Goal: Information Seeking & Learning: Check status

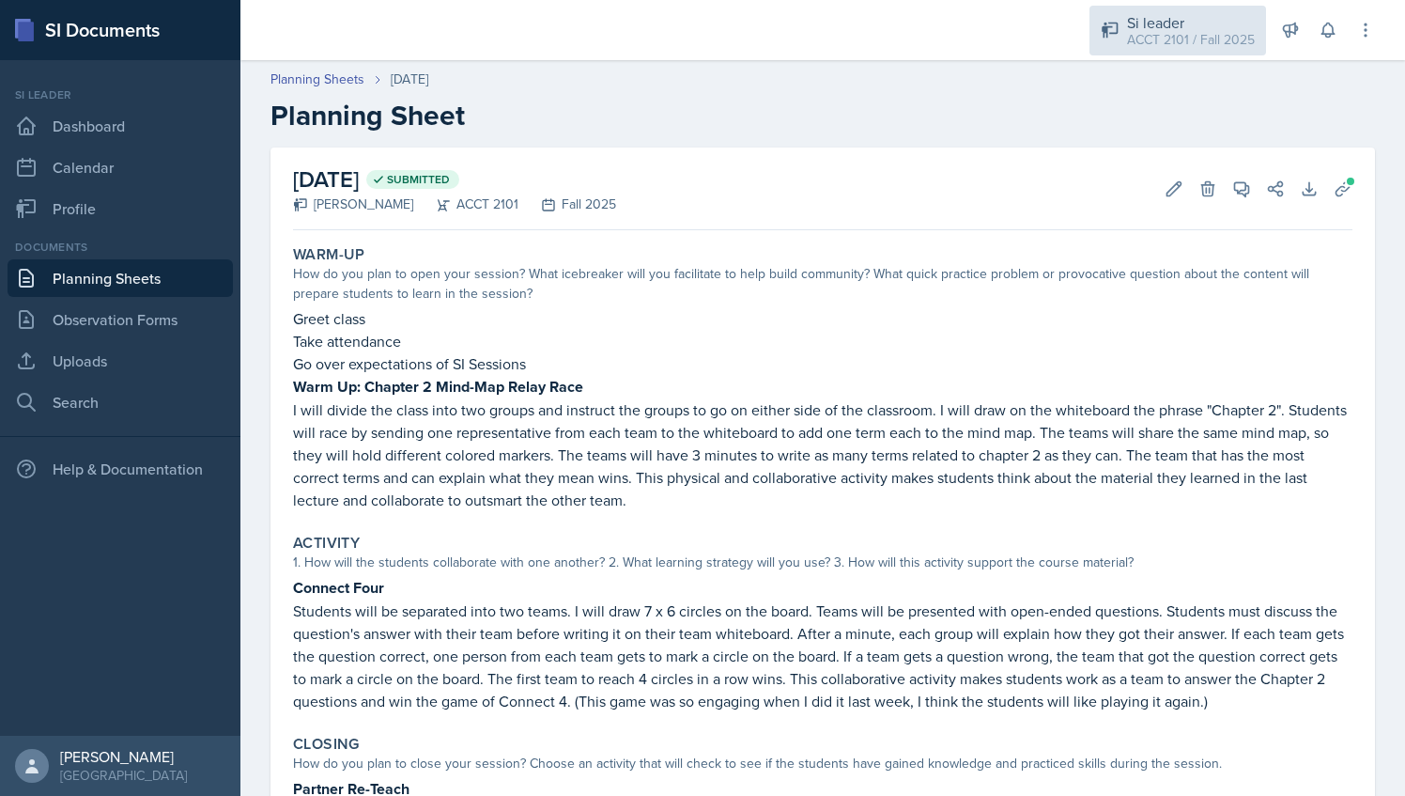
click at [1245, 33] on div "ACCT 2101 / Fall 2025" at bounding box center [1191, 40] width 128 height 20
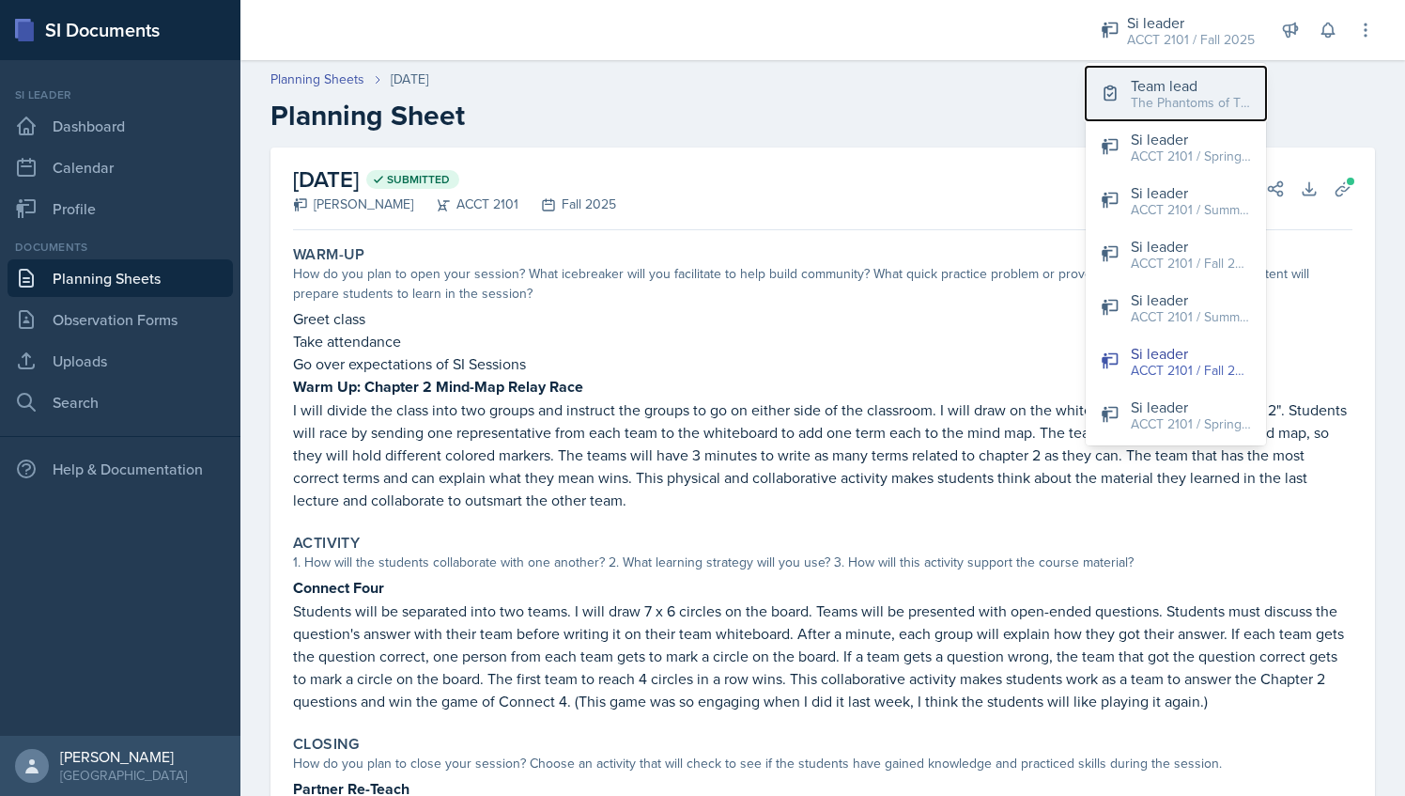
click at [1182, 106] on div "The Phantoms of The Opera / Fall 2025" at bounding box center [1191, 103] width 120 height 20
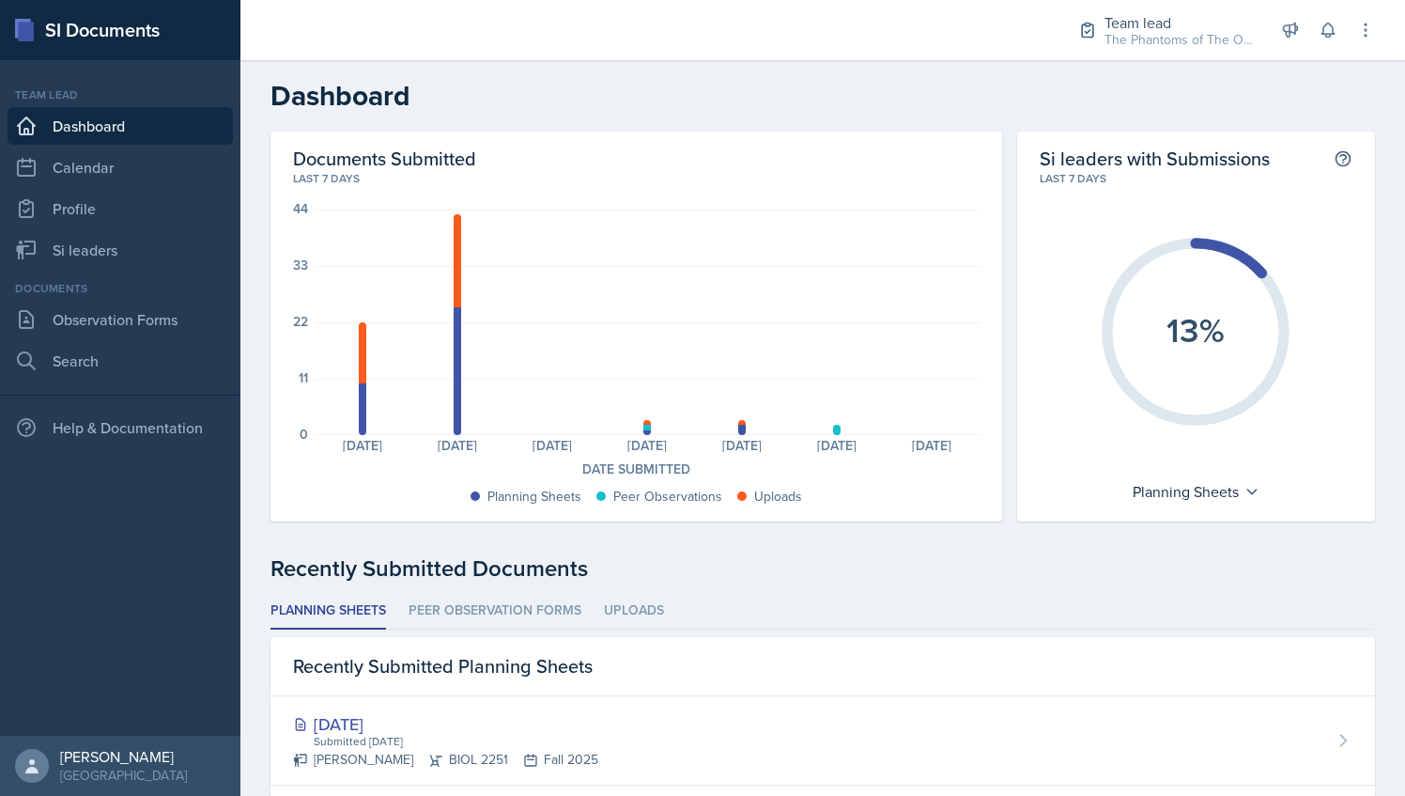
click at [300, 268] on div "33" at bounding box center [300, 264] width 15 height 13
click at [150, 269] on nav "Team lead Dashboard Calendar Profile Si leaders Documents Observation Forms Sea…" at bounding box center [120, 397] width 240 height 675
click at [145, 257] on link "Si leaders" at bounding box center [120, 250] width 225 height 38
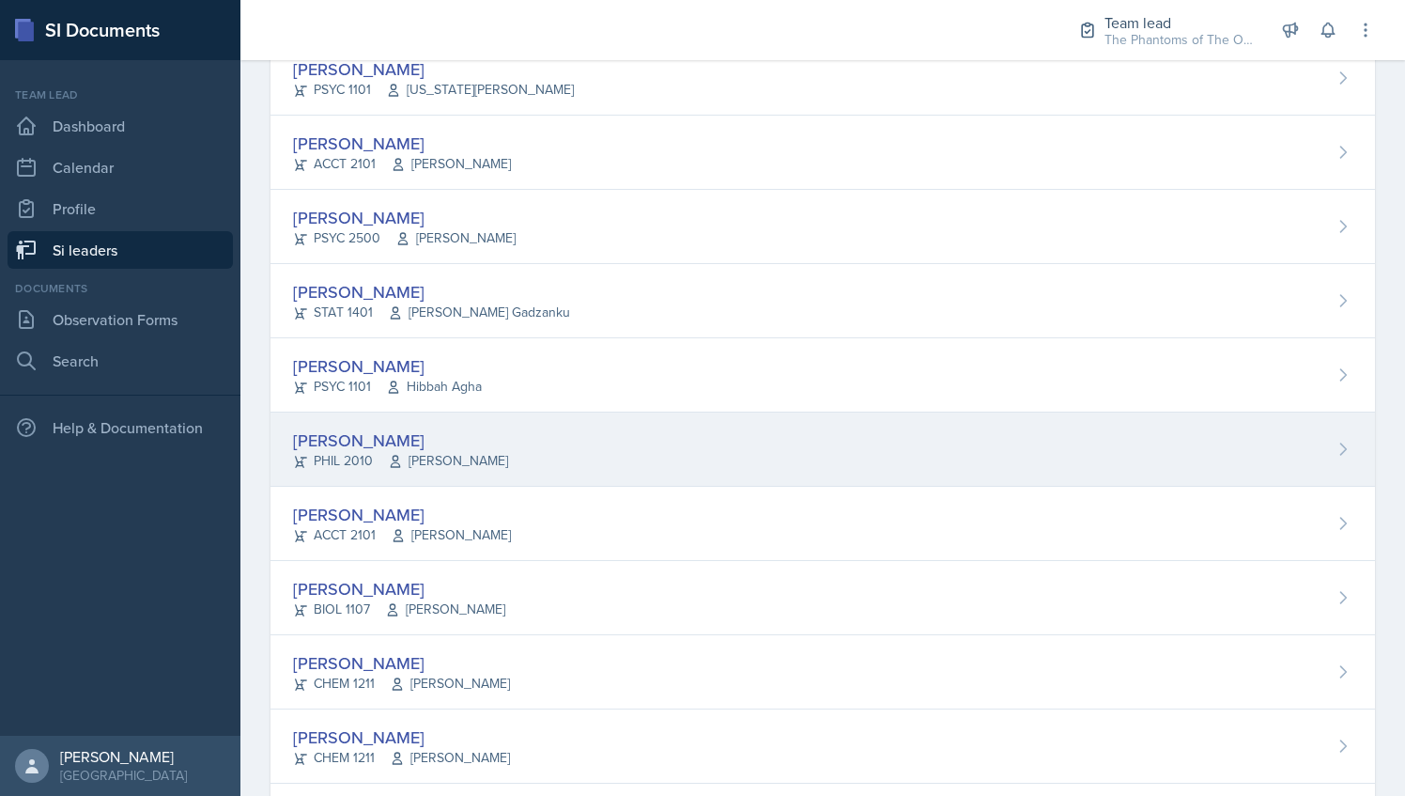
scroll to position [946, 0]
click at [534, 445] on div "Emily Herzner PHIL 2010 James Fontini" at bounding box center [823, 448] width 1105 height 74
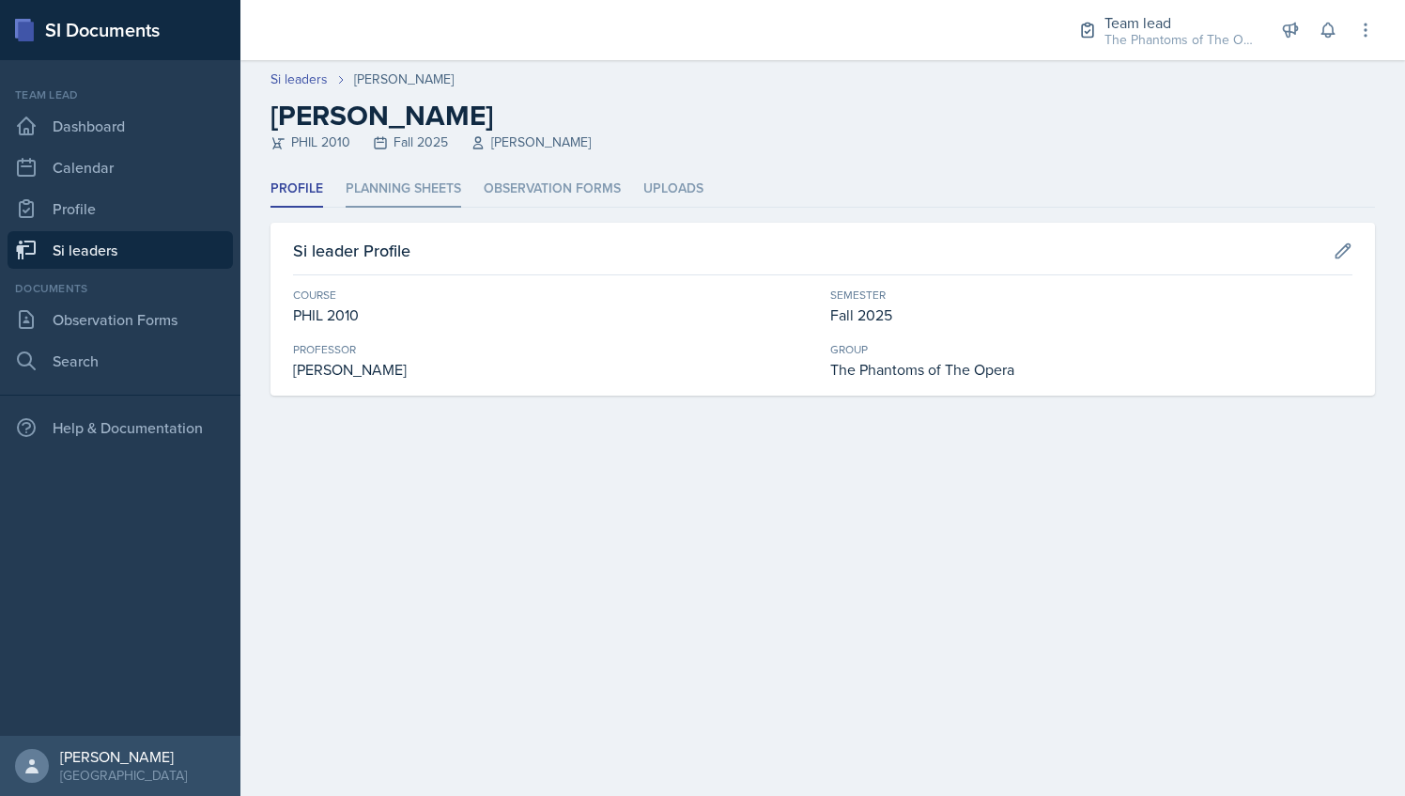
click at [400, 189] on li "Planning Sheets" at bounding box center [404, 189] width 116 height 37
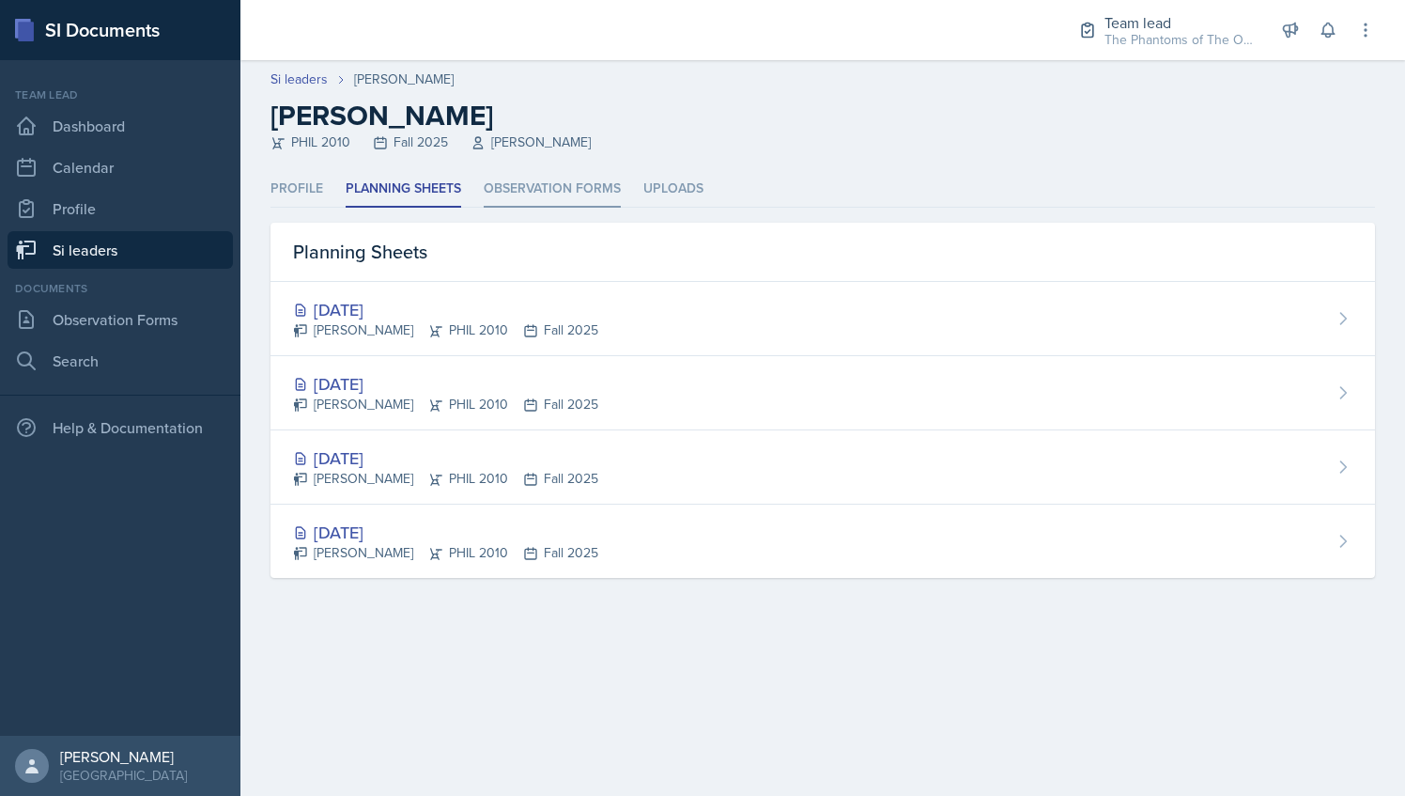
click at [530, 196] on li "Observation Forms" at bounding box center [552, 189] width 137 height 37
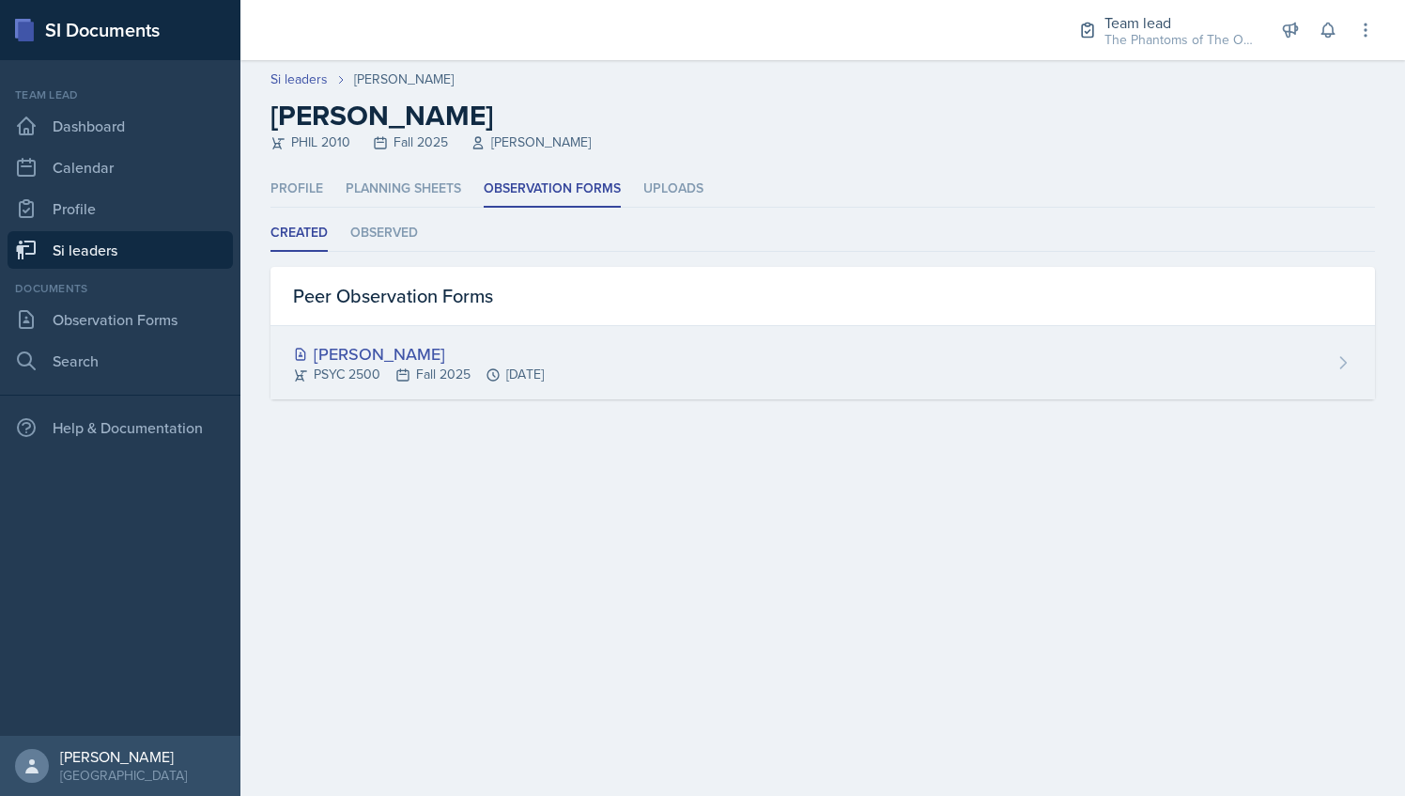
click at [503, 353] on div "[PERSON_NAME]" at bounding box center [418, 353] width 251 height 25
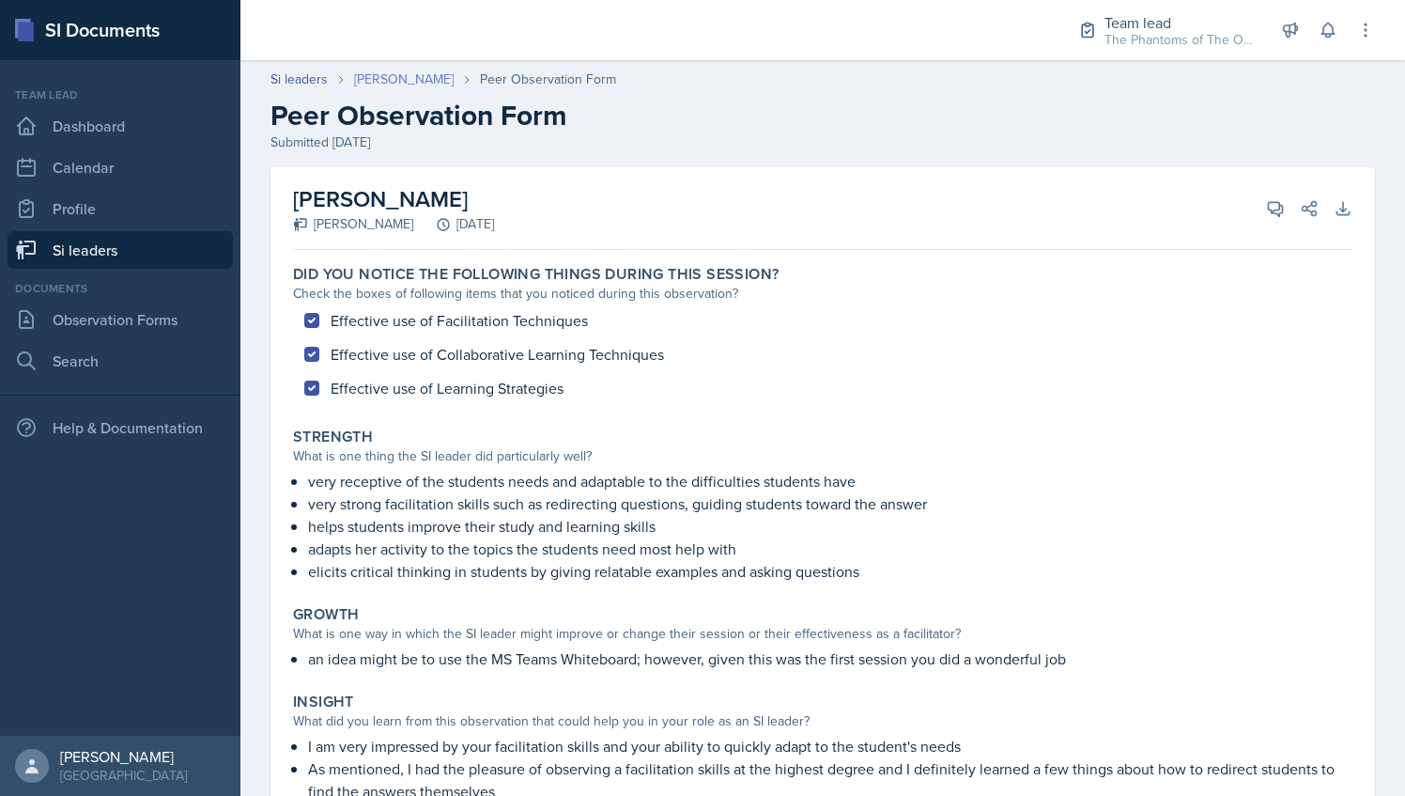
click at [377, 76] on link "[PERSON_NAME]" at bounding box center [404, 80] width 100 height 20
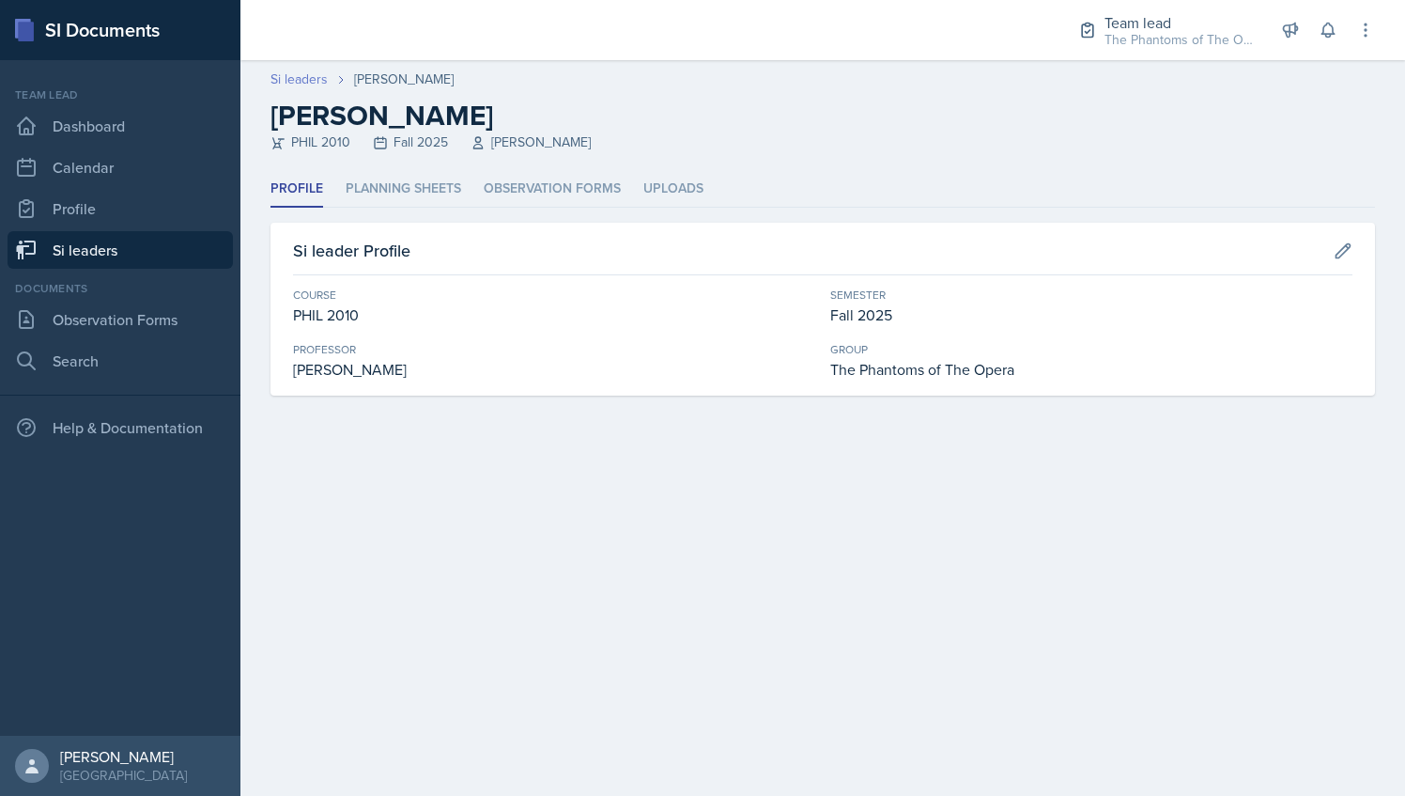
click at [312, 70] on link "Si leaders" at bounding box center [299, 80] width 57 height 20
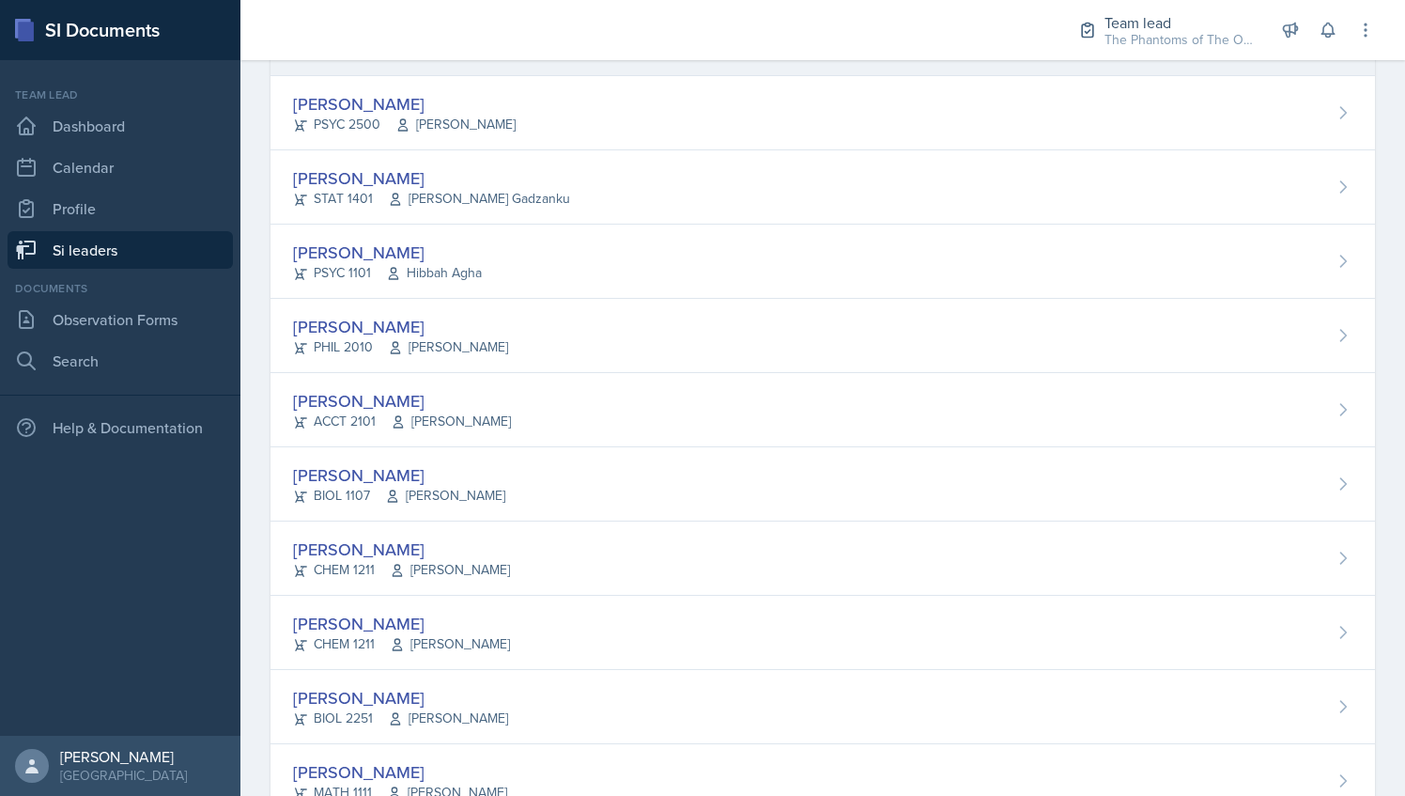
scroll to position [1060, 0]
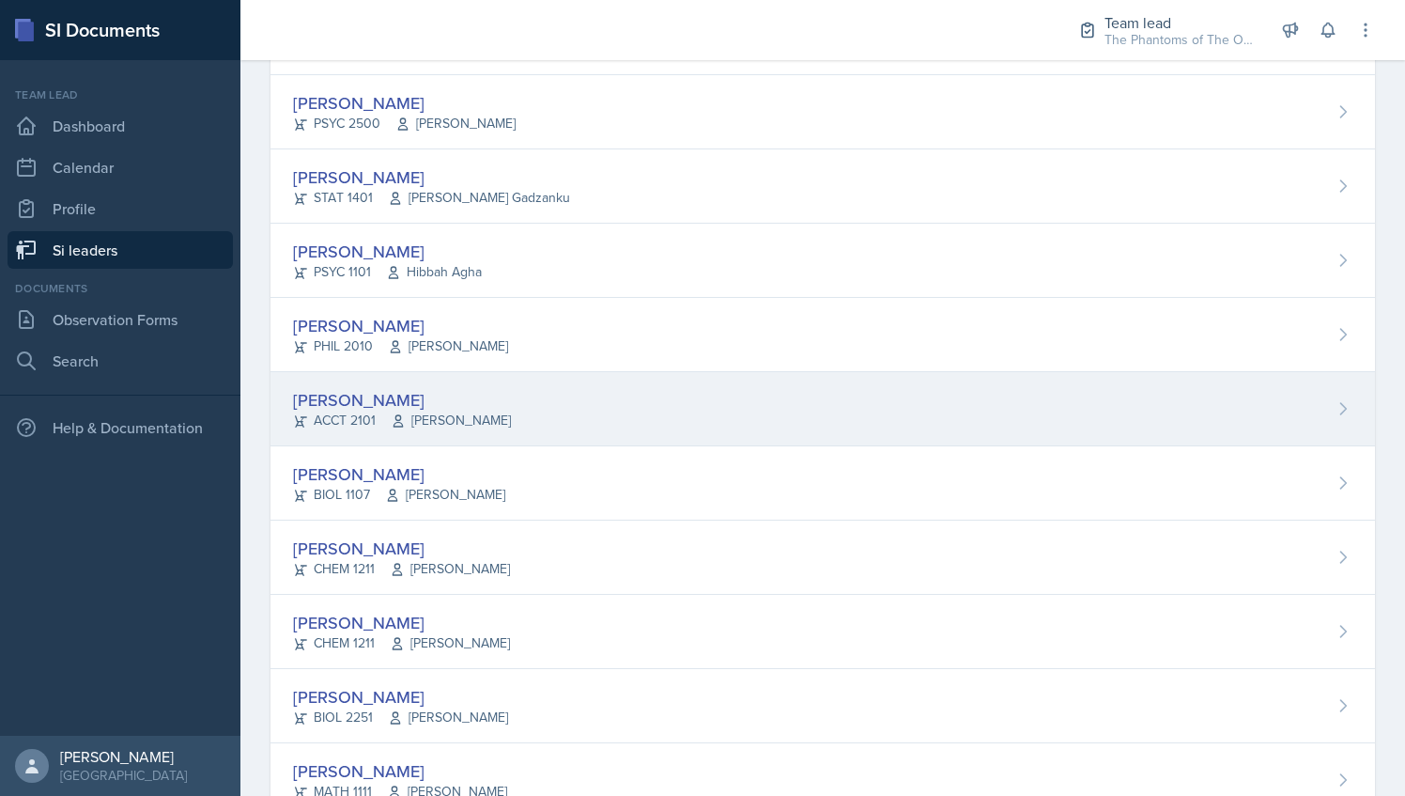
click at [498, 402] on div "[PERSON_NAME]" at bounding box center [402, 399] width 218 height 25
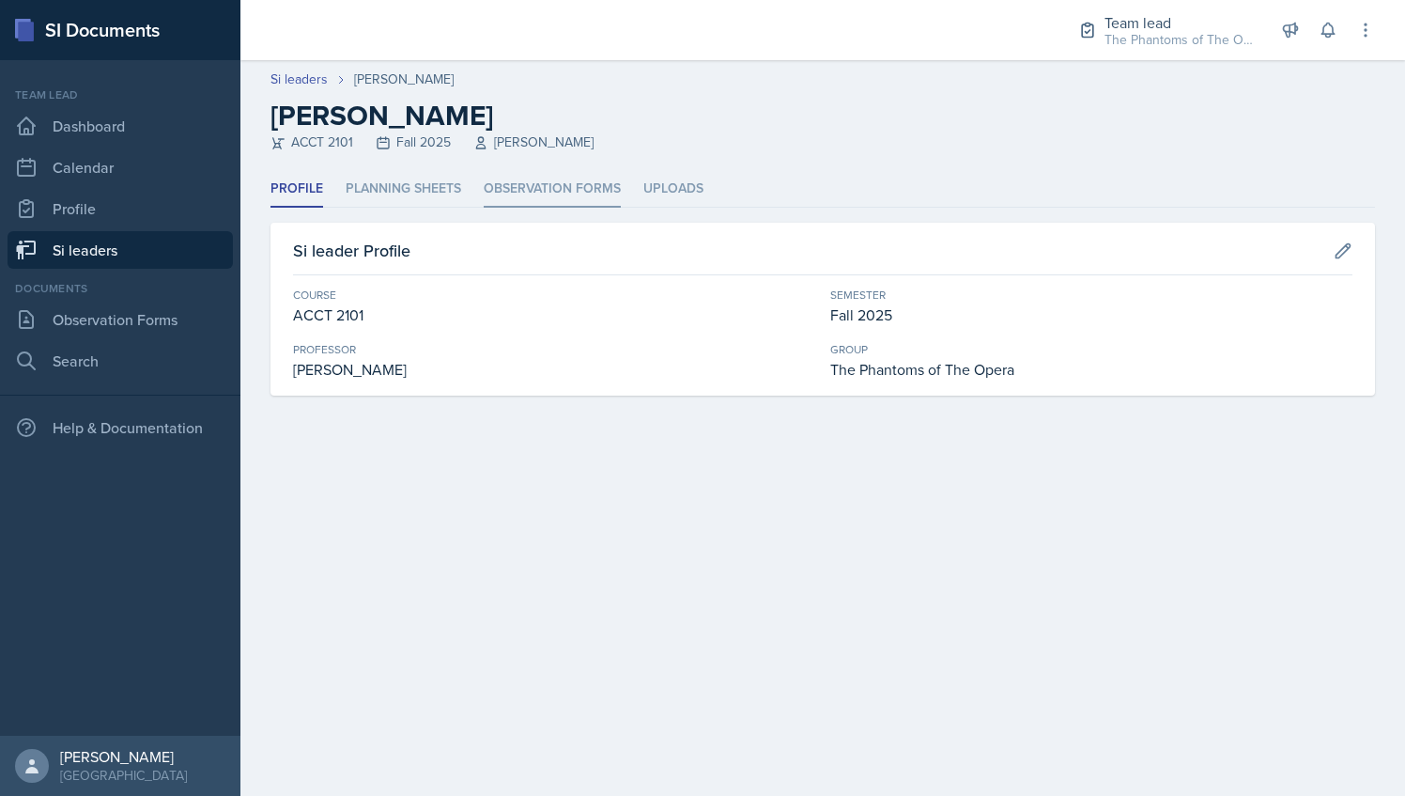
click at [545, 176] on li "Observation Forms" at bounding box center [552, 189] width 137 height 37
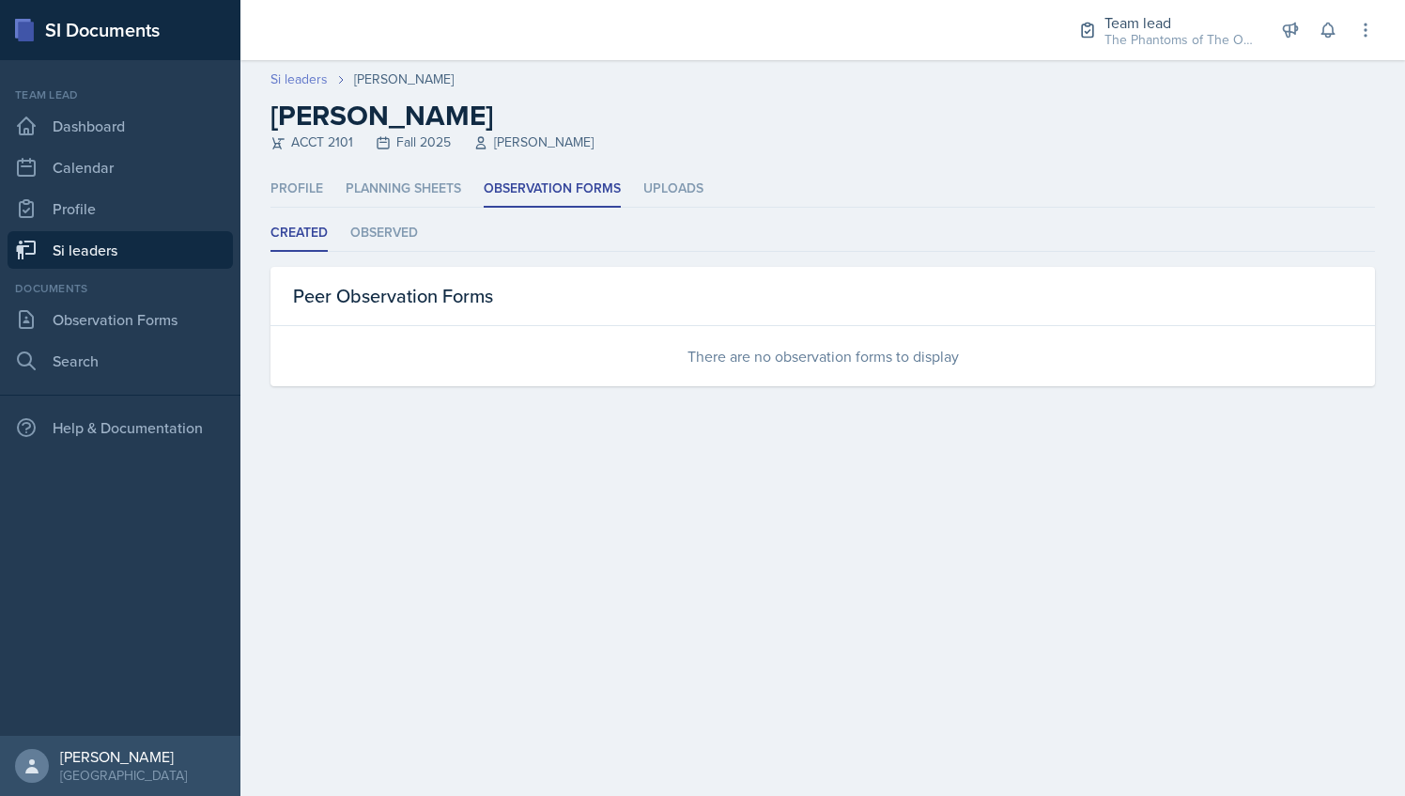
click at [289, 74] on link "Si leaders" at bounding box center [299, 80] width 57 height 20
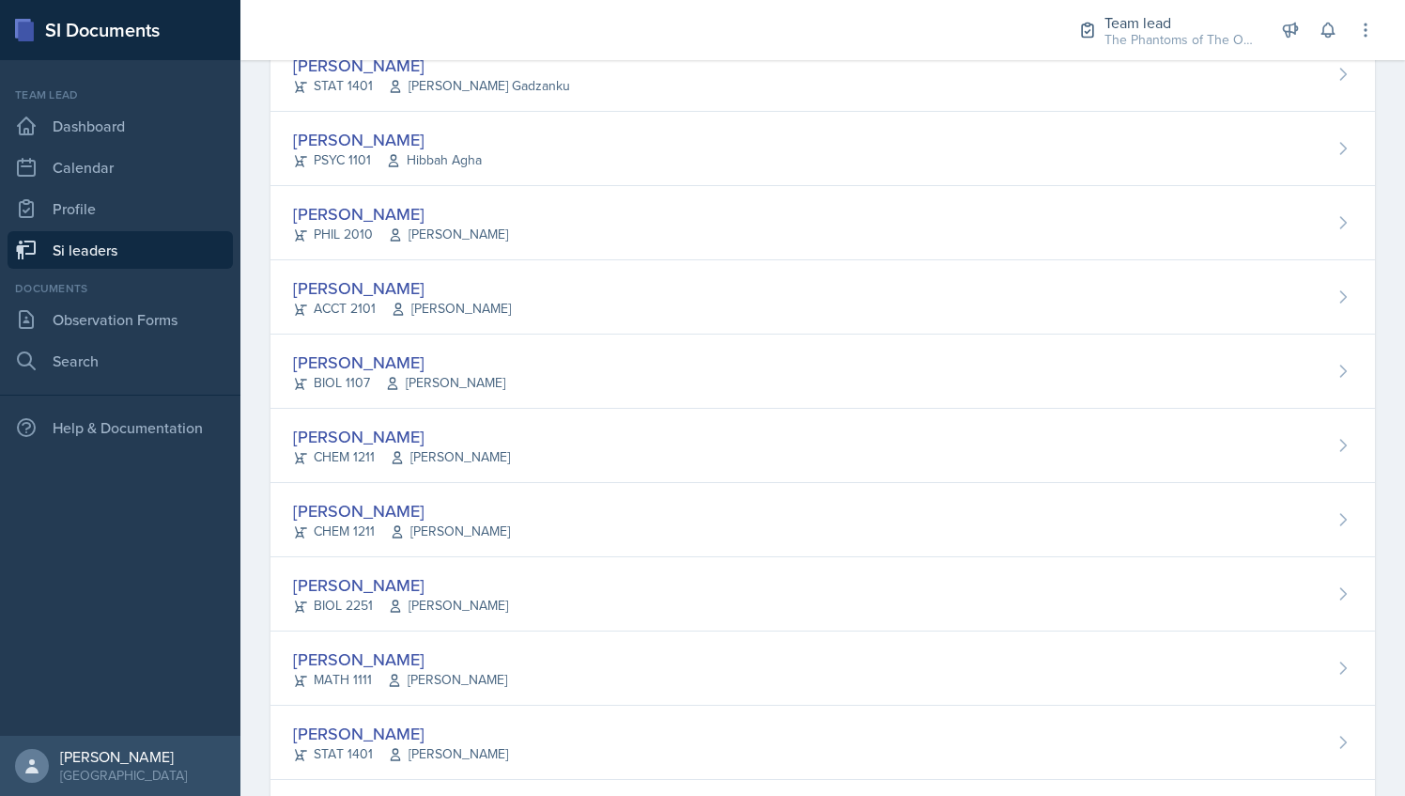
scroll to position [1177, 0]
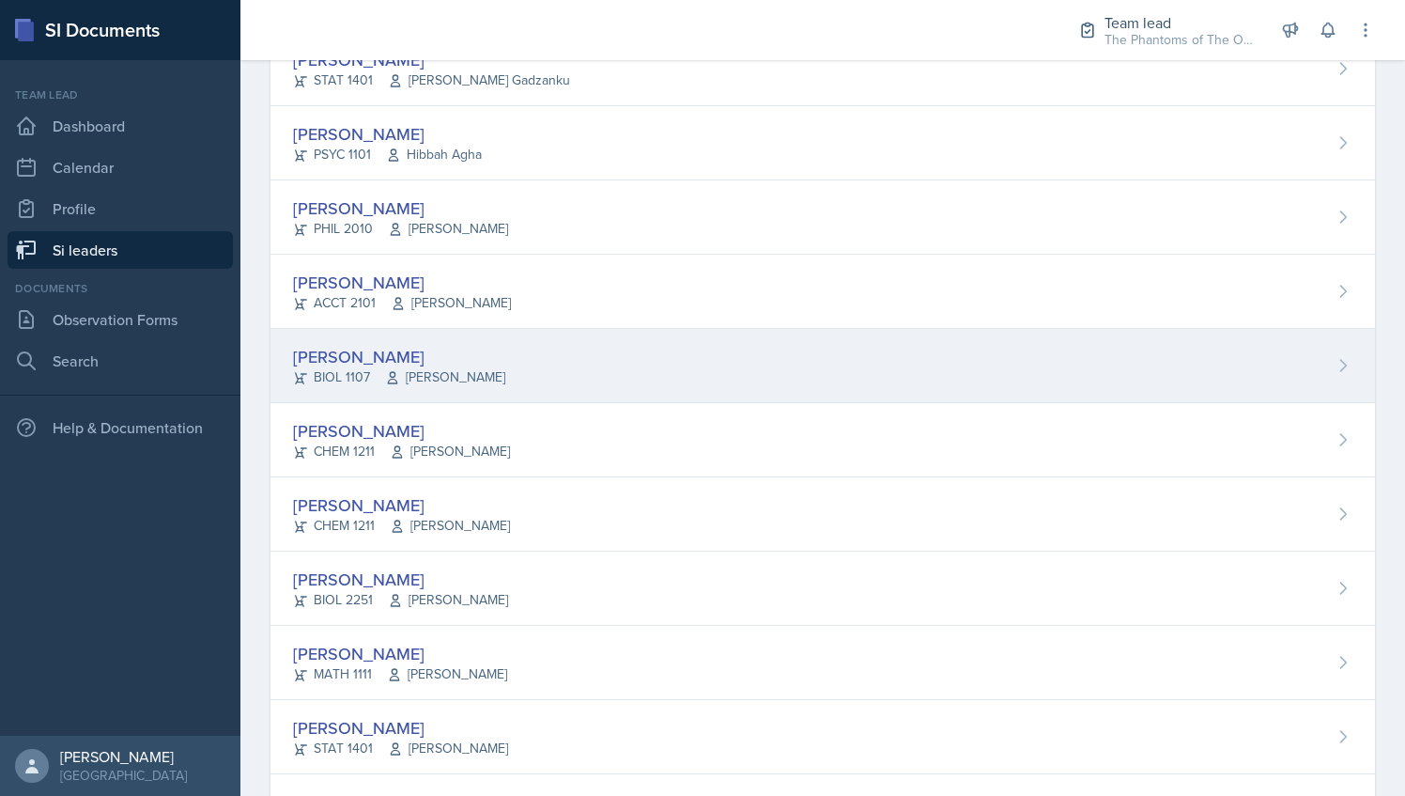
click at [524, 344] on div "Armon Khoshneviszadeh BIOL 1107 Selma Cuya-Smith" at bounding box center [823, 366] width 1105 height 74
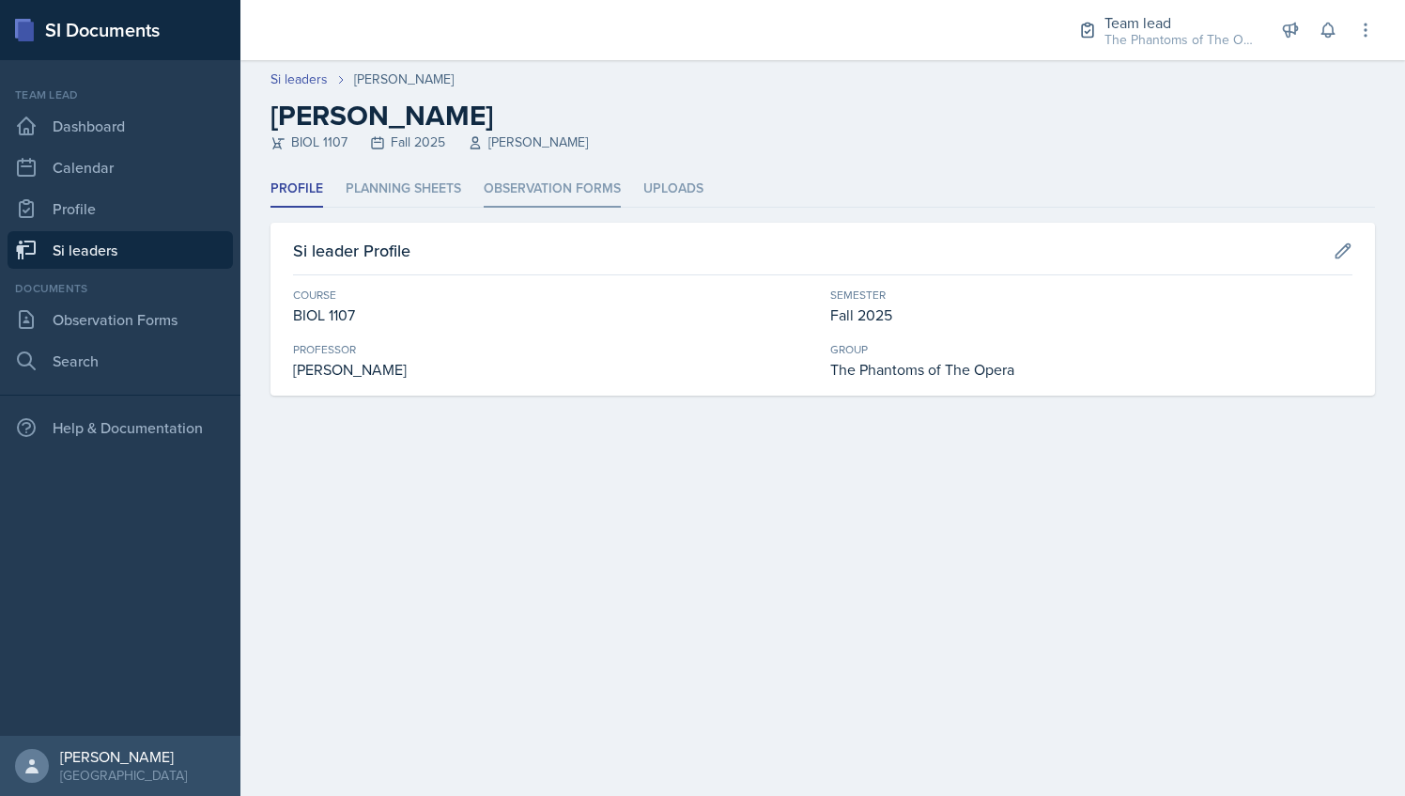
click at [546, 194] on li "Observation Forms" at bounding box center [552, 189] width 137 height 37
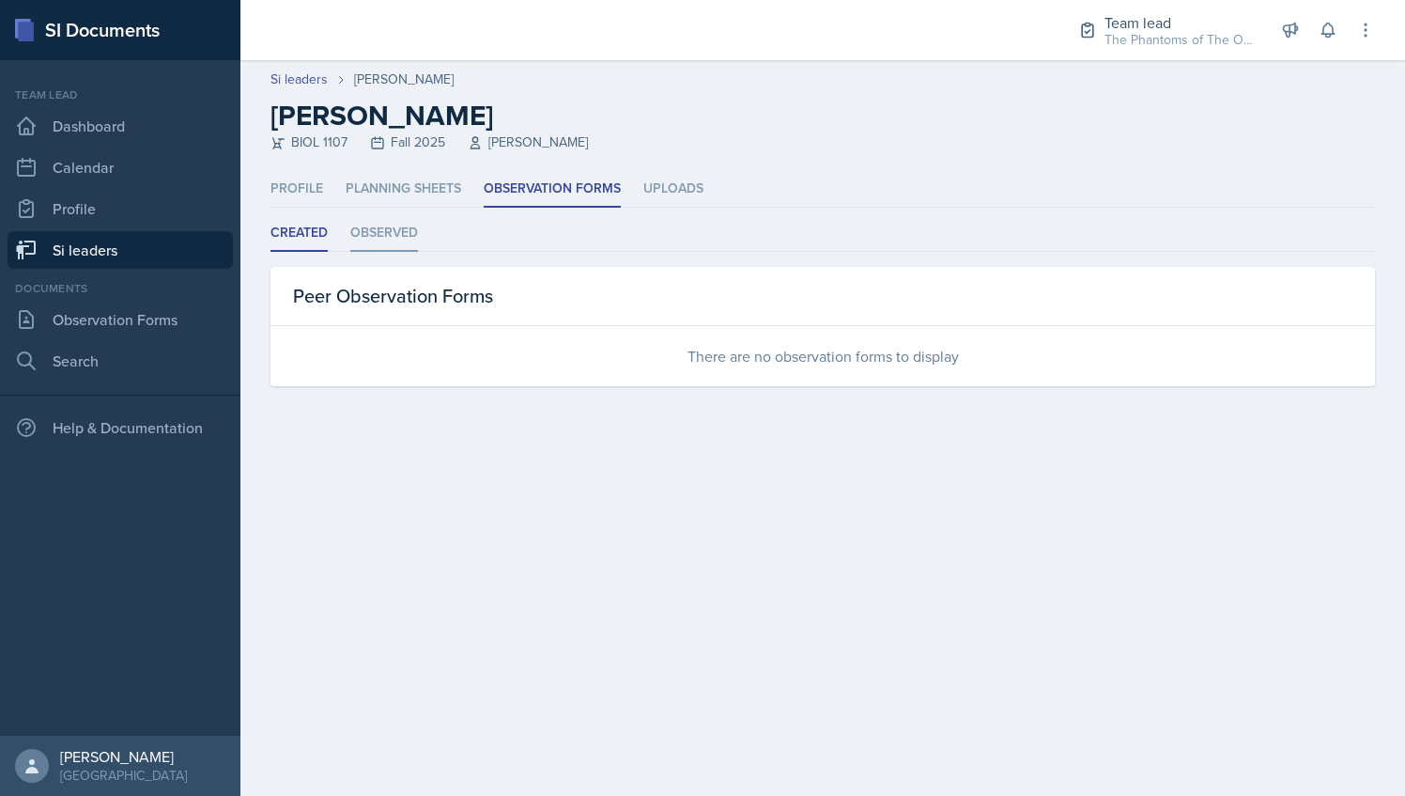
click at [390, 231] on li "Observed" at bounding box center [384, 233] width 68 height 37
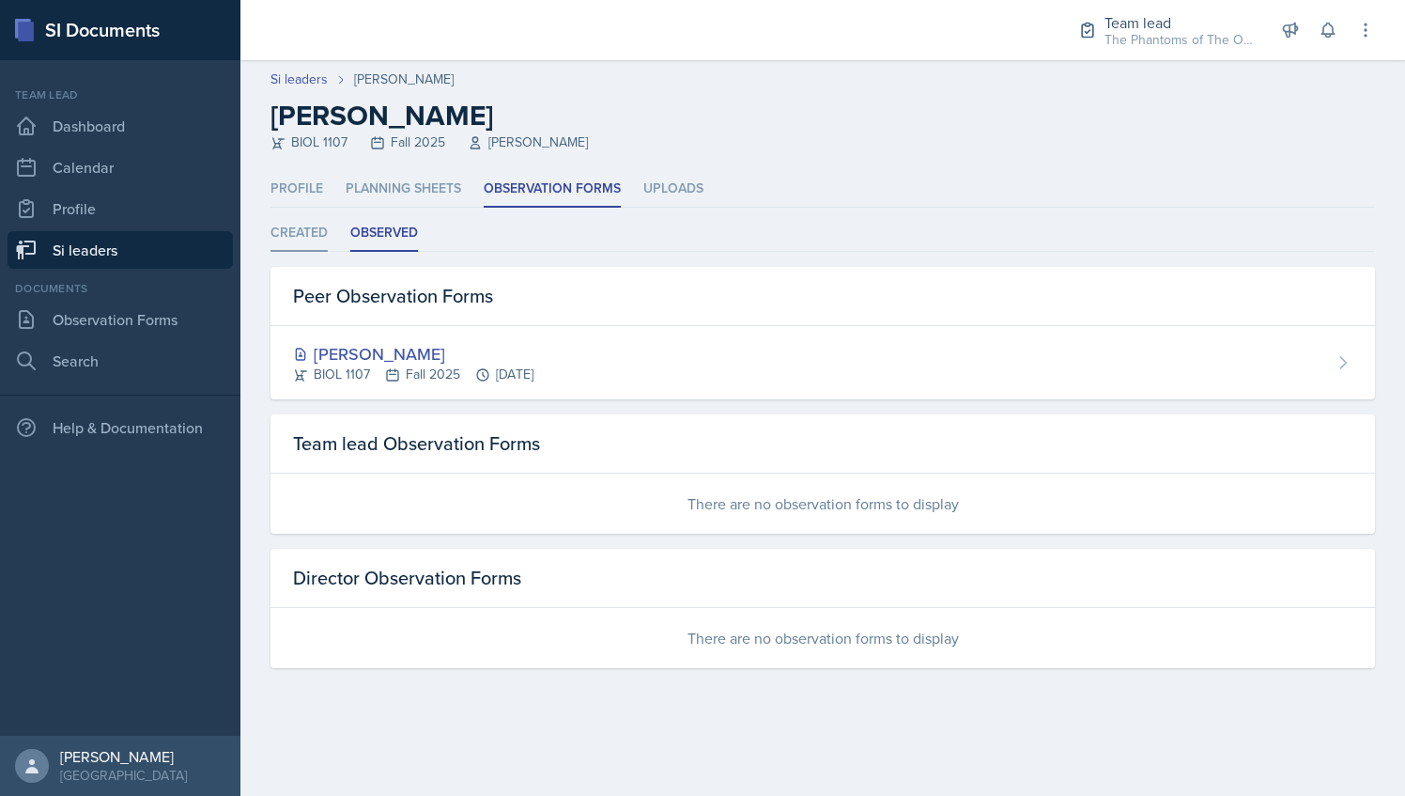
click at [285, 227] on li "Created" at bounding box center [299, 233] width 57 height 37
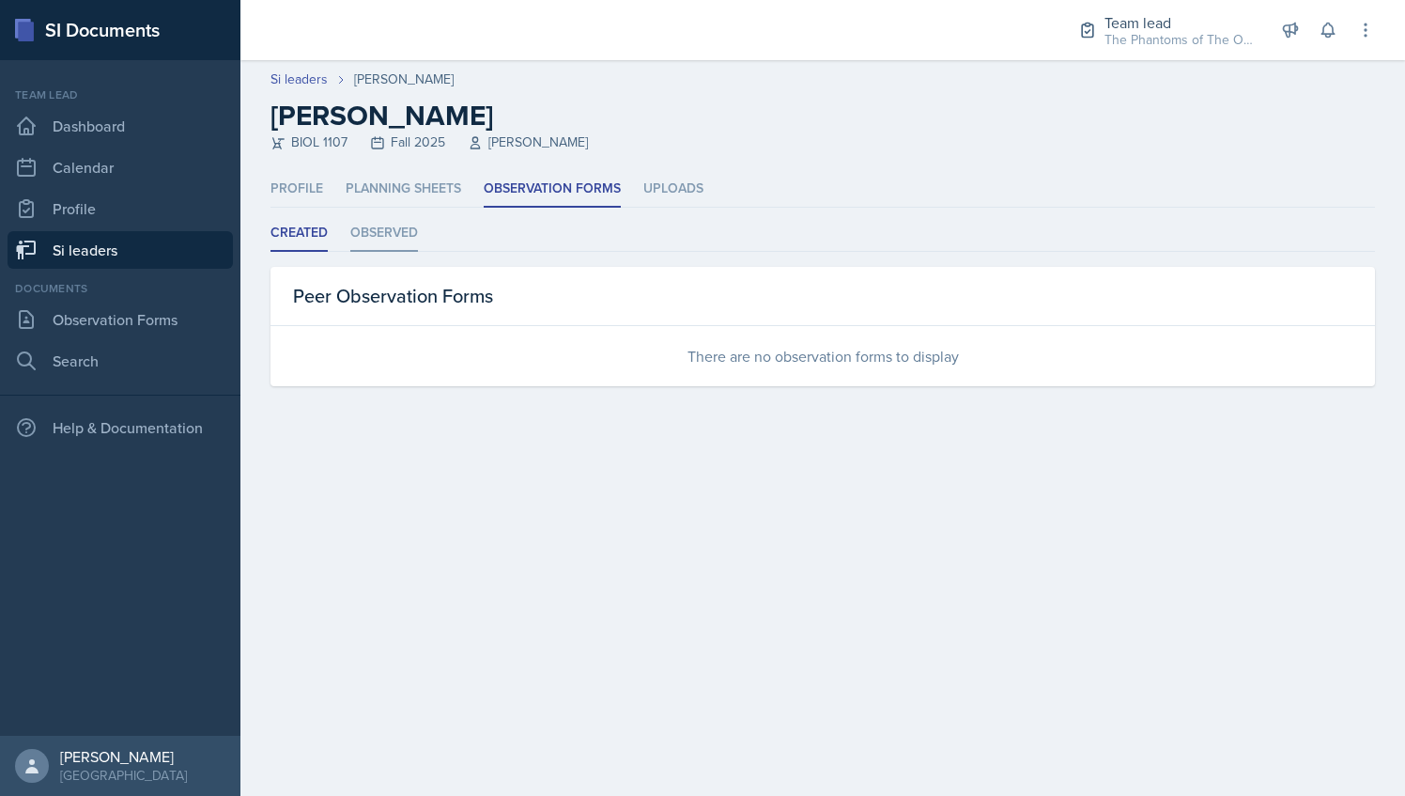
click at [364, 247] on li "Observed" at bounding box center [384, 233] width 68 height 37
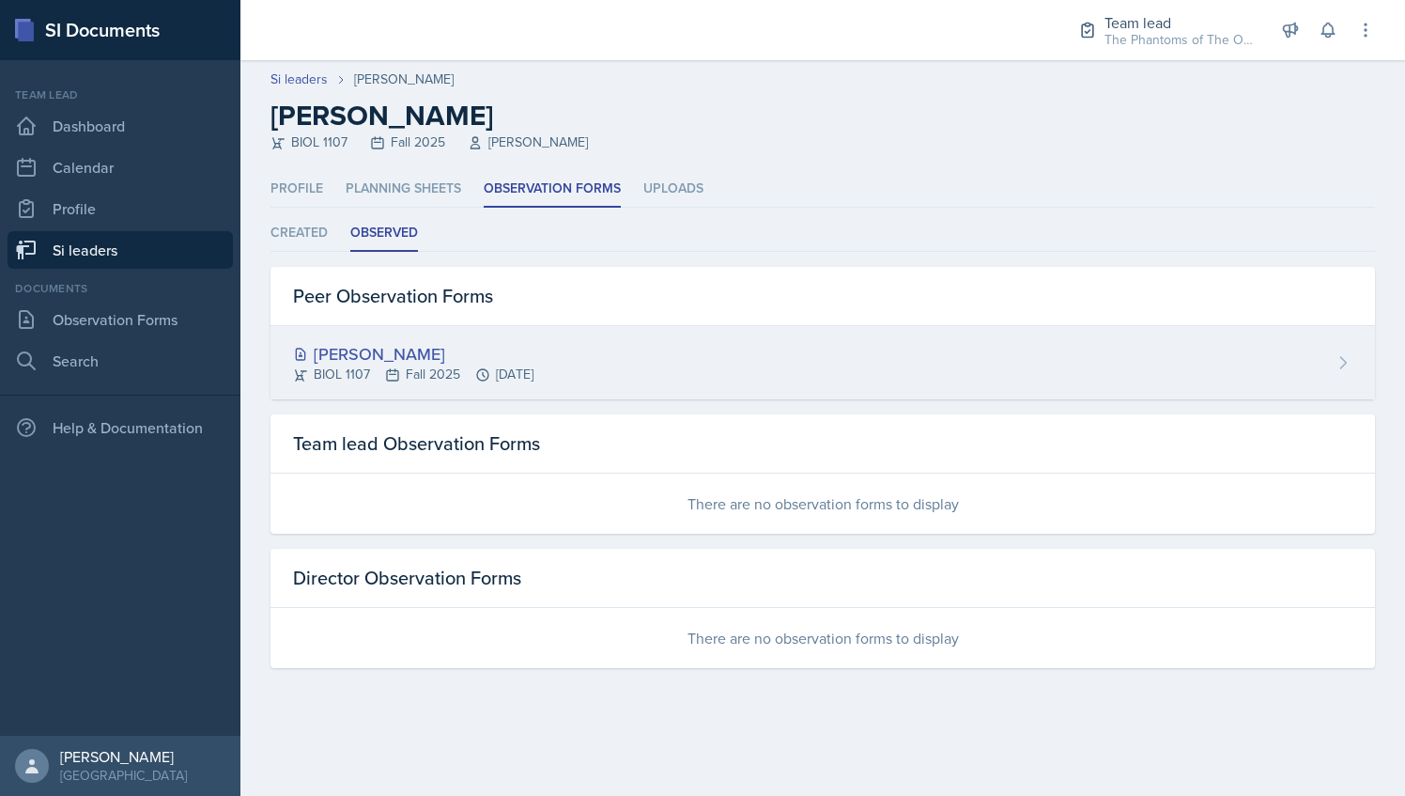
click at [607, 355] on div "Armon Khoshneviszadeh BIOL 1107 Fall 2025 Sep 2nd, 2025" at bounding box center [823, 362] width 1105 height 73
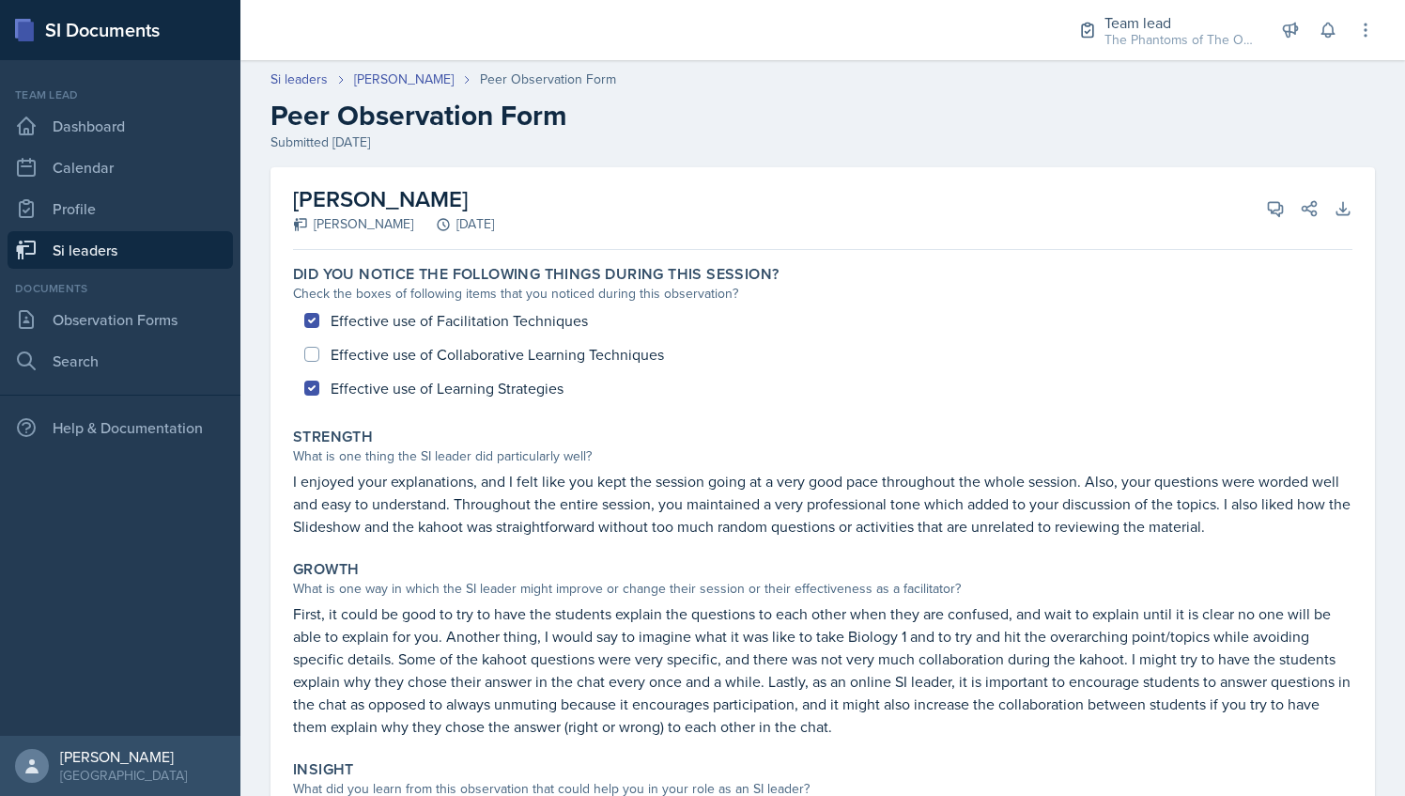
click at [421, 67] on header "Si leaders Armon Khoshneviszadeh Peer Observation Form Peer Observation Form Su…" at bounding box center [822, 111] width 1165 height 120
click at [426, 72] on link "[PERSON_NAME]" at bounding box center [404, 80] width 100 height 20
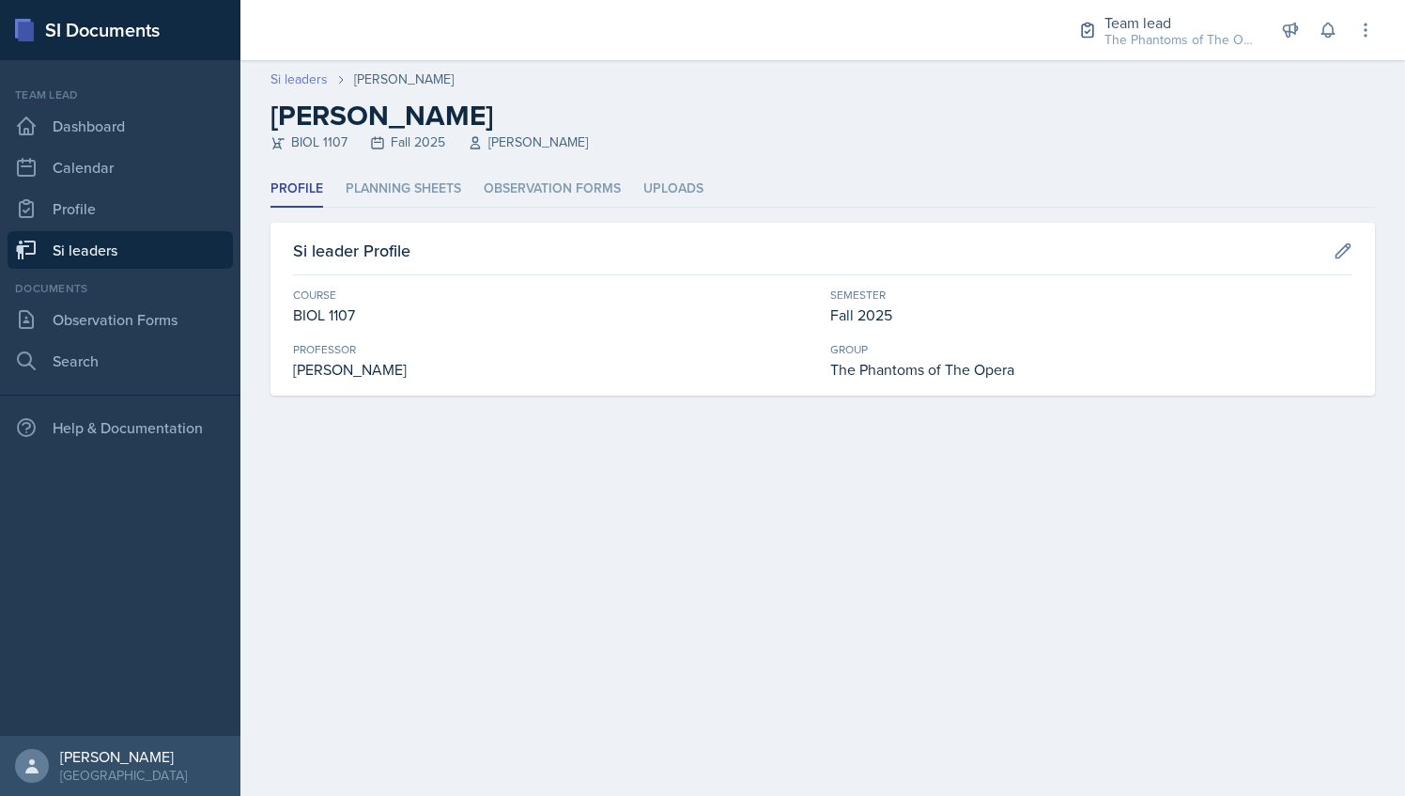
click at [304, 77] on link "Si leaders" at bounding box center [299, 80] width 57 height 20
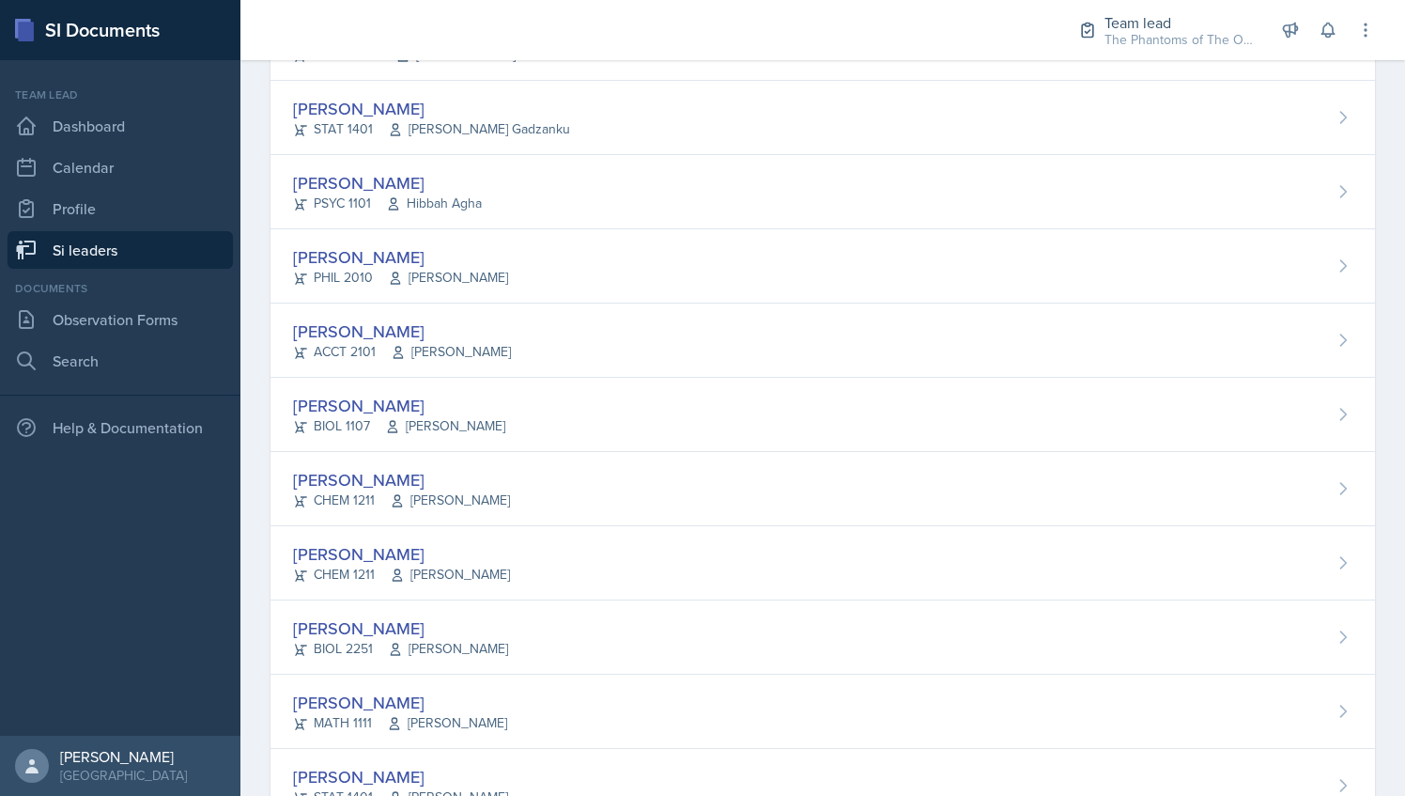
scroll to position [1288, 0]
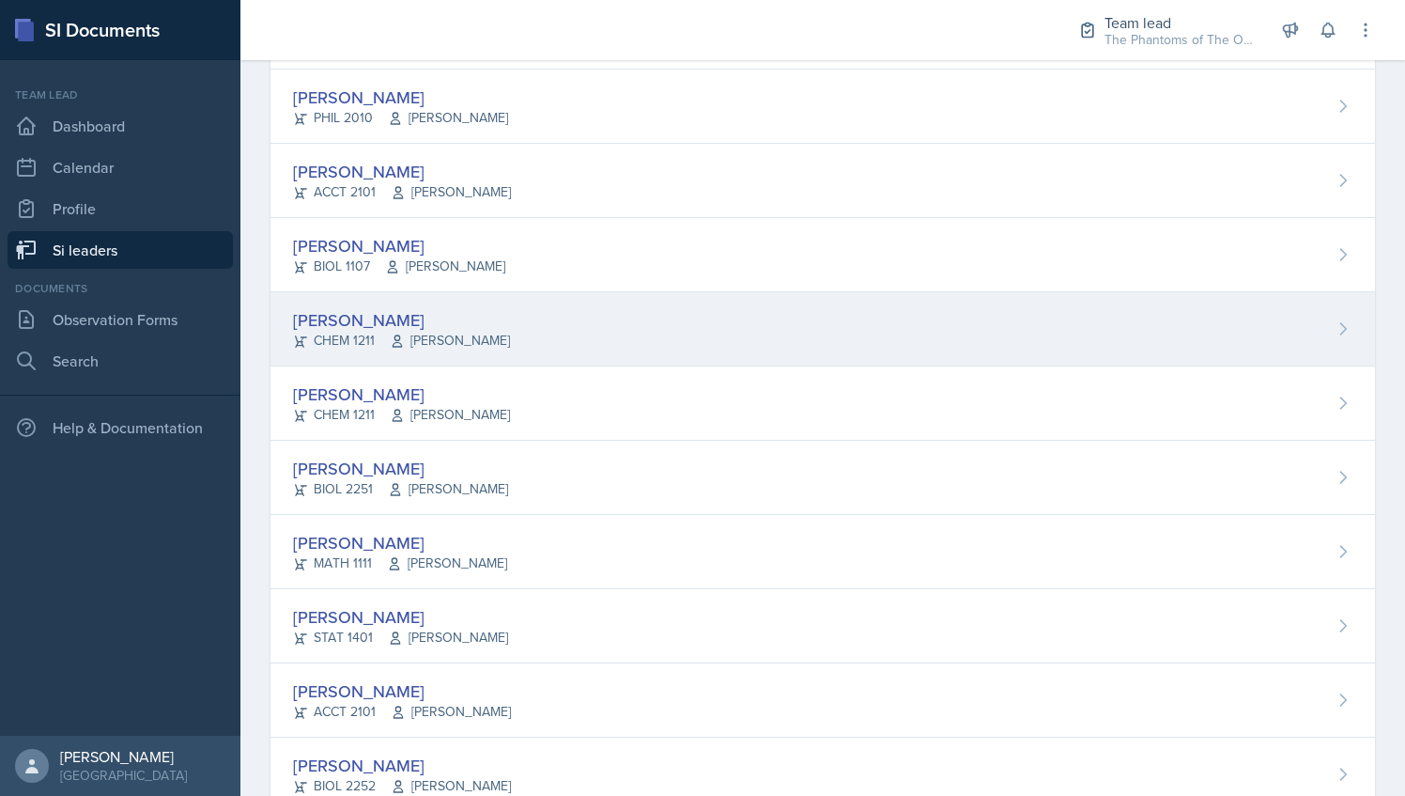
click at [565, 340] on div "Ava Leeth CHEM 1211 Elizabeth Shugart" at bounding box center [823, 329] width 1105 height 74
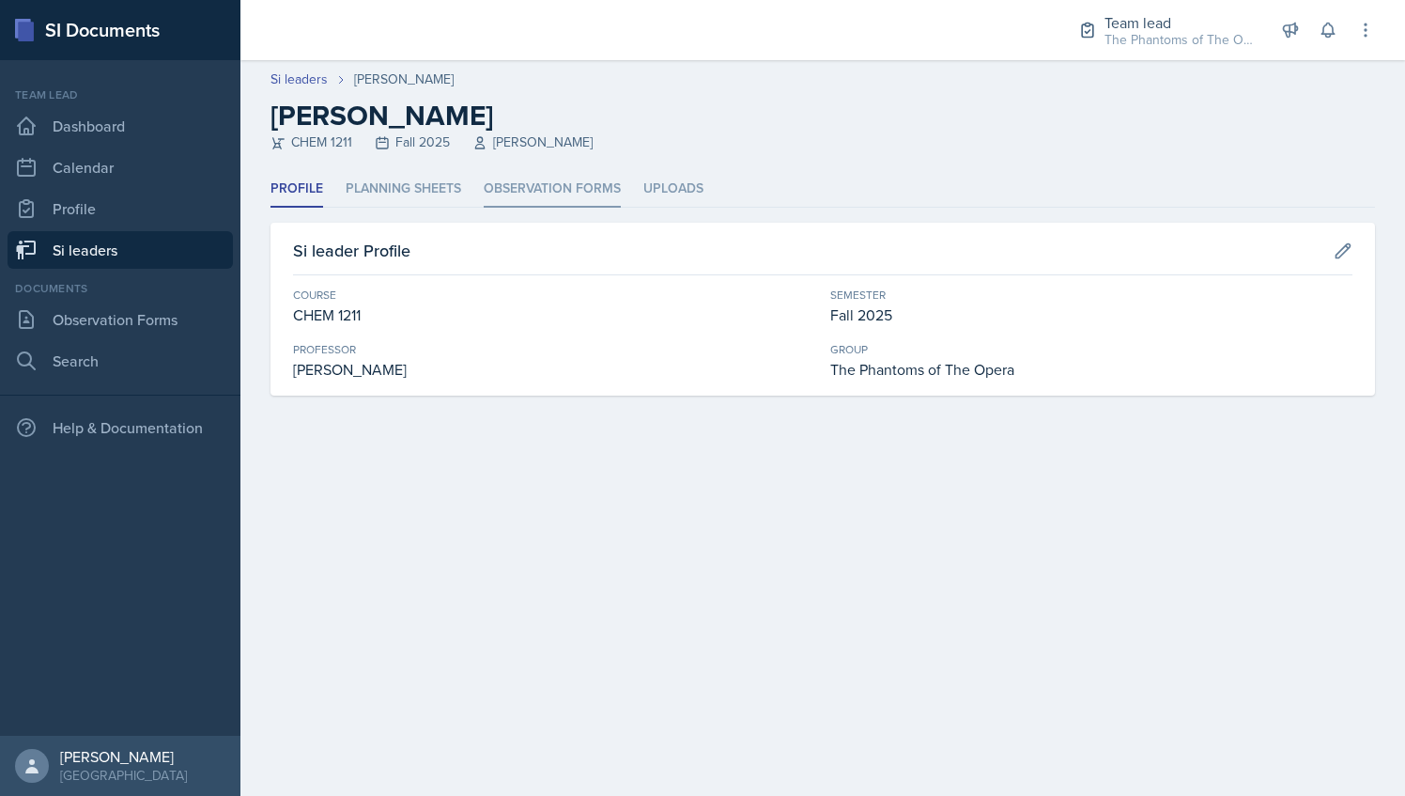
click at [543, 194] on li "Observation Forms" at bounding box center [552, 189] width 137 height 37
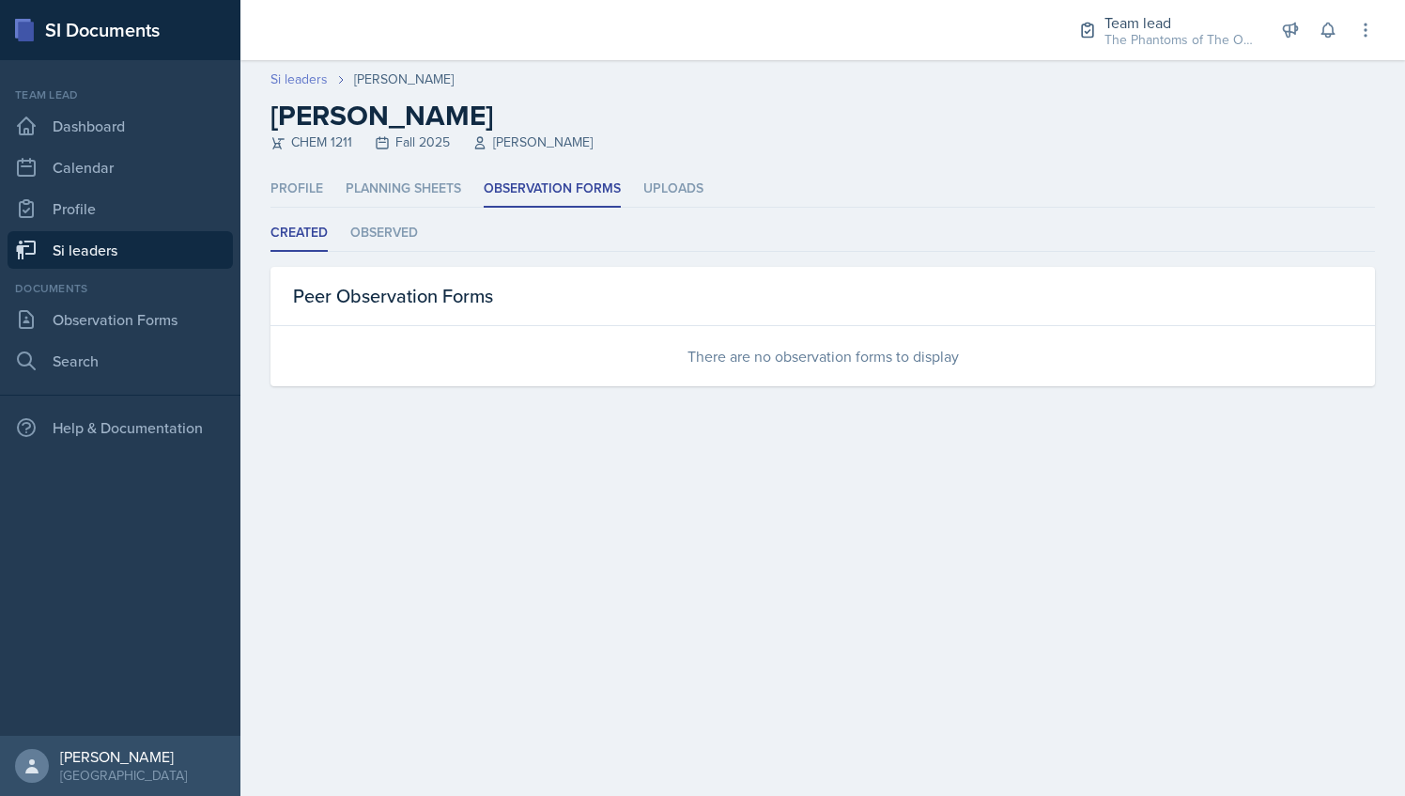
click at [306, 73] on link "Si leaders" at bounding box center [299, 80] width 57 height 20
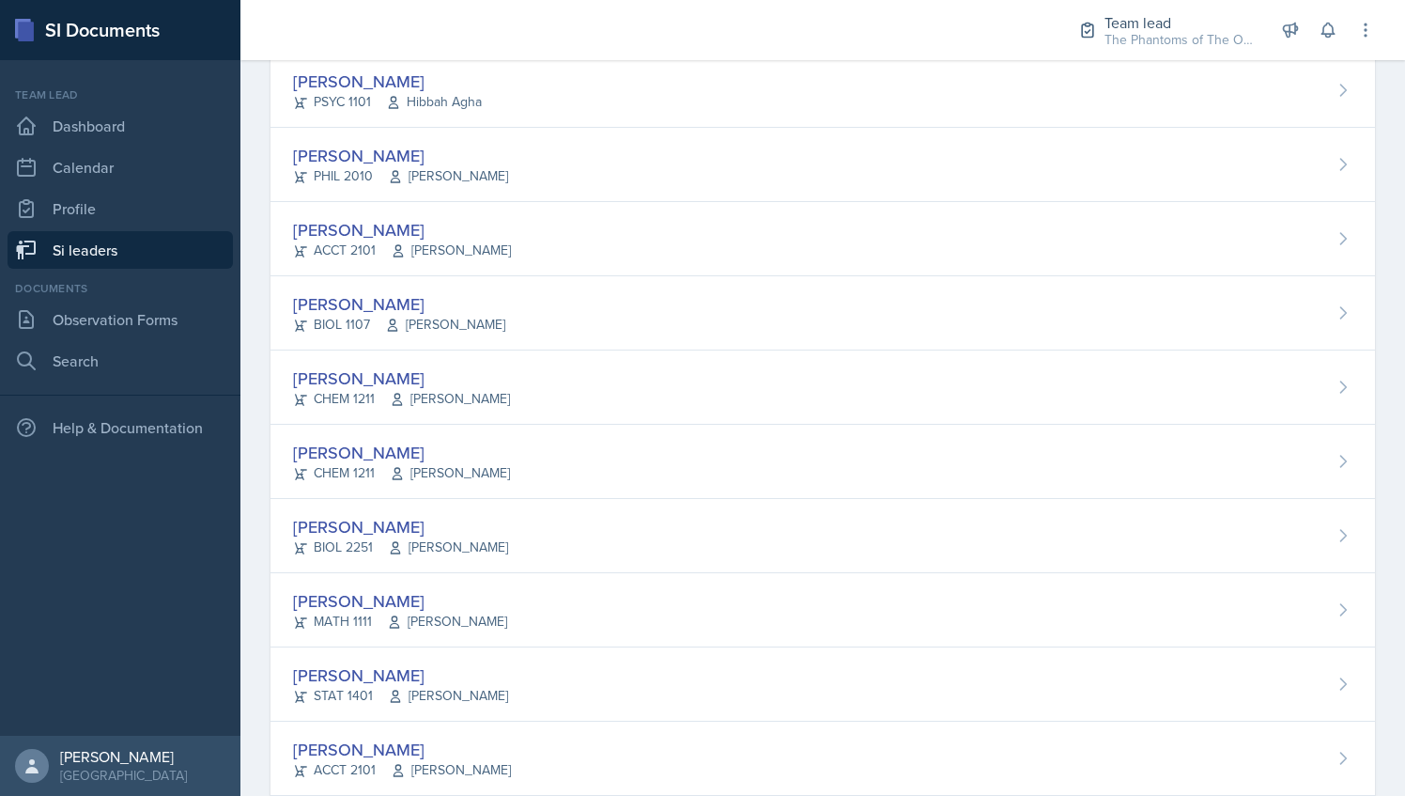
scroll to position [1231, 0]
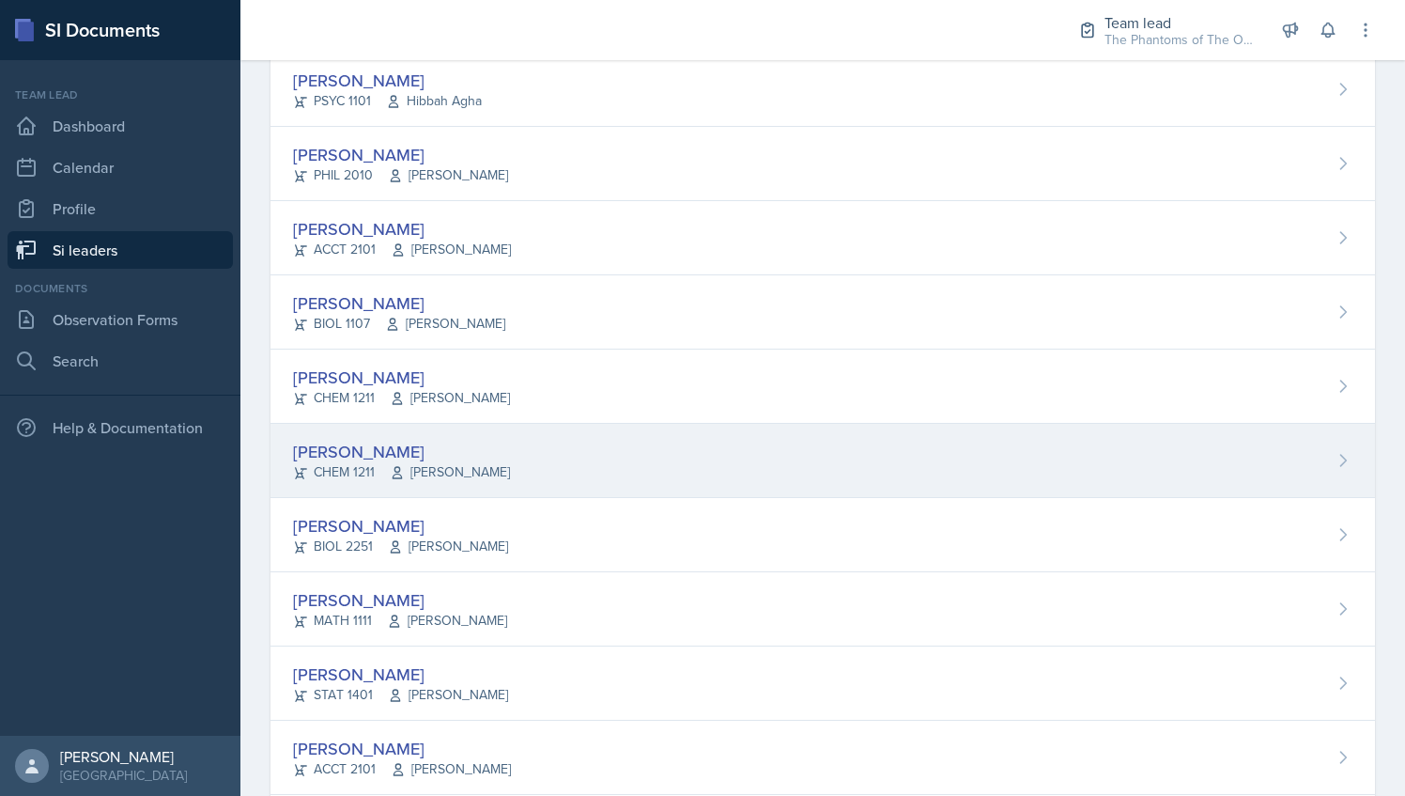
click at [540, 470] on div "Suki Lewis CHEM 1211 John Cody" at bounding box center [823, 461] width 1105 height 74
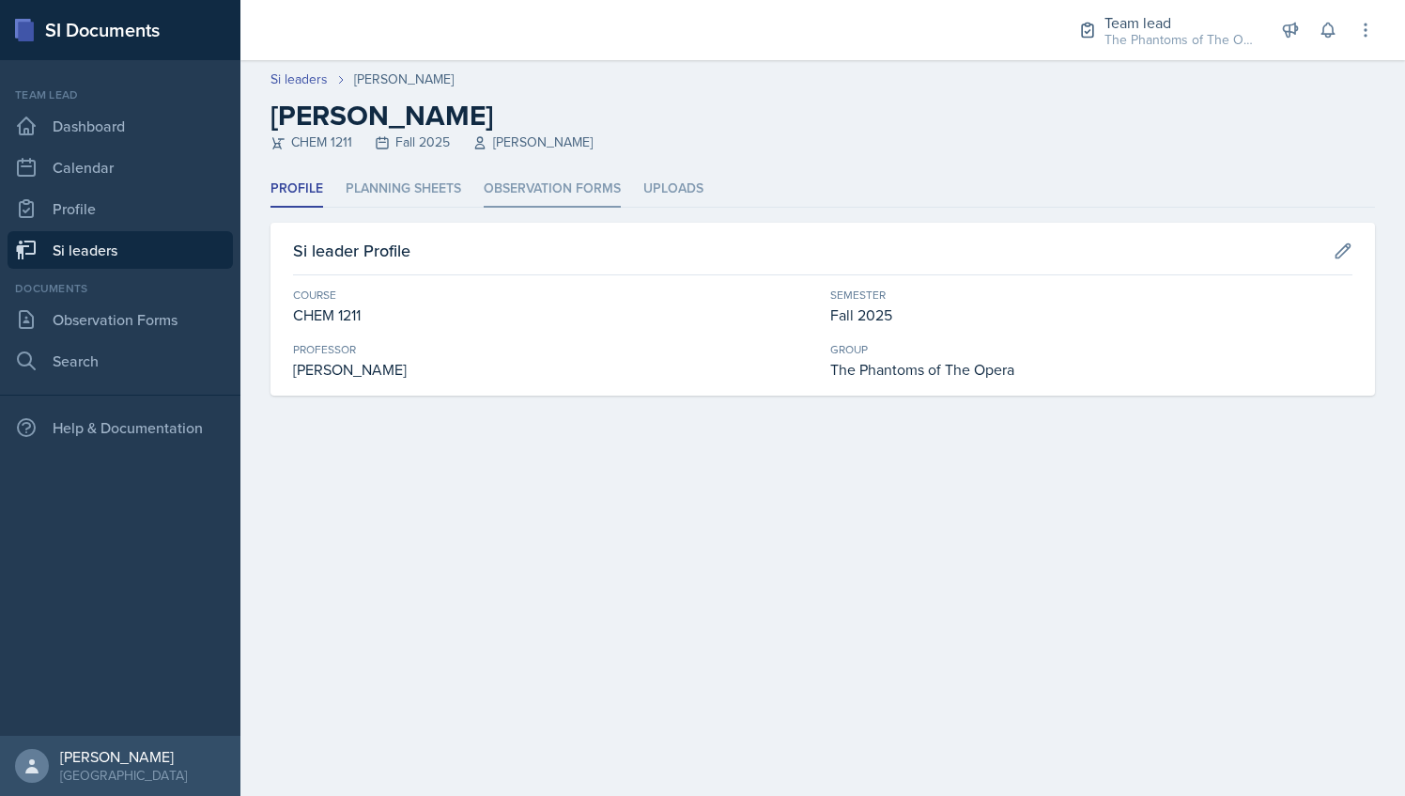
click at [532, 196] on li "Observation Forms" at bounding box center [552, 189] width 137 height 37
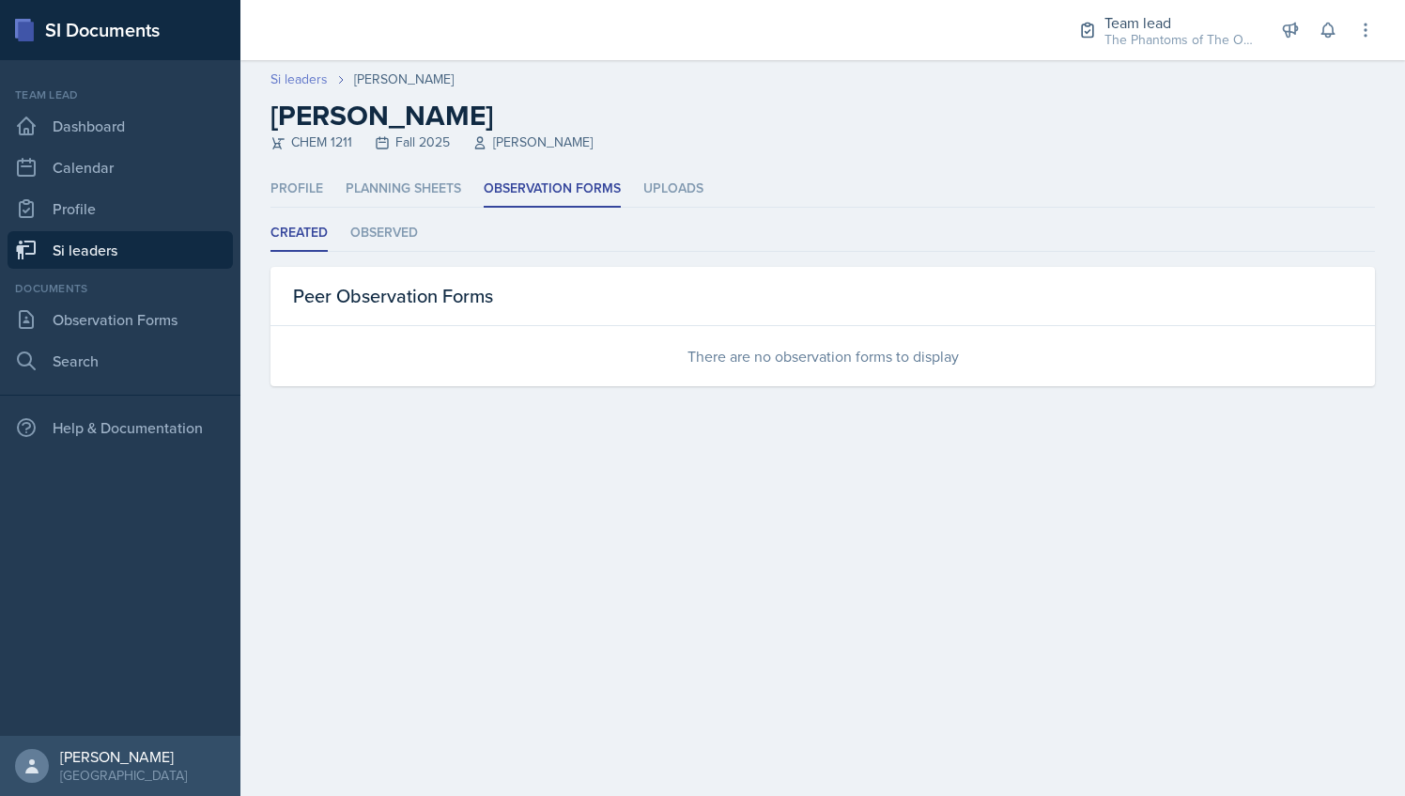
click at [299, 70] on link "Si leaders" at bounding box center [299, 80] width 57 height 20
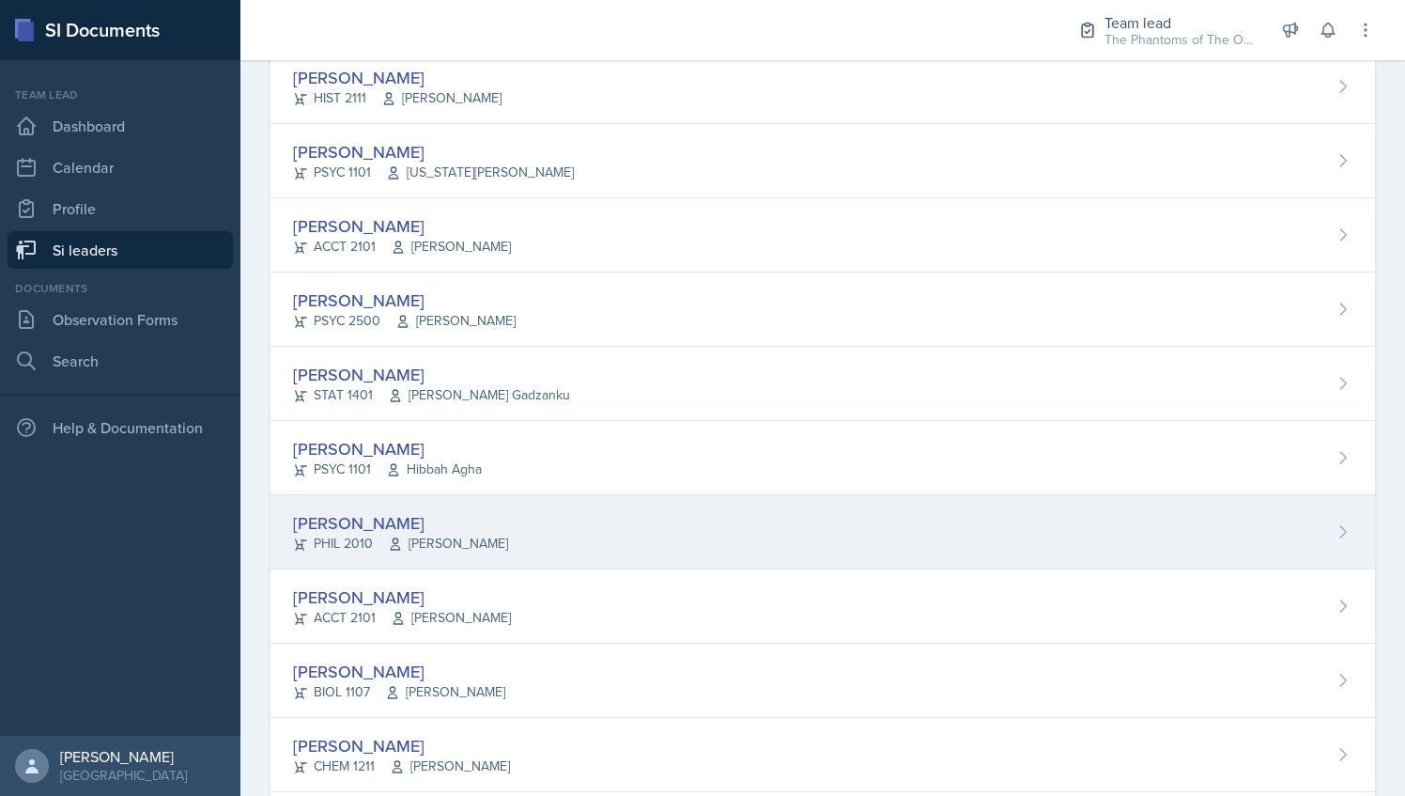
scroll to position [927, 0]
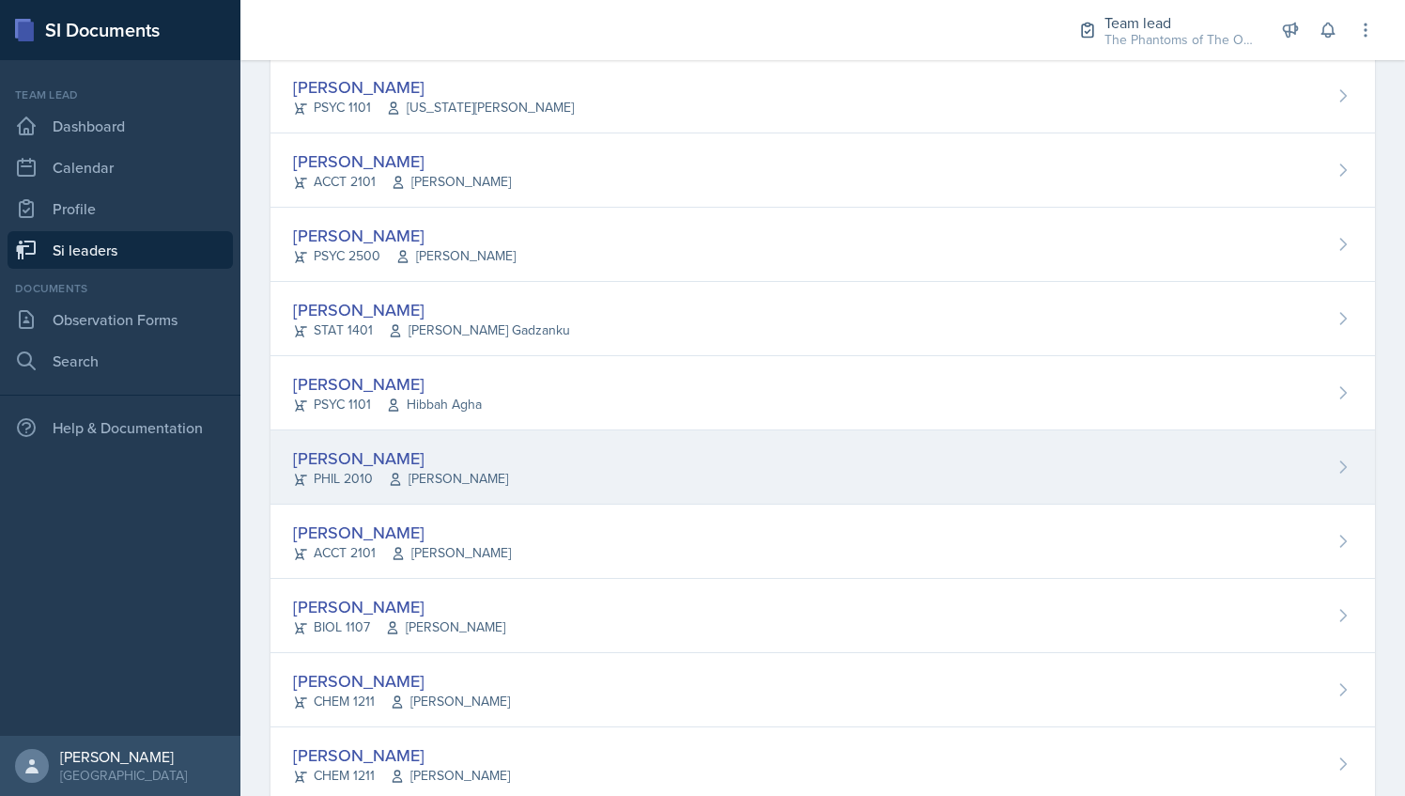
click at [592, 478] on div "Emily Herzner PHIL 2010 James Fontini" at bounding box center [823, 467] width 1105 height 74
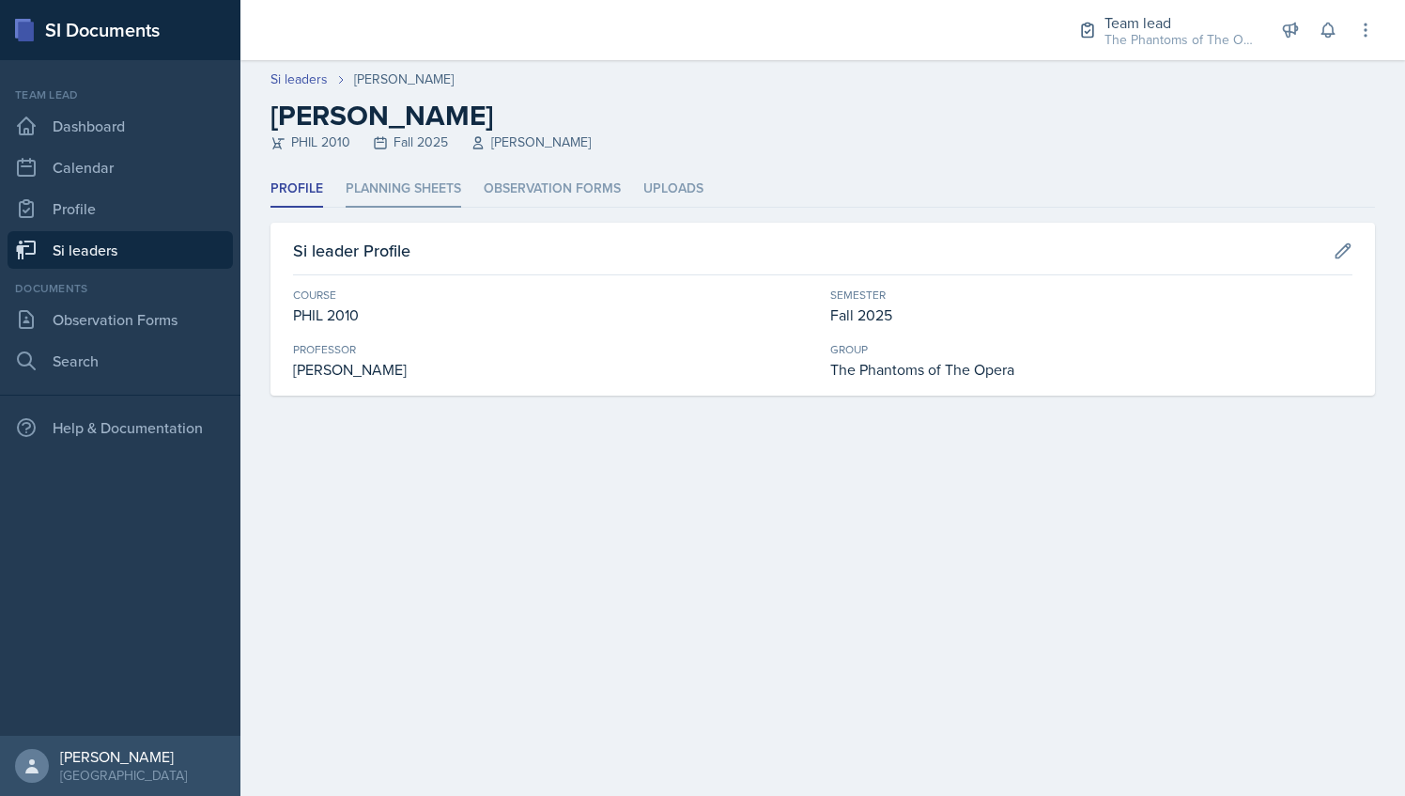
click at [398, 195] on li "Planning Sheets" at bounding box center [404, 189] width 116 height 37
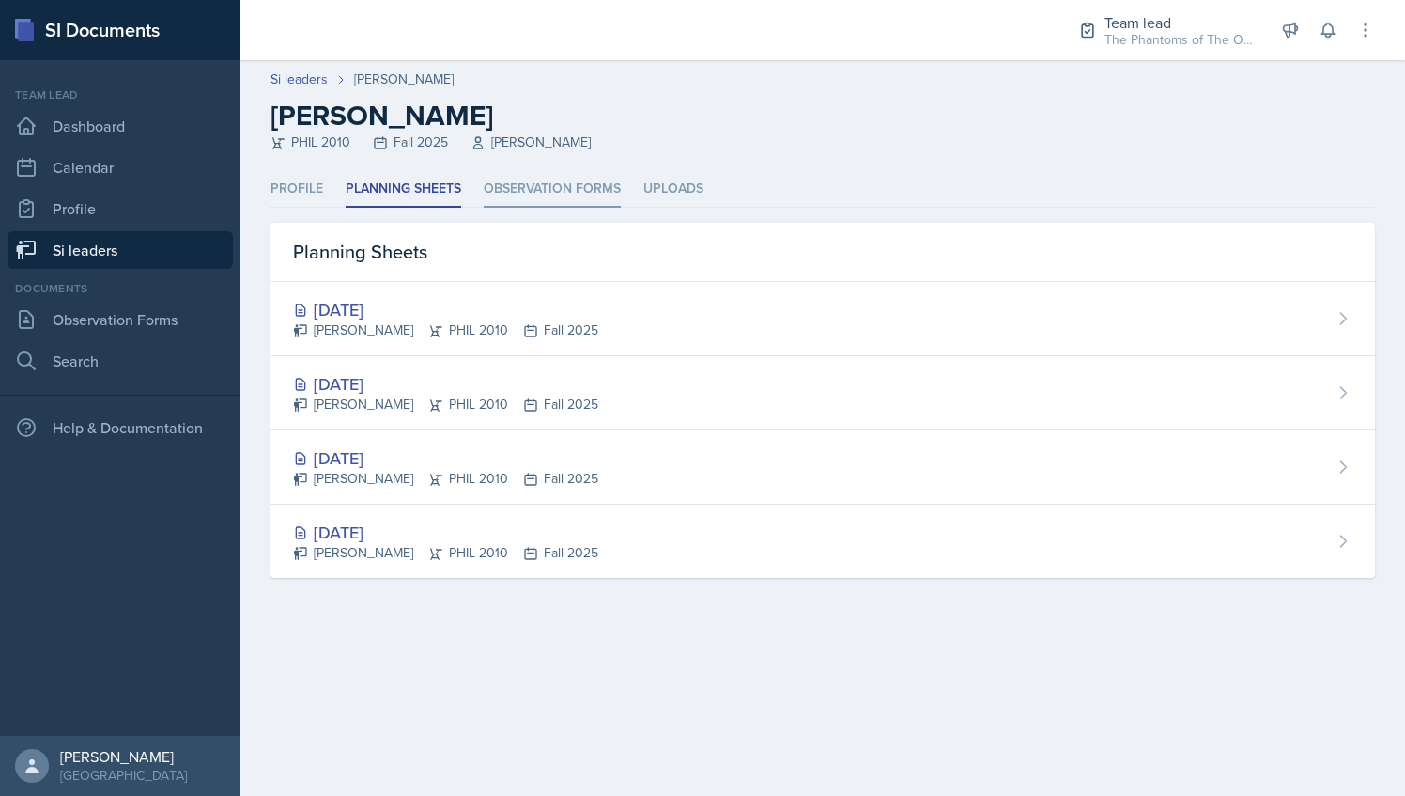
click at [484, 189] on li "Observation Forms" at bounding box center [552, 189] width 137 height 37
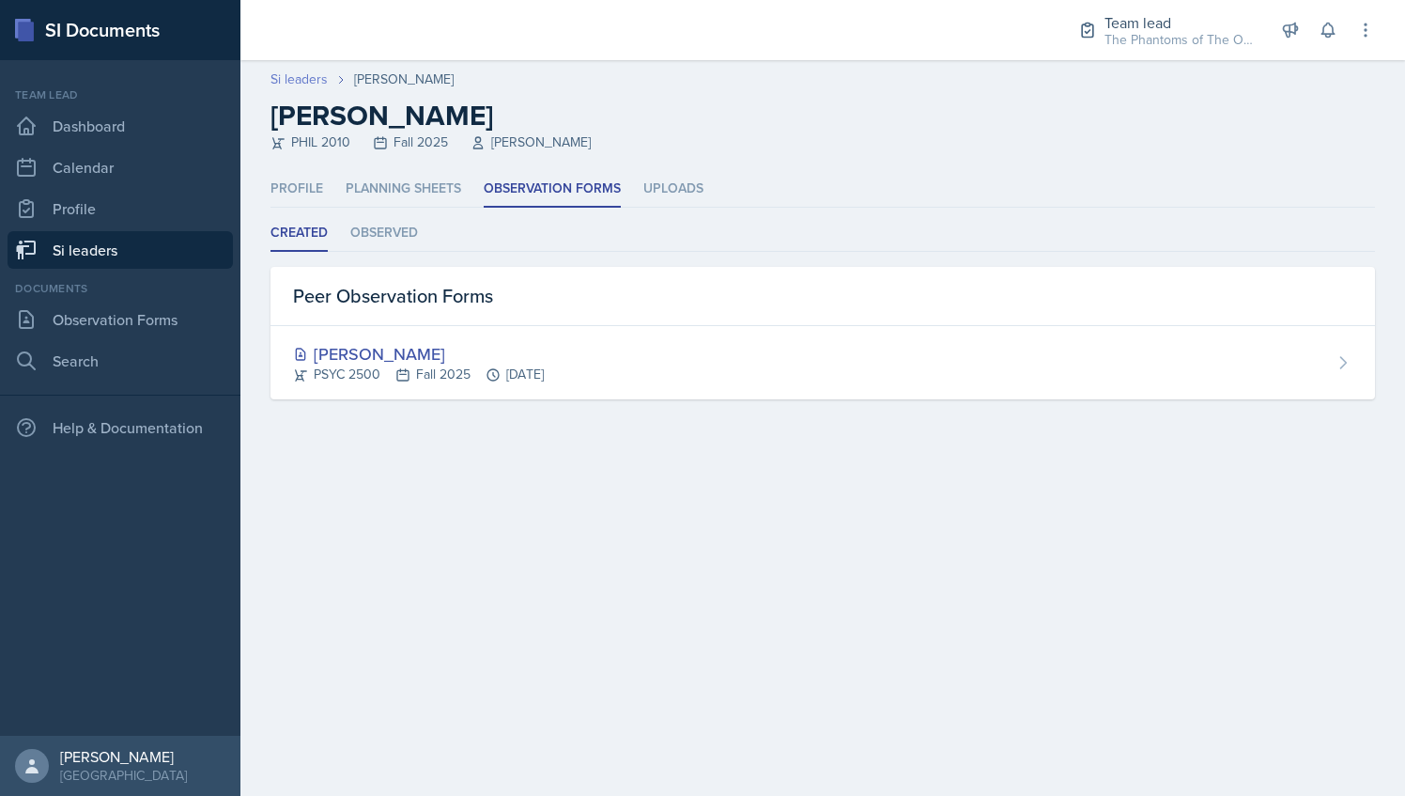
click at [315, 77] on link "Si leaders" at bounding box center [299, 80] width 57 height 20
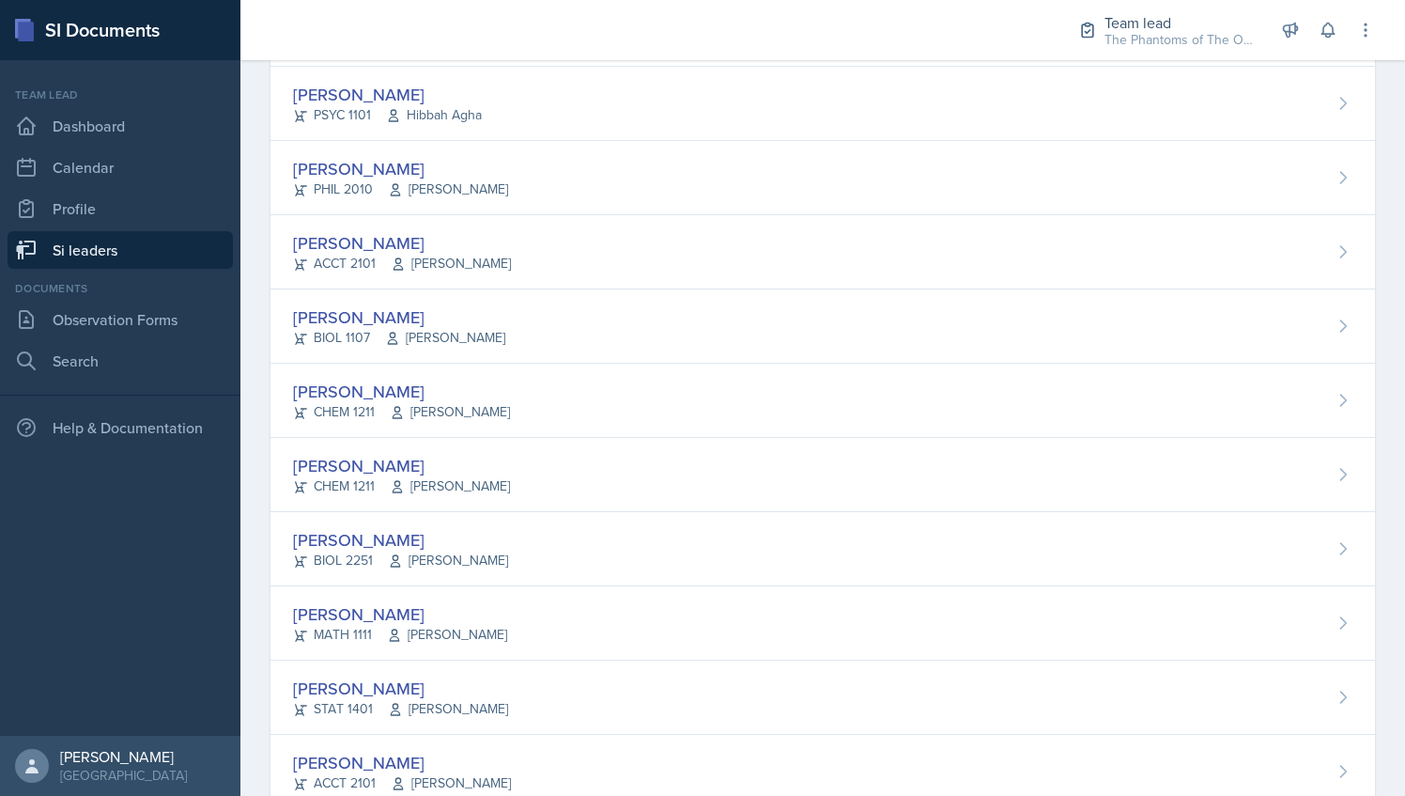
scroll to position [1217, 0]
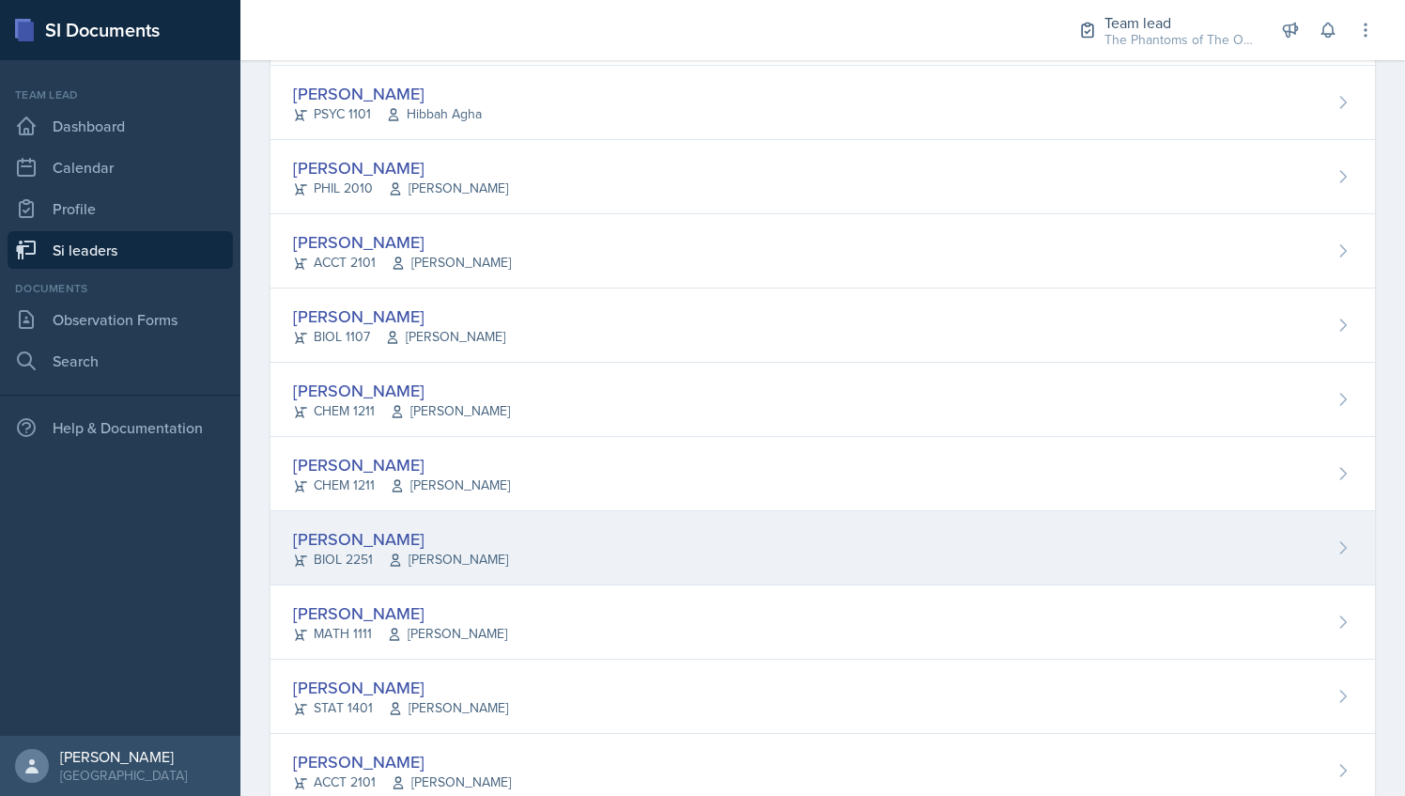
click at [511, 550] on div "Kaitlyn Medley BIOL 2251 Vennece Fowlkes" at bounding box center [823, 548] width 1105 height 74
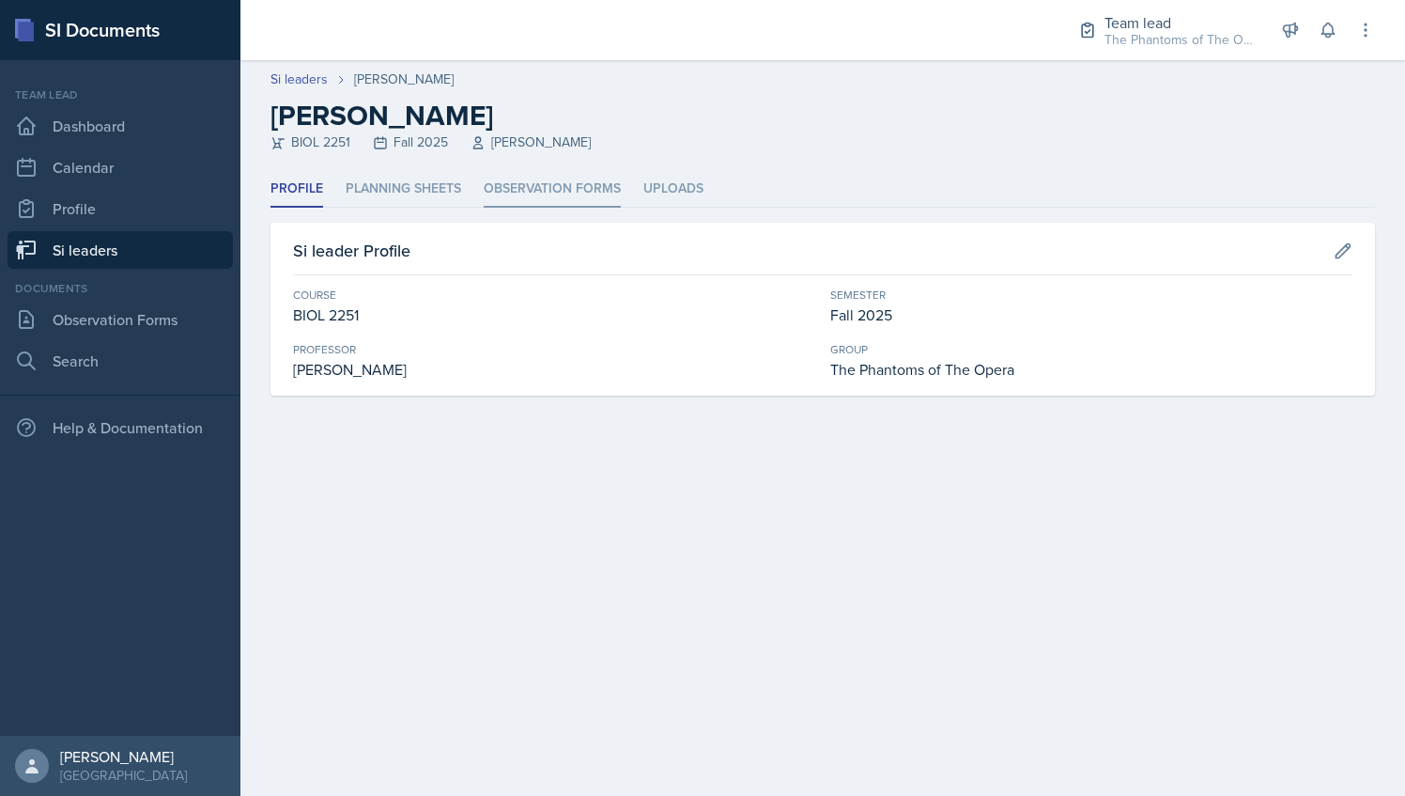
click at [543, 180] on li "Observation Forms" at bounding box center [552, 189] width 137 height 37
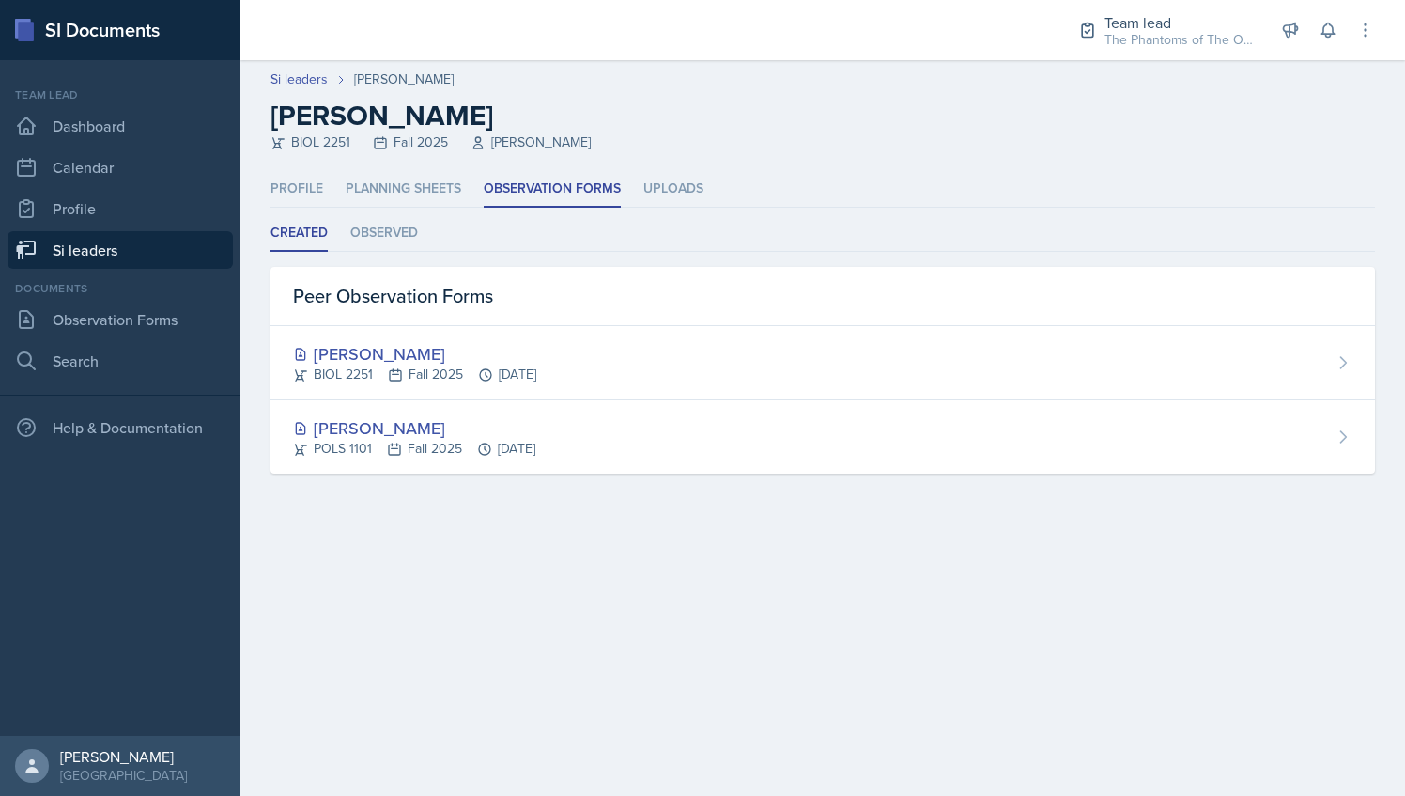
click at [684, 526] on main "Si leaders Kaitlyn Medley Kaitlyn Medley BIOL 2251 Fall 2025 Vennece Fowlkes Pr…" at bounding box center [822, 428] width 1165 height 736
click at [408, 231] on li "Observed" at bounding box center [384, 233] width 68 height 37
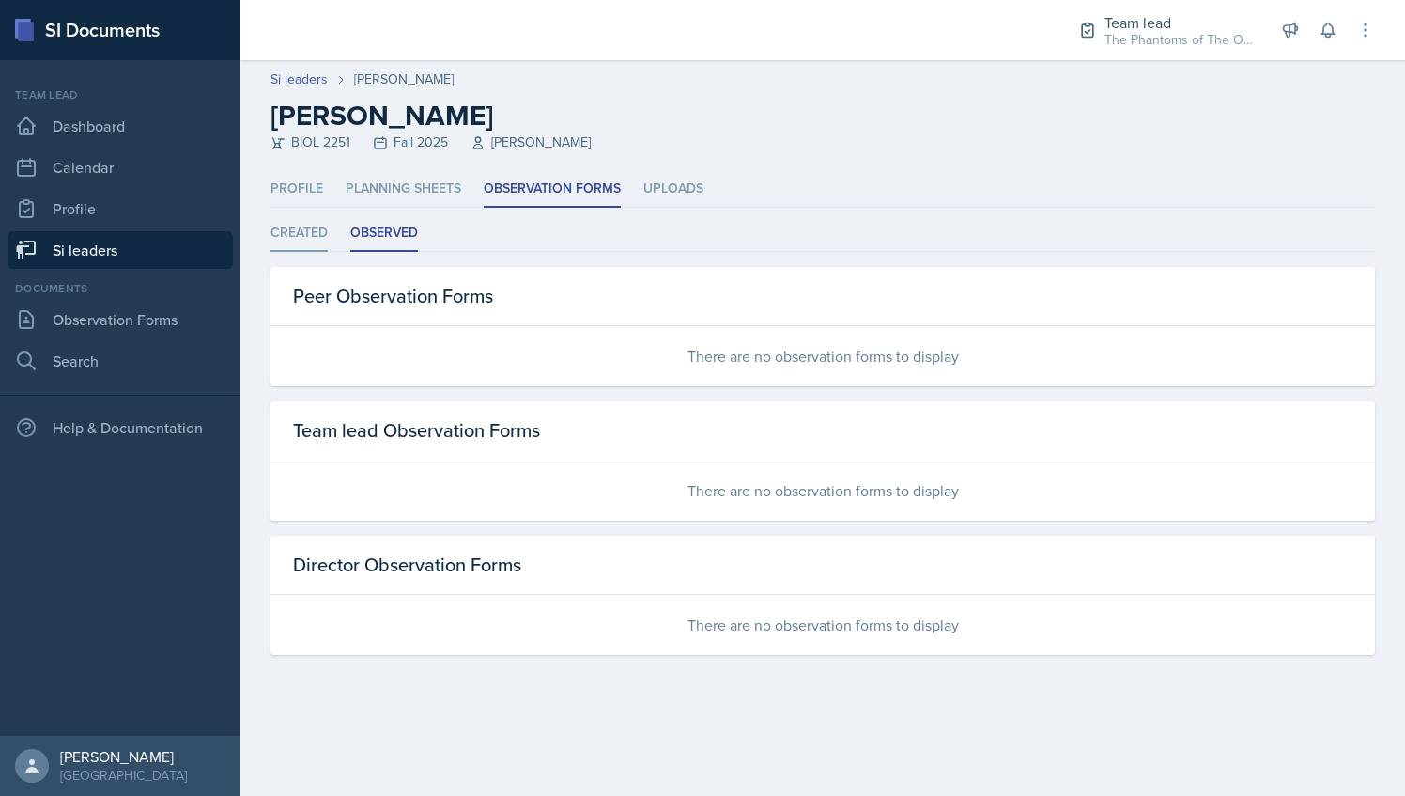
click at [305, 237] on li "Created" at bounding box center [299, 233] width 57 height 37
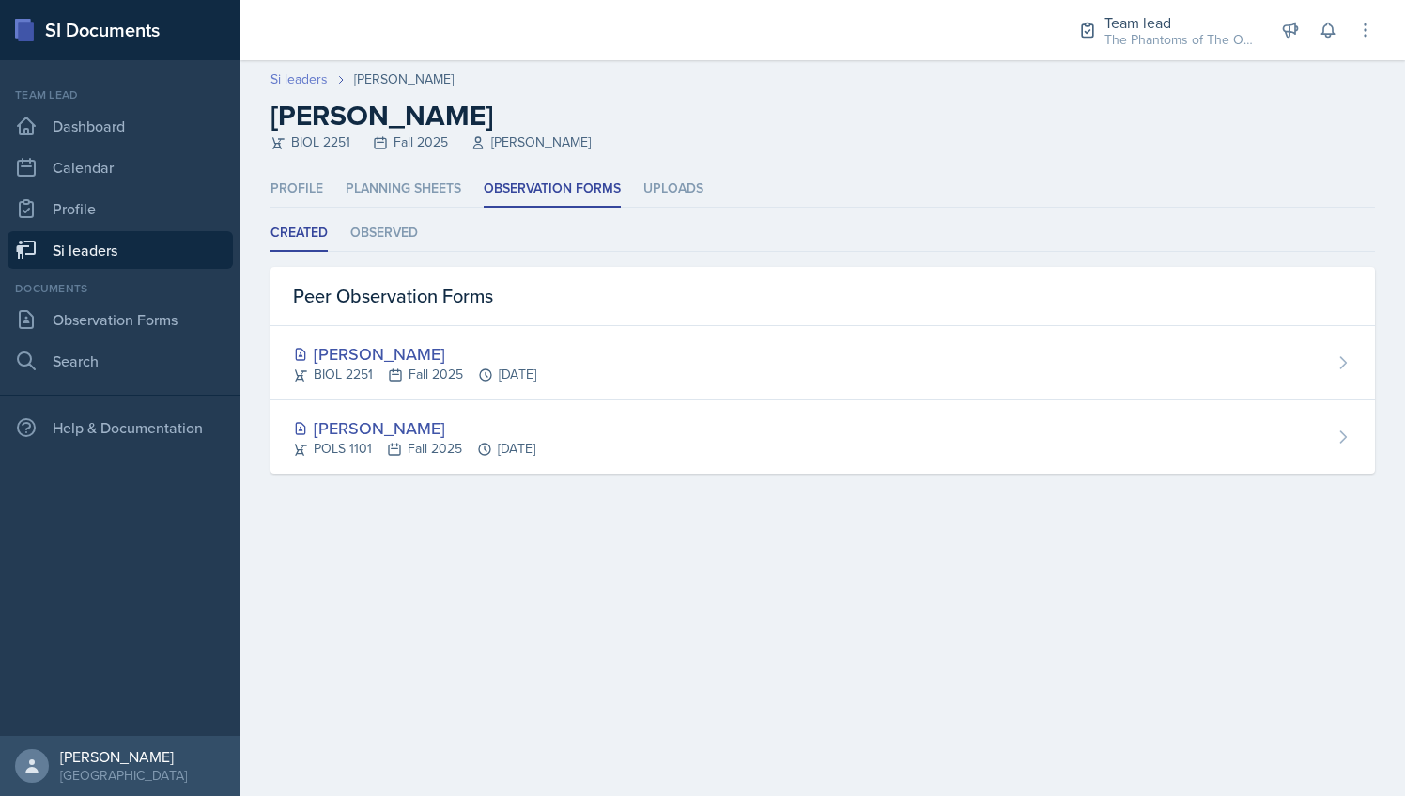
click at [309, 79] on link "Si leaders" at bounding box center [299, 80] width 57 height 20
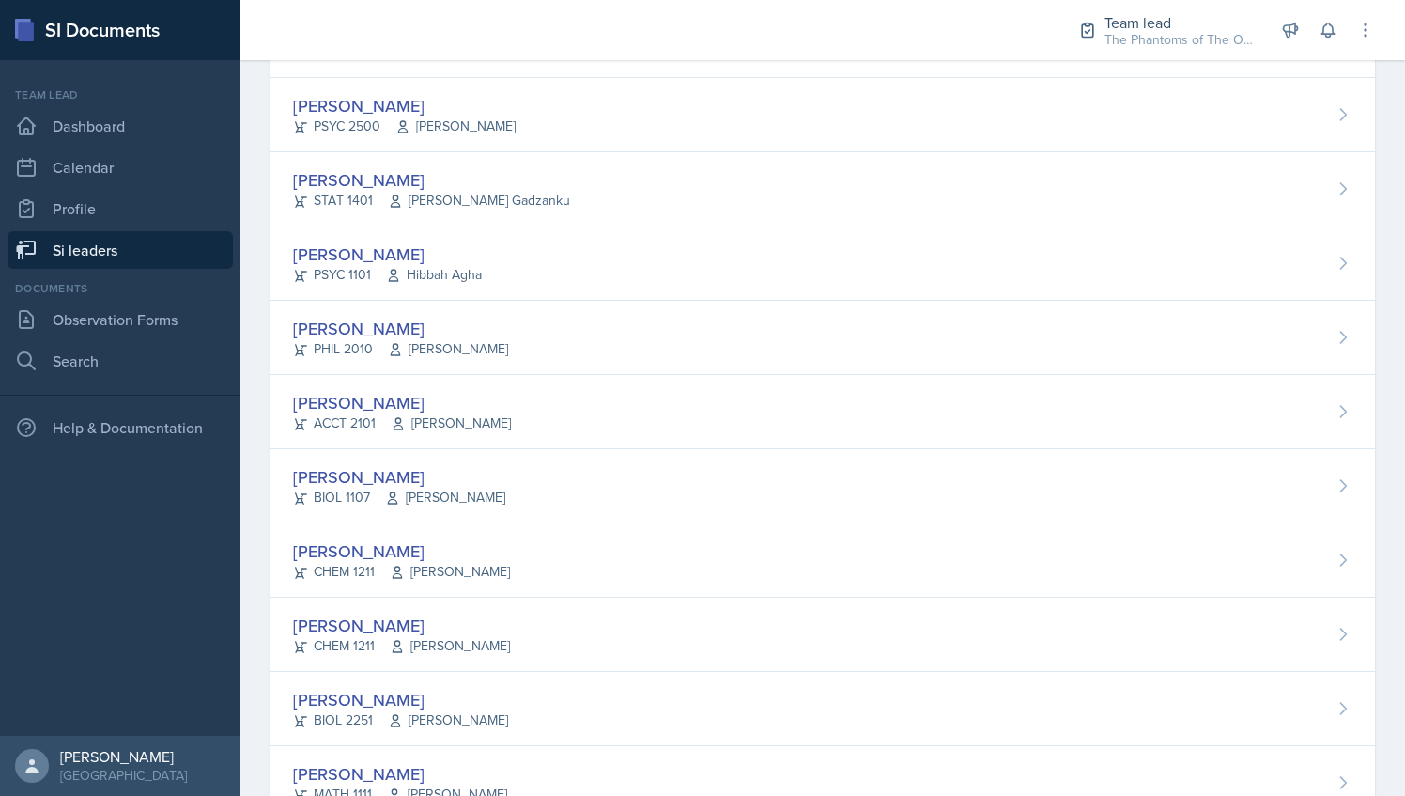
scroll to position [1340, 0]
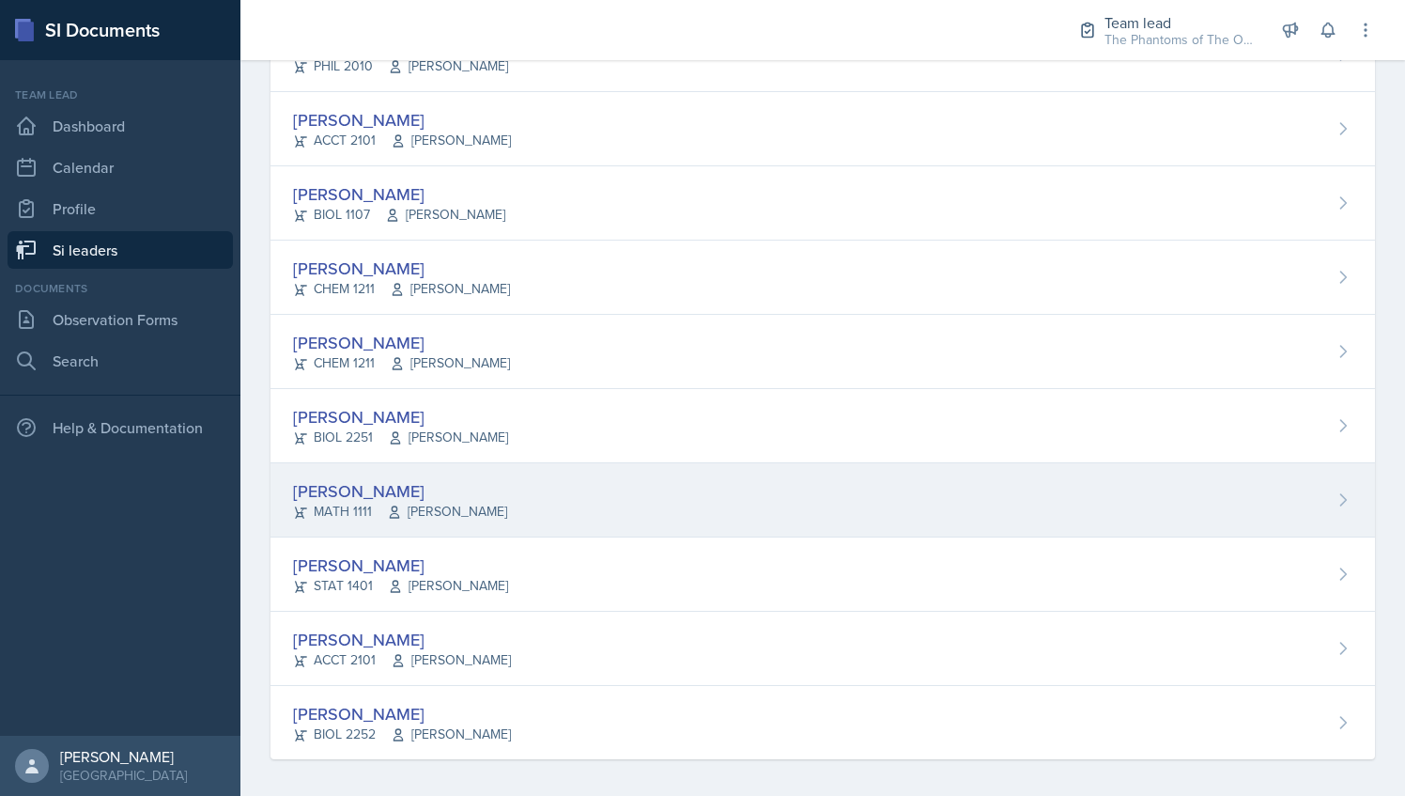
click at [517, 486] on div "Hoang Nguyen MATH 1111 Chris Holtzendorff" at bounding box center [823, 500] width 1105 height 74
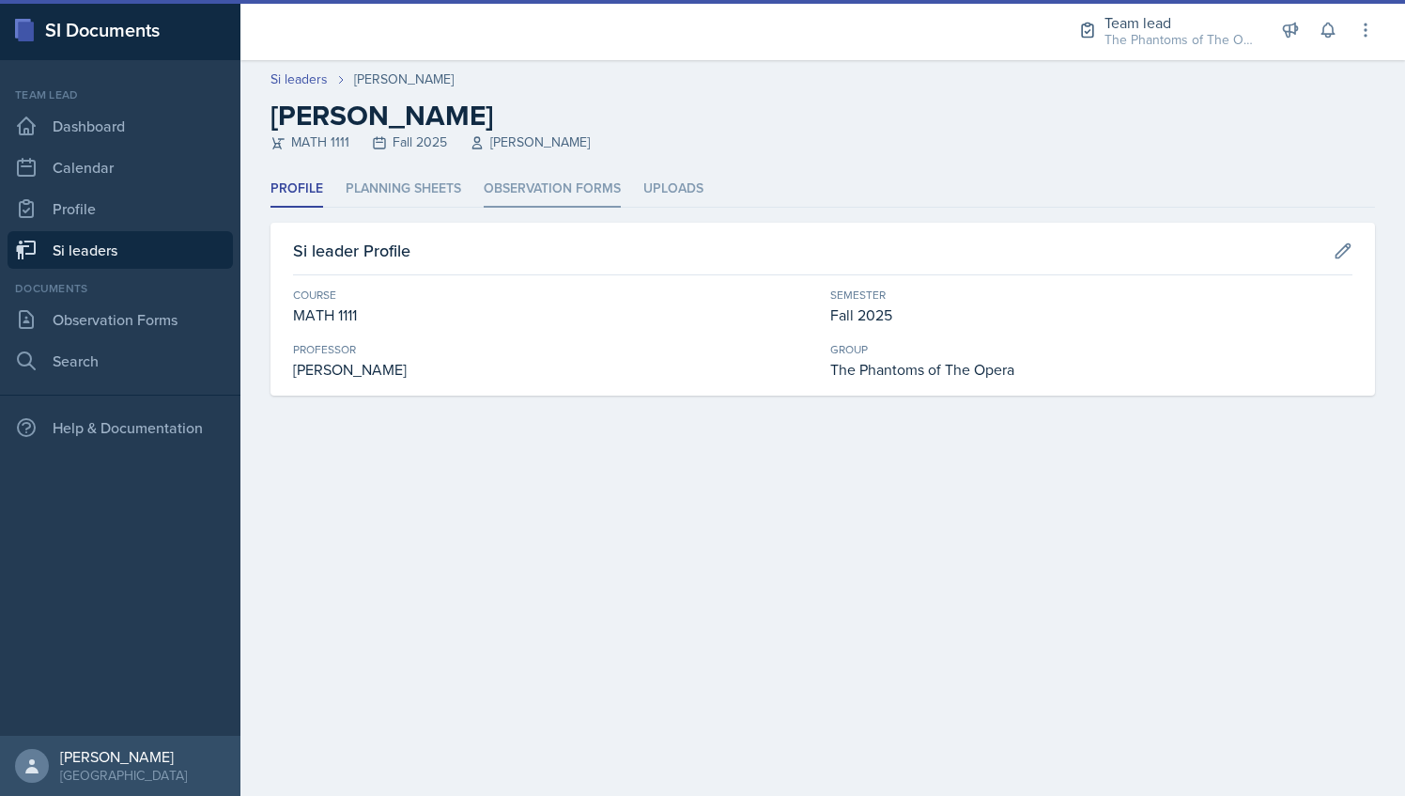
click at [532, 190] on li "Observation Forms" at bounding box center [552, 189] width 137 height 37
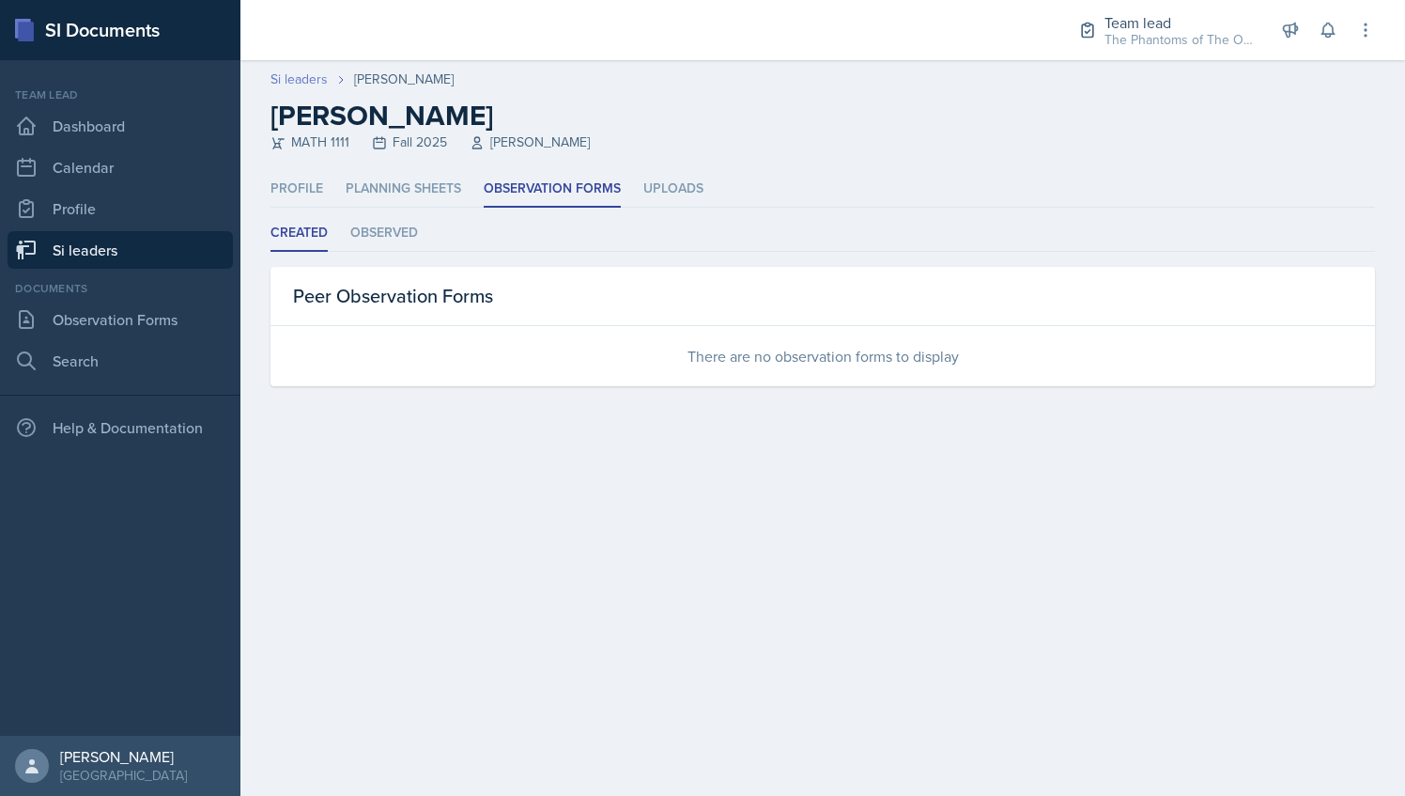
click at [310, 78] on link "Si leaders" at bounding box center [299, 80] width 57 height 20
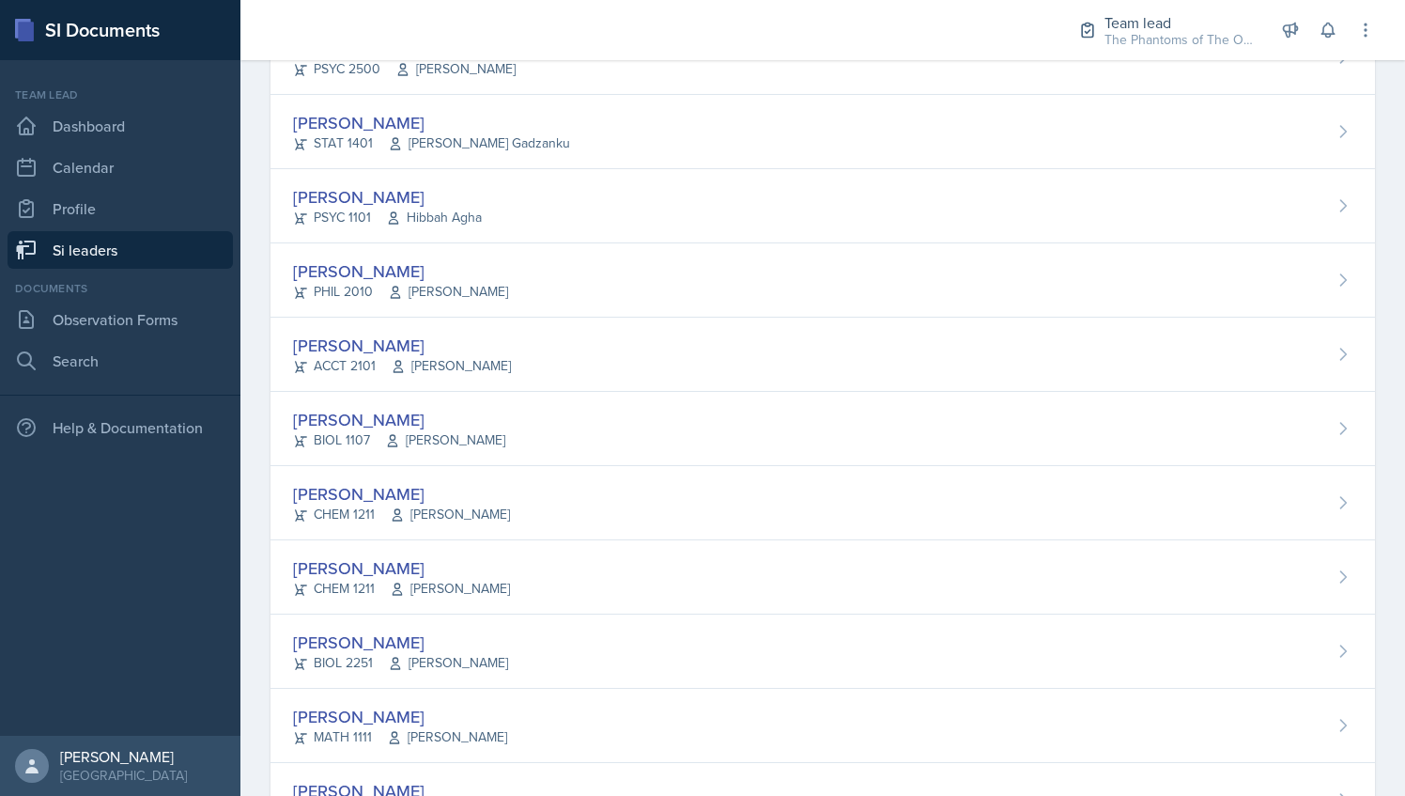
scroll to position [1340, 0]
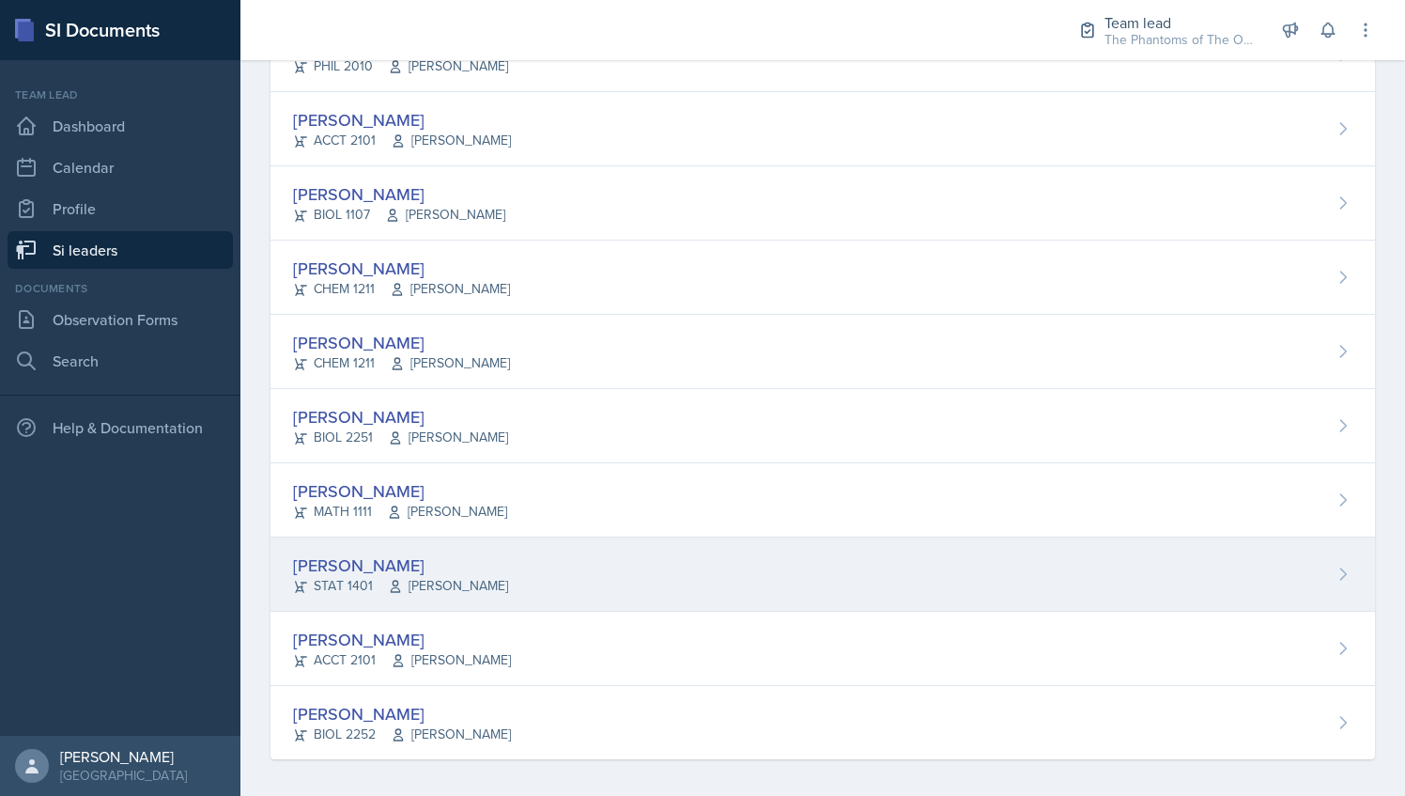
click at [457, 564] on div "[PERSON_NAME]" at bounding box center [400, 564] width 215 height 25
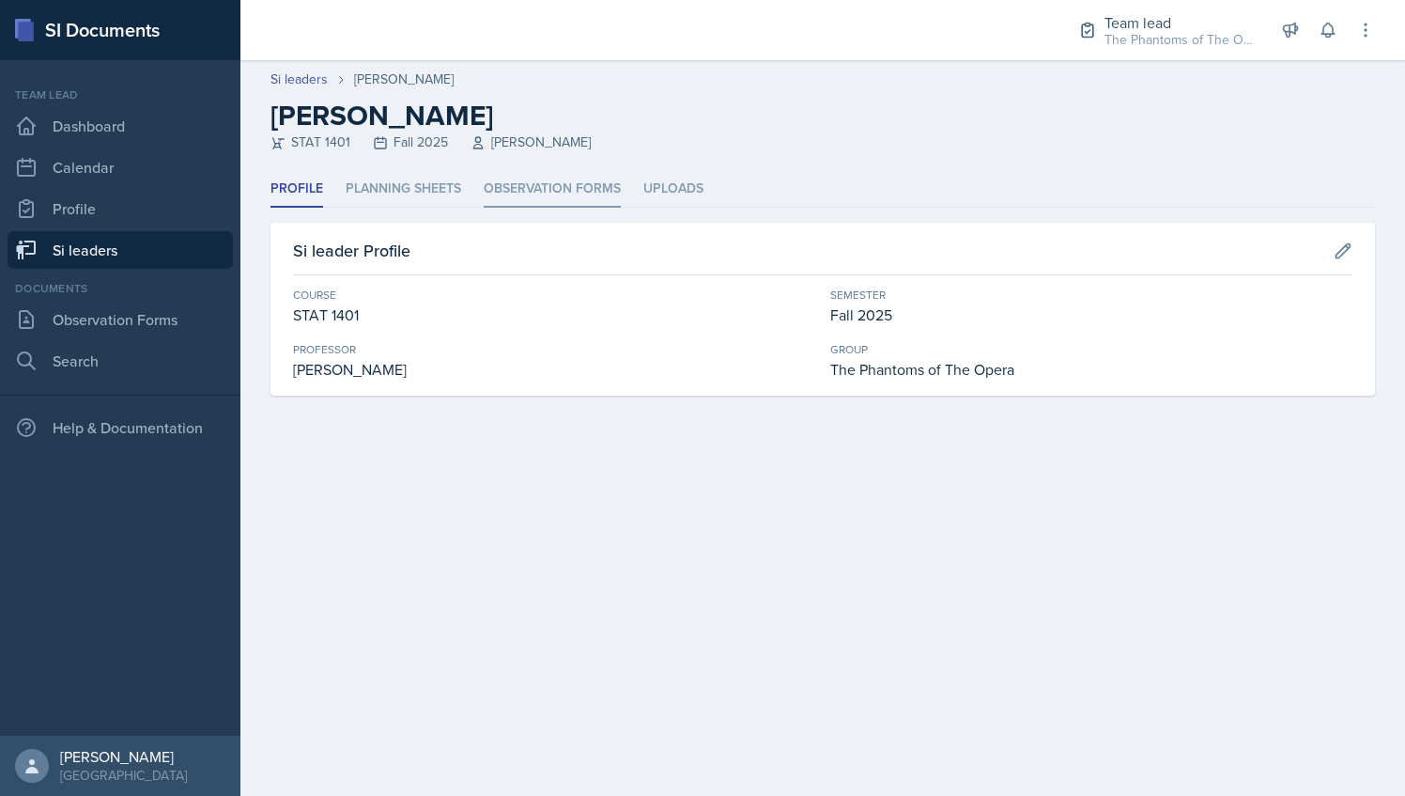
click at [528, 181] on li "Observation Forms" at bounding box center [552, 189] width 137 height 37
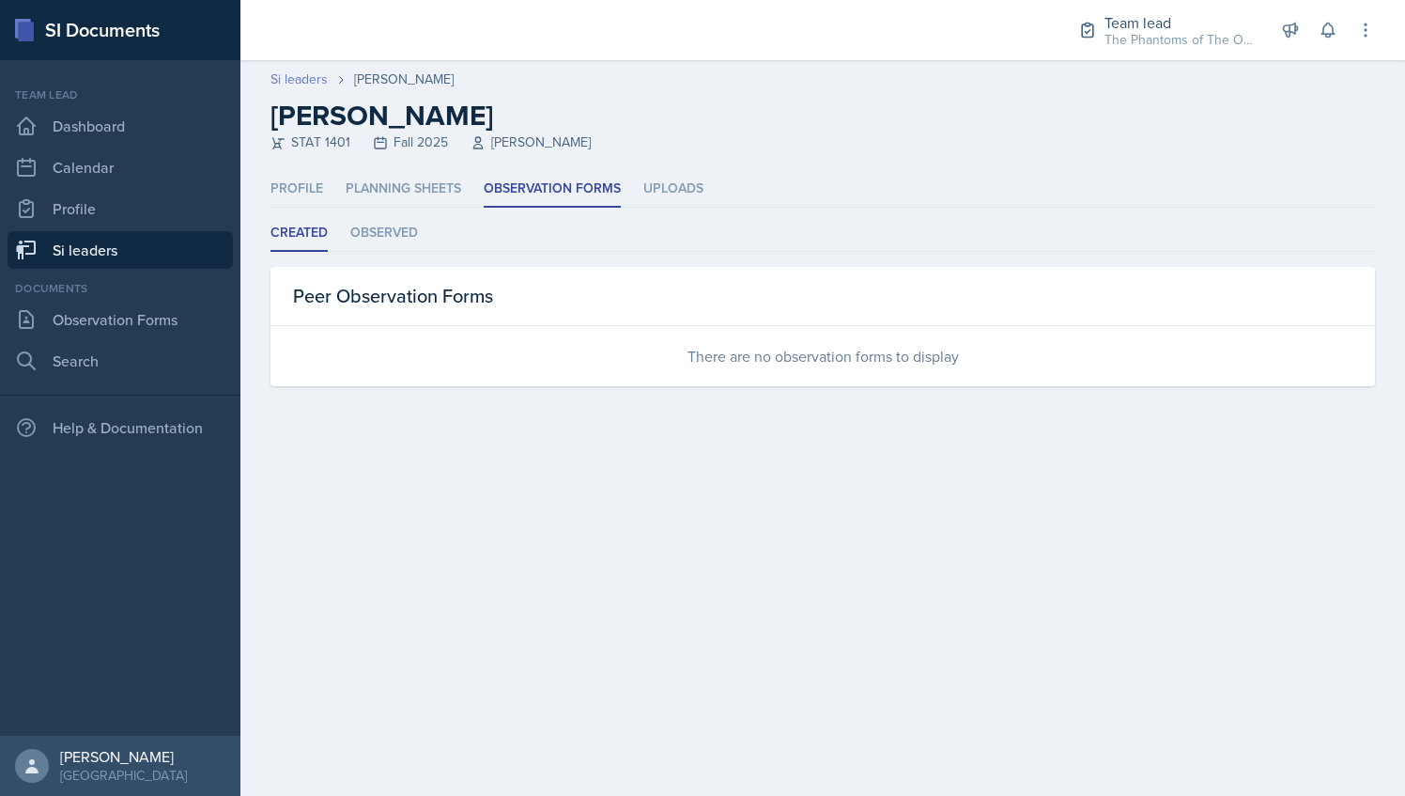
click at [293, 80] on link "Si leaders" at bounding box center [299, 80] width 57 height 20
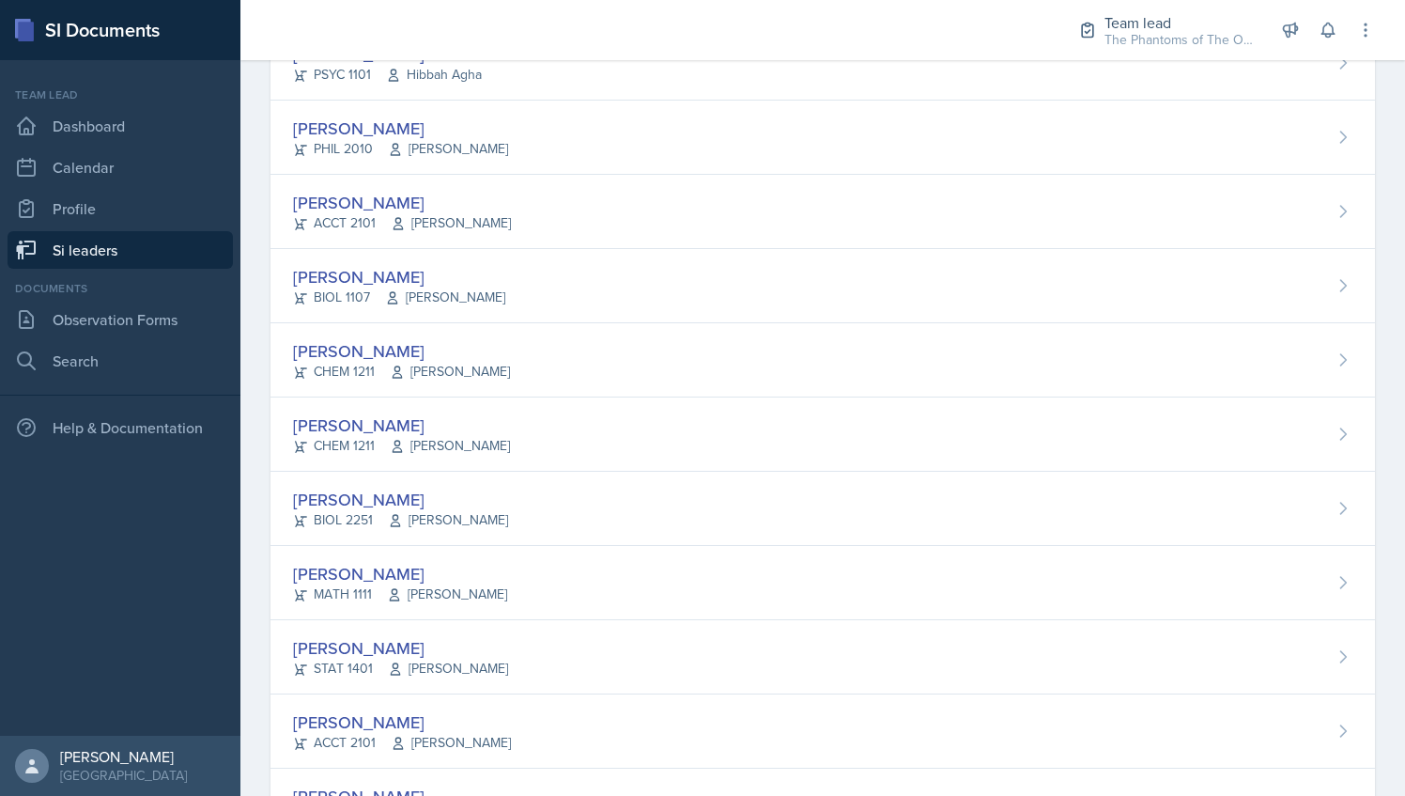
scroll to position [1340, 0]
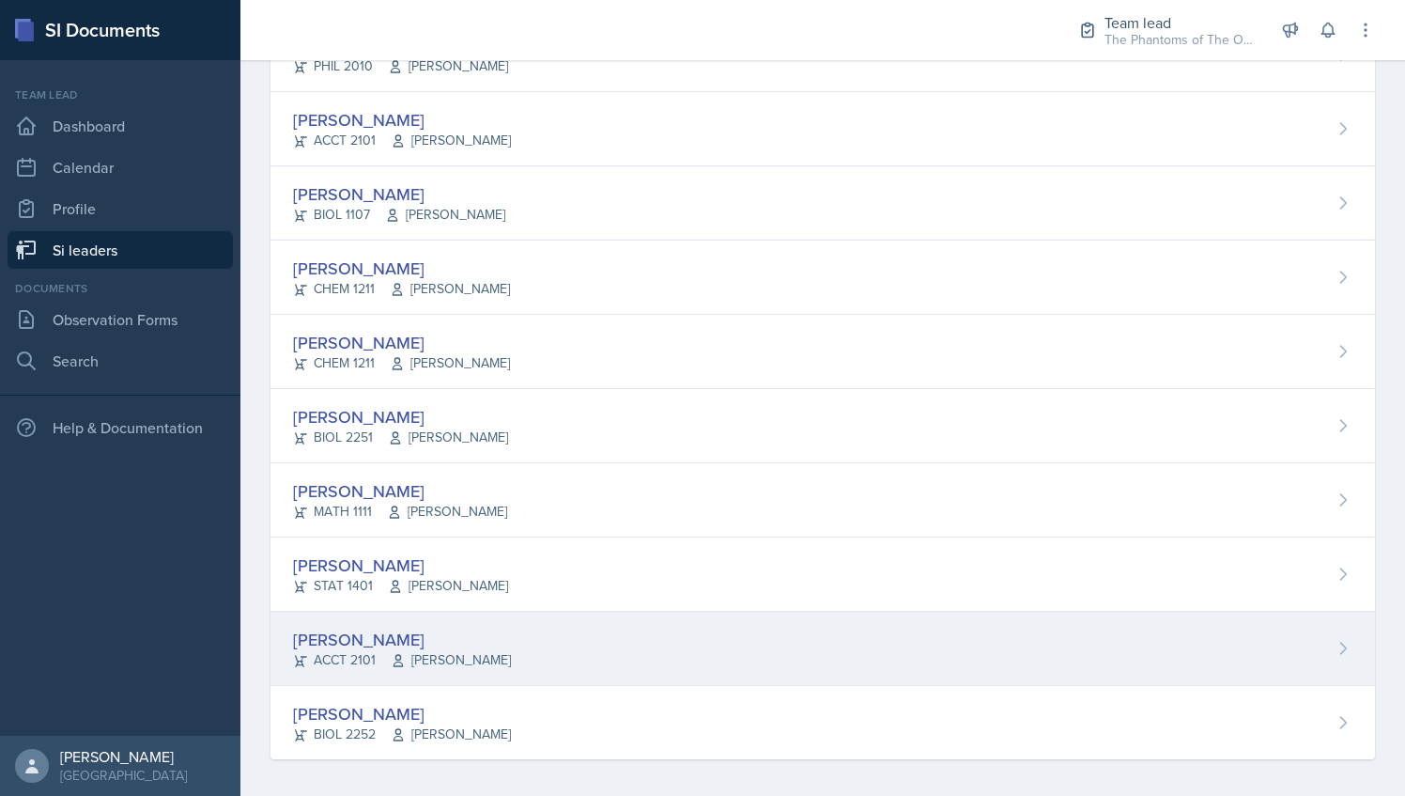
click at [493, 659] on div "Victoria Sorrell ACCT 2101 Daniel Landis" at bounding box center [823, 649] width 1105 height 74
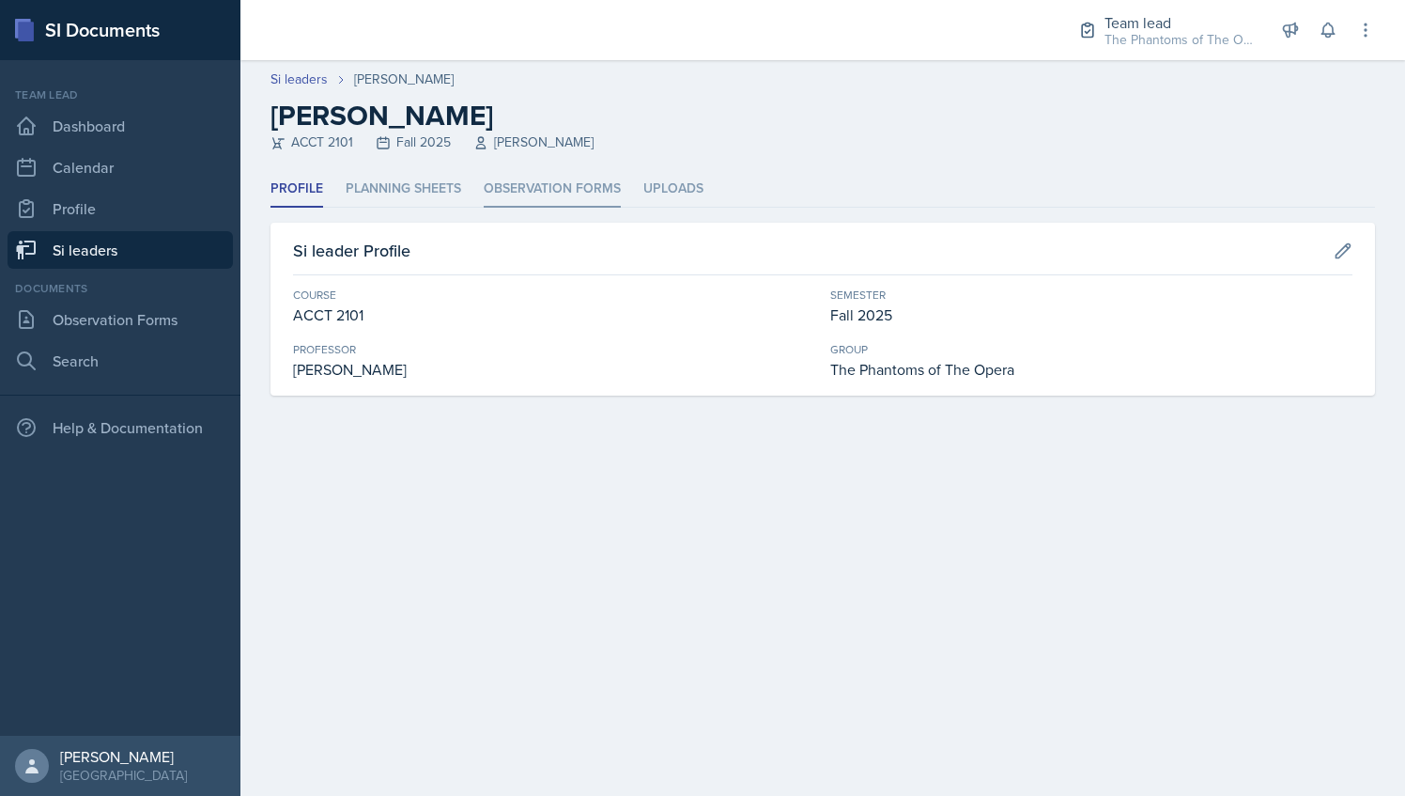
click at [493, 180] on li "Observation Forms" at bounding box center [552, 189] width 137 height 37
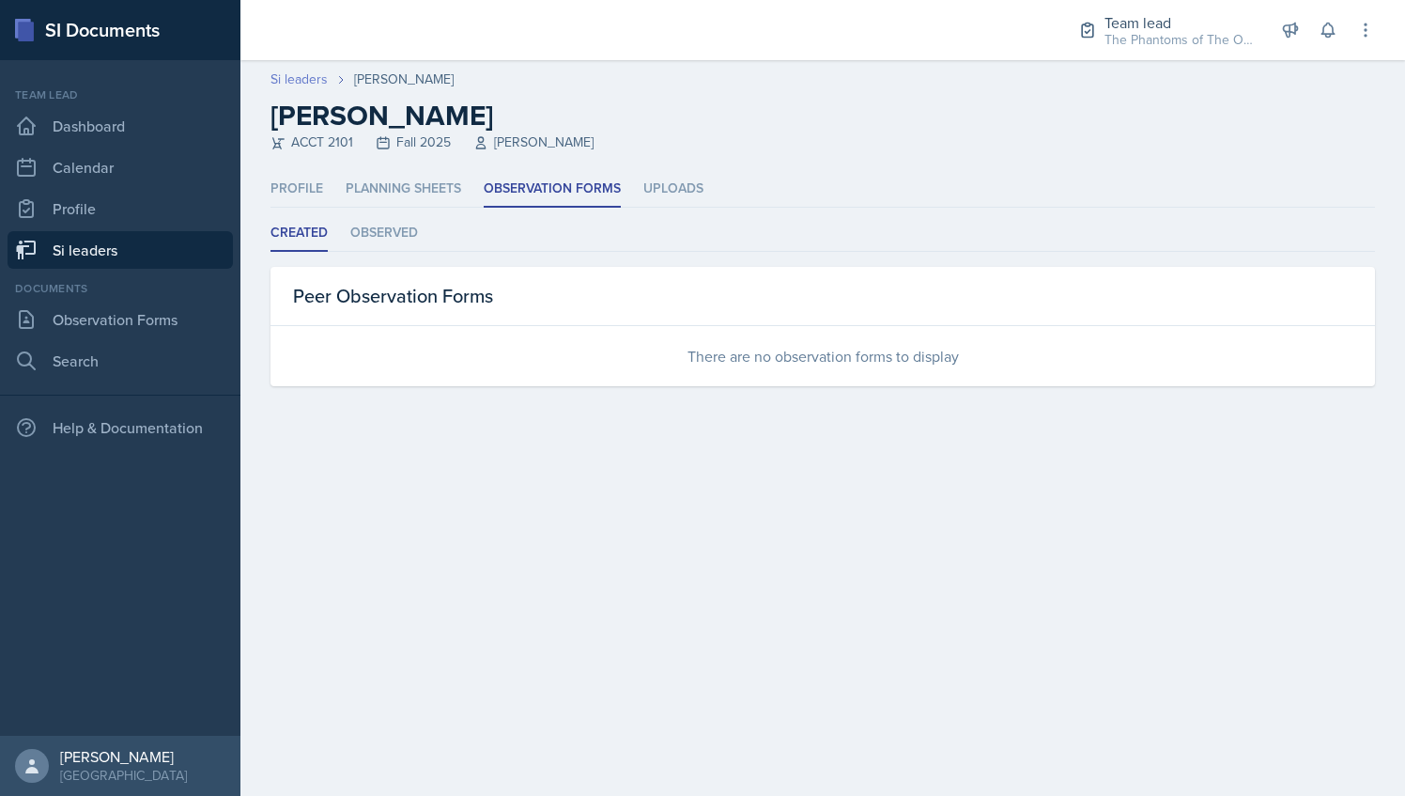
click at [302, 70] on link "Si leaders" at bounding box center [299, 80] width 57 height 20
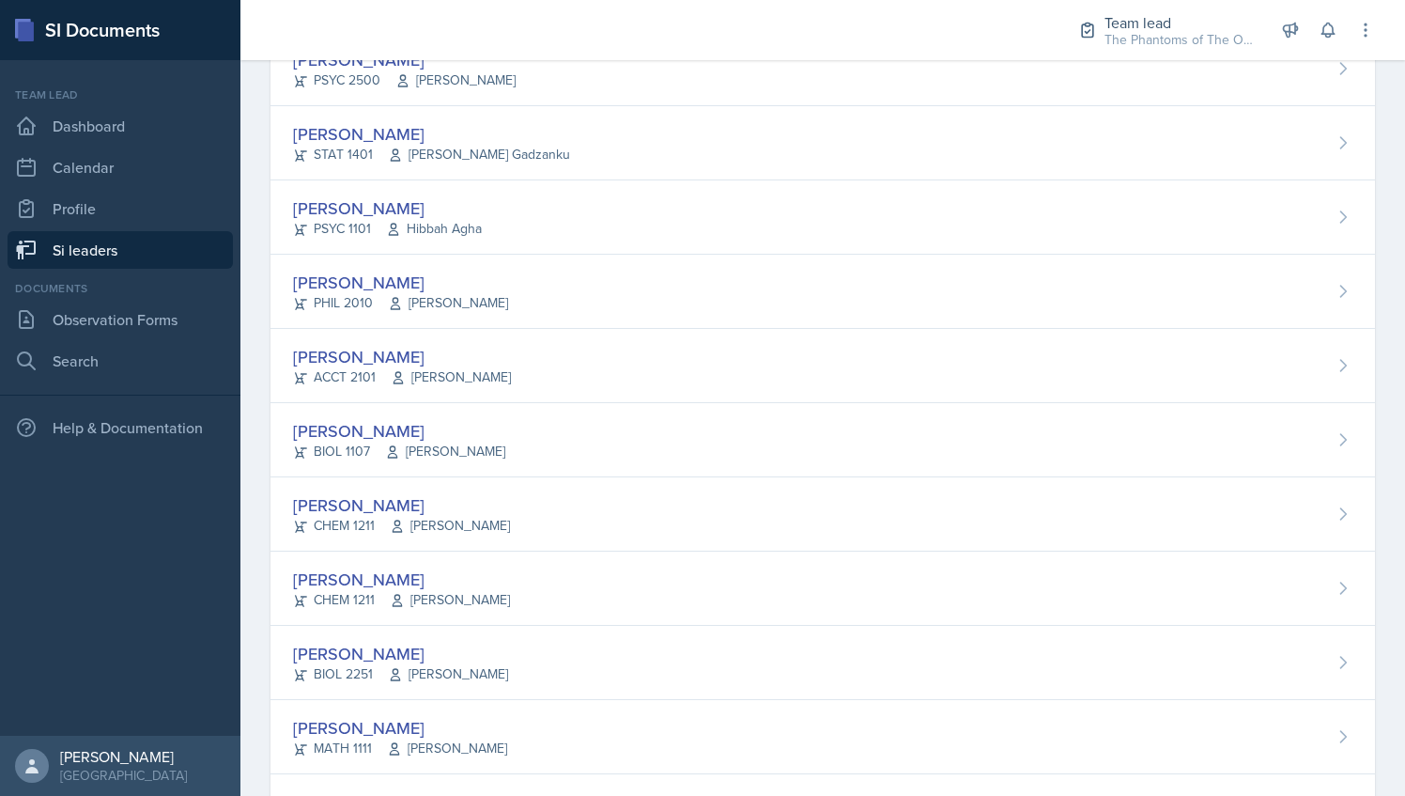
scroll to position [1340, 0]
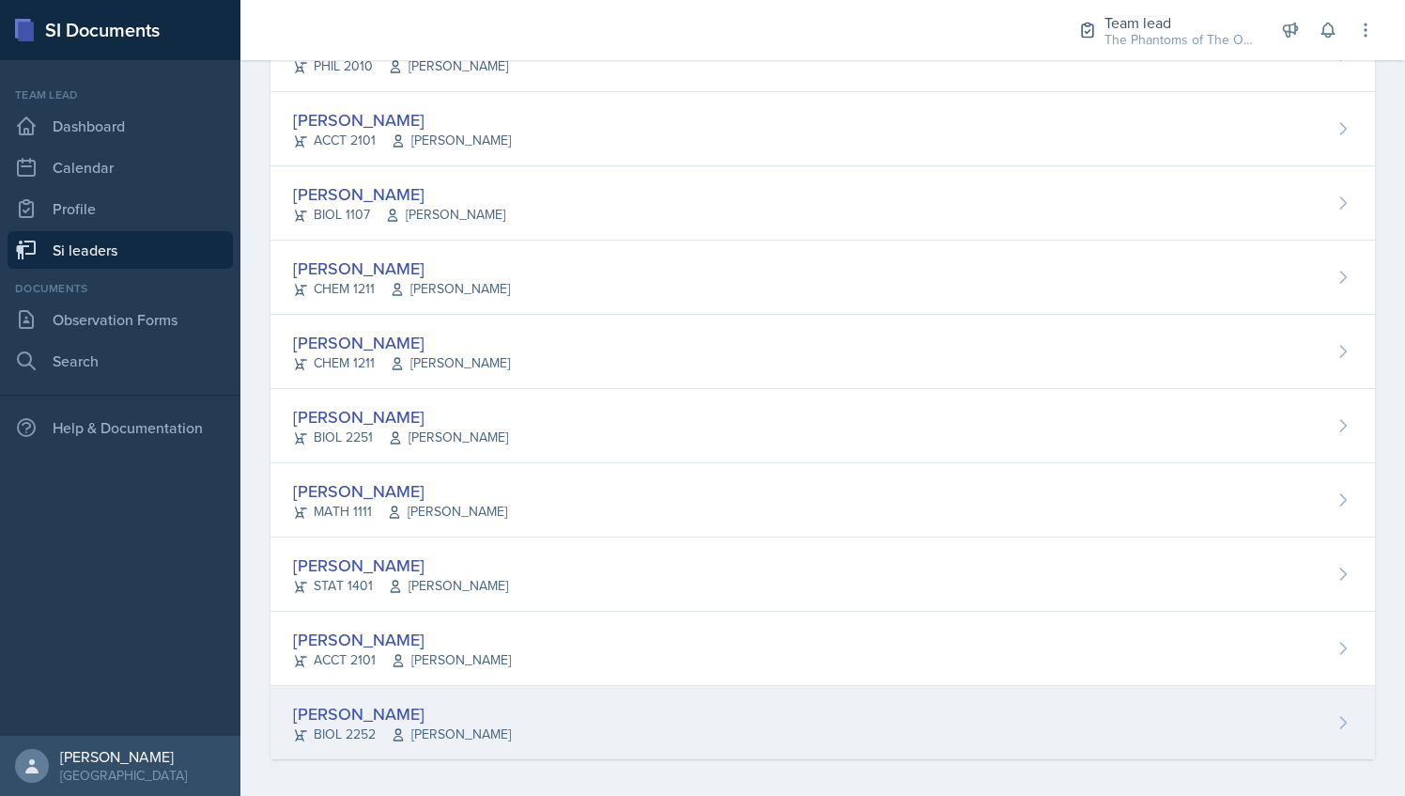
click at [500, 721] on div "Shannon Williams BIOL 2252 Ronald Parente" at bounding box center [823, 722] width 1105 height 73
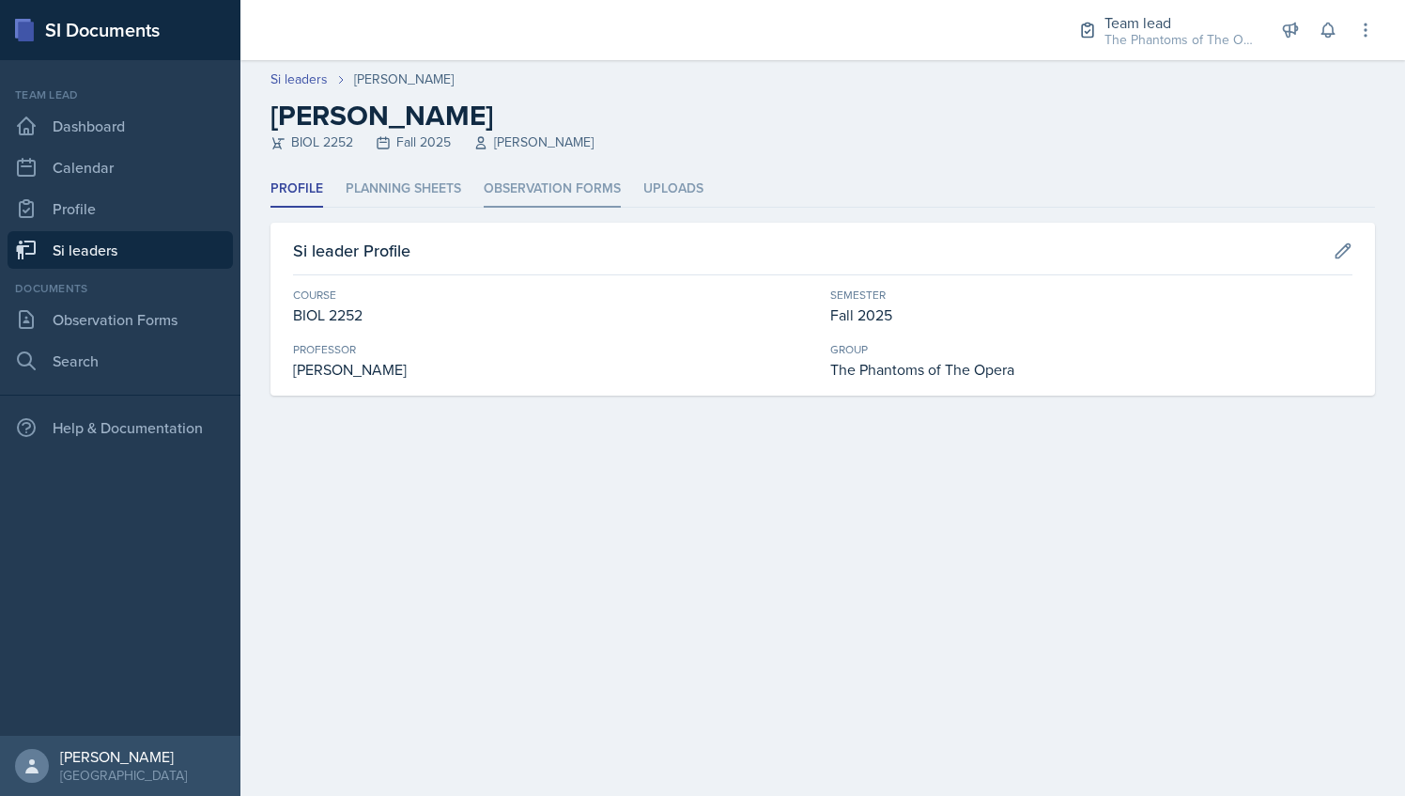
click at [569, 177] on li "Observation Forms" at bounding box center [552, 189] width 137 height 37
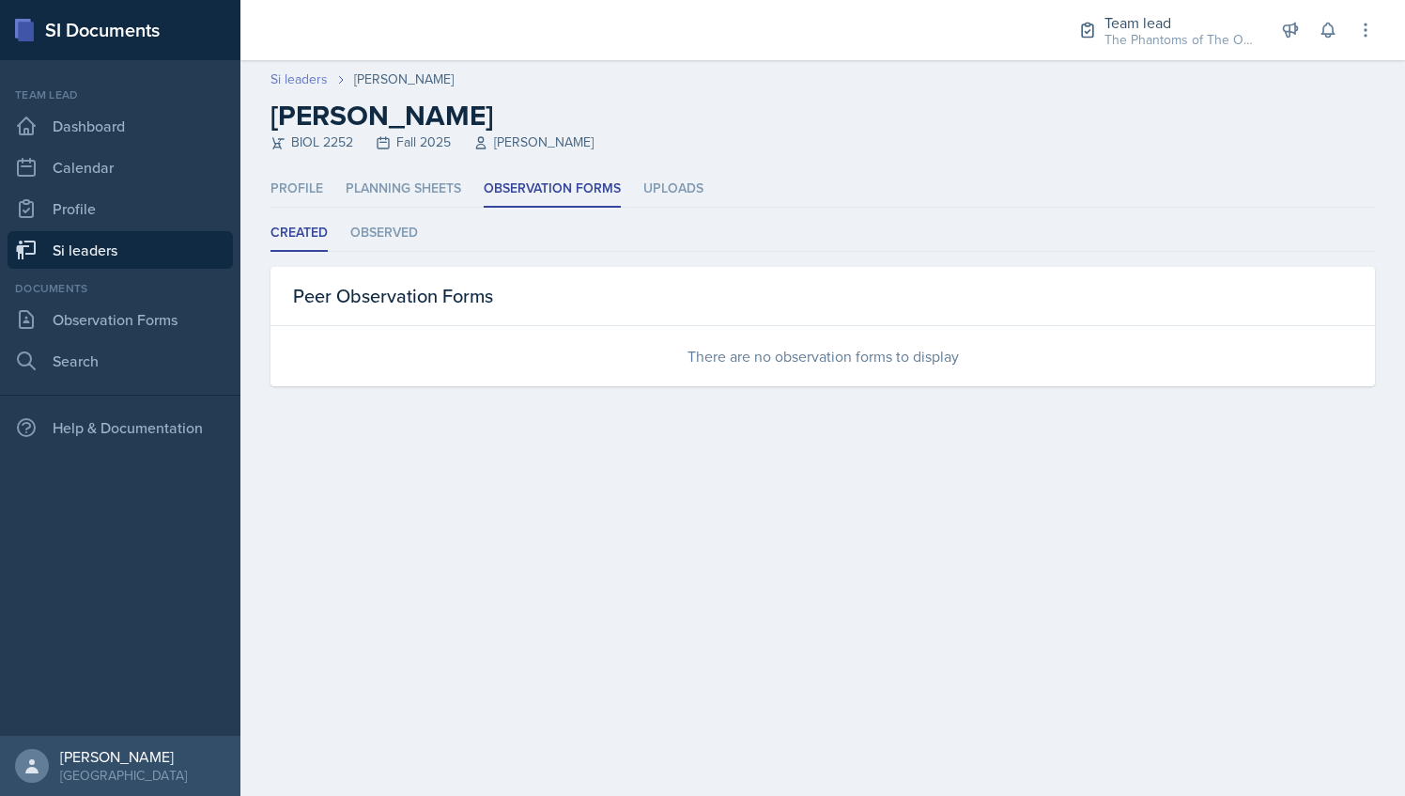
click at [312, 85] on link "Si leaders" at bounding box center [299, 80] width 57 height 20
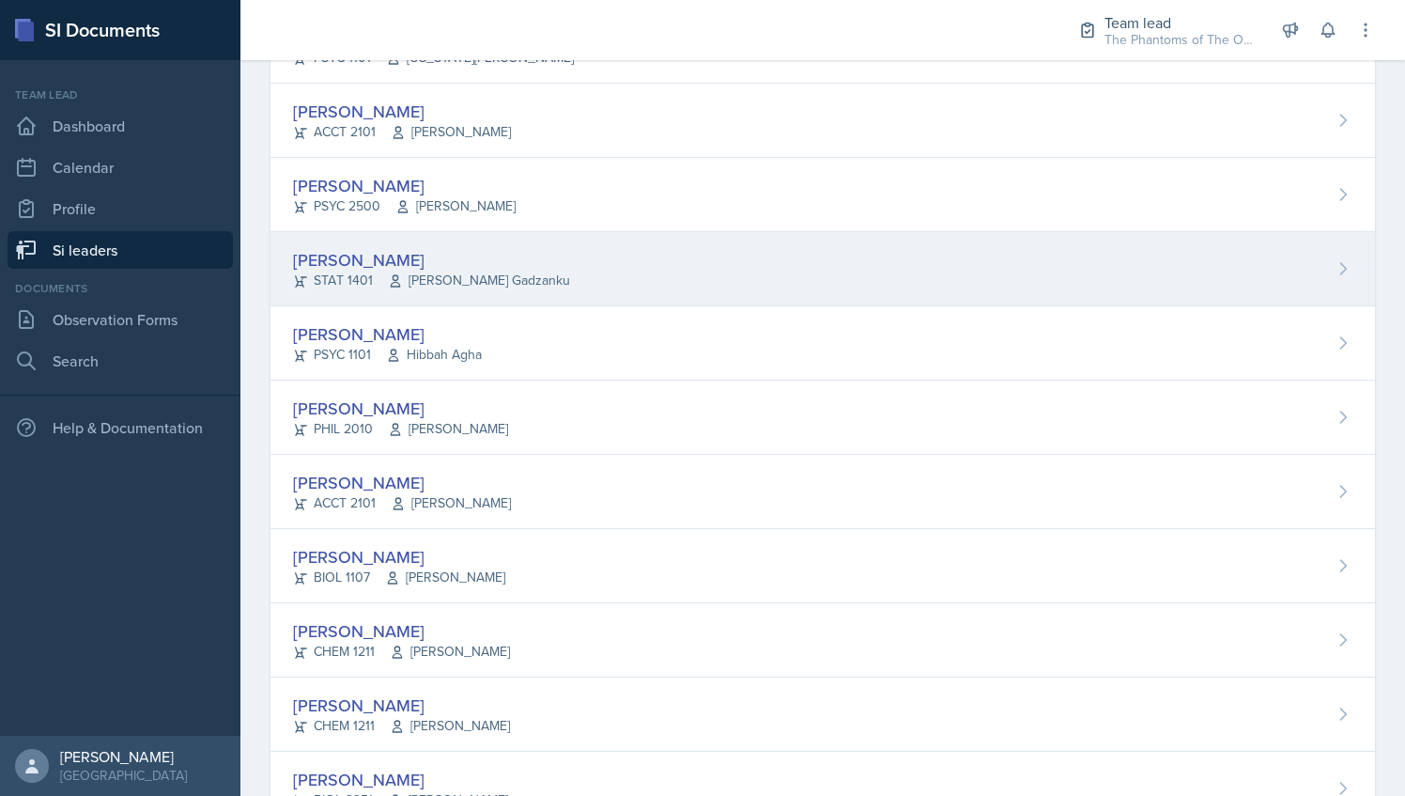
scroll to position [984, 0]
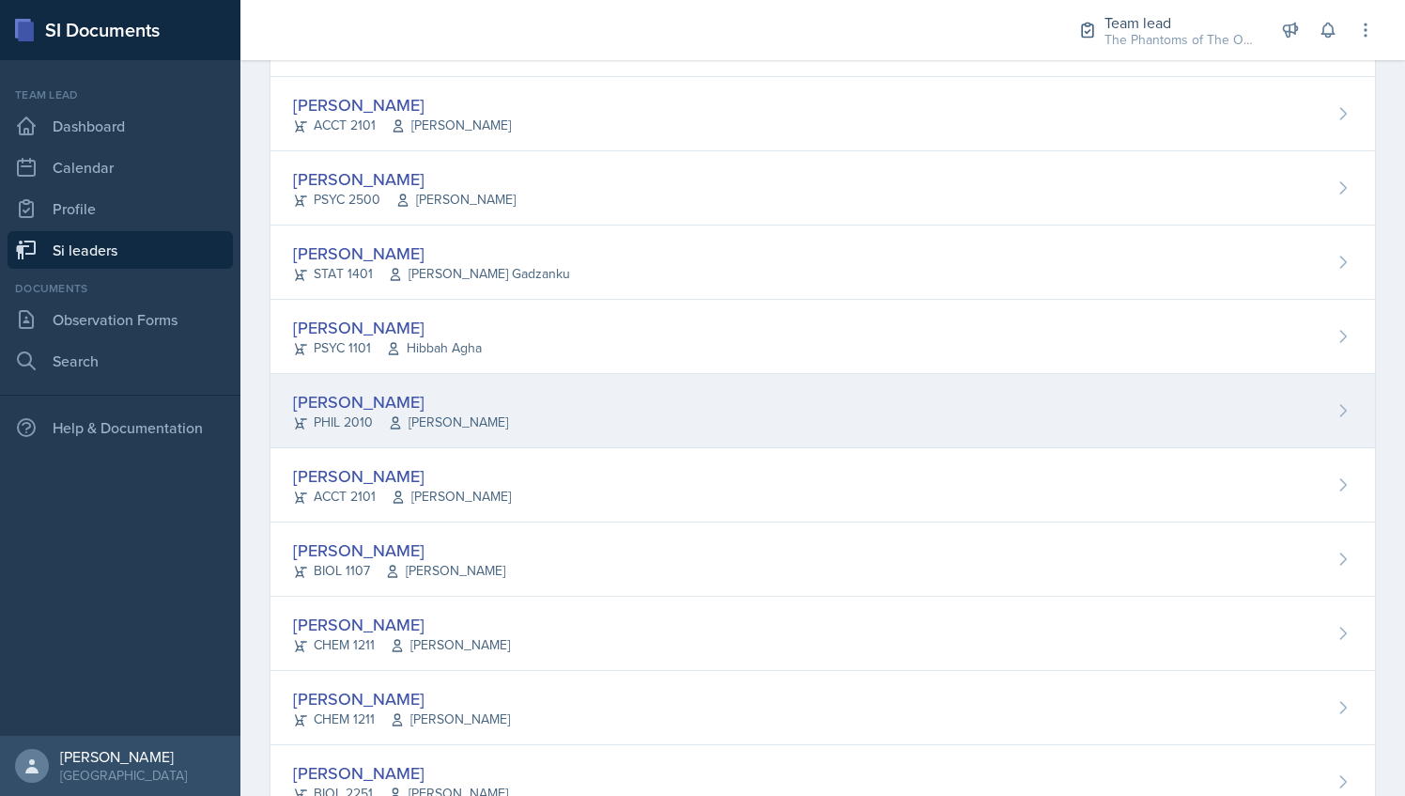
click at [537, 406] on div "Emily Herzner PHIL 2010 James Fontini" at bounding box center [823, 411] width 1105 height 74
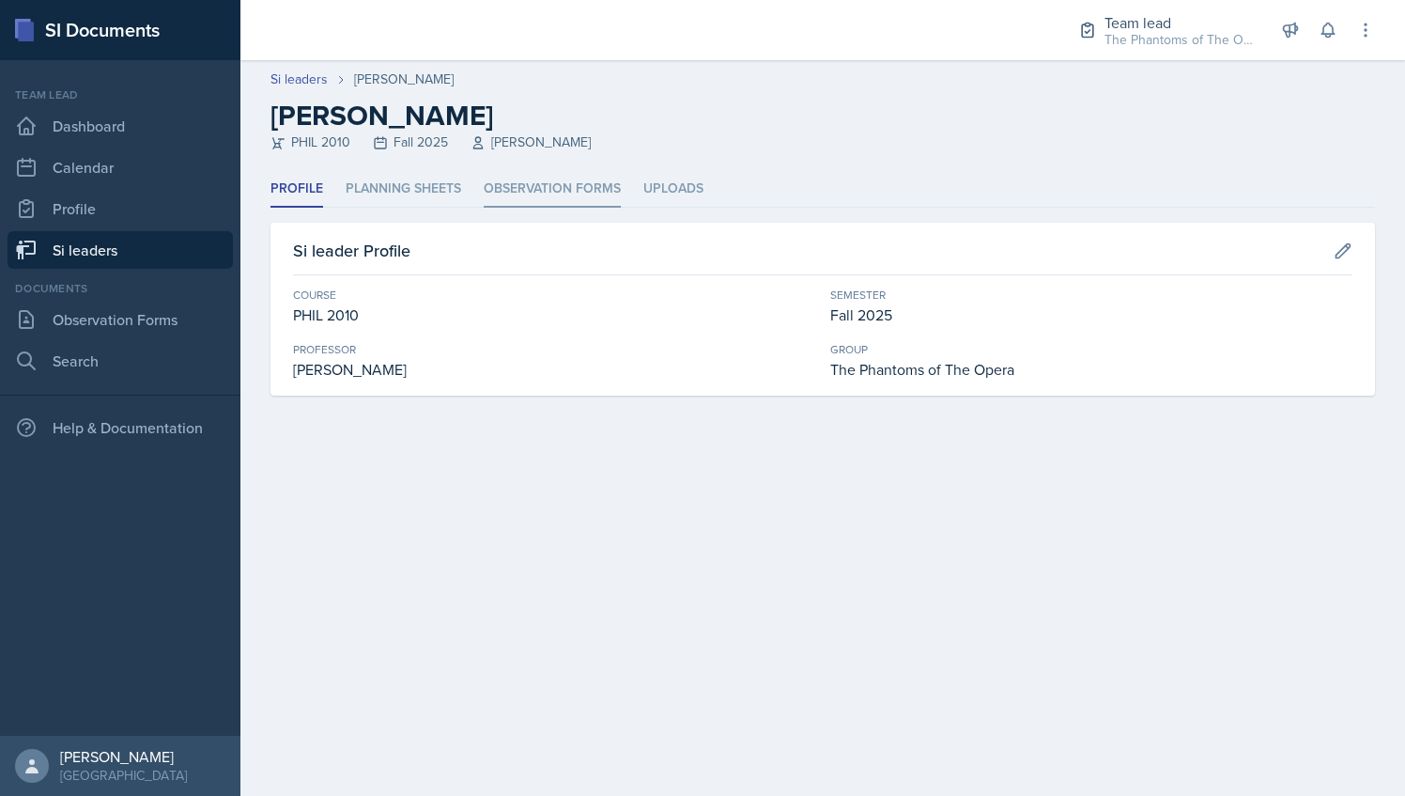
click at [528, 195] on li "Observation Forms" at bounding box center [552, 189] width 137 height 37
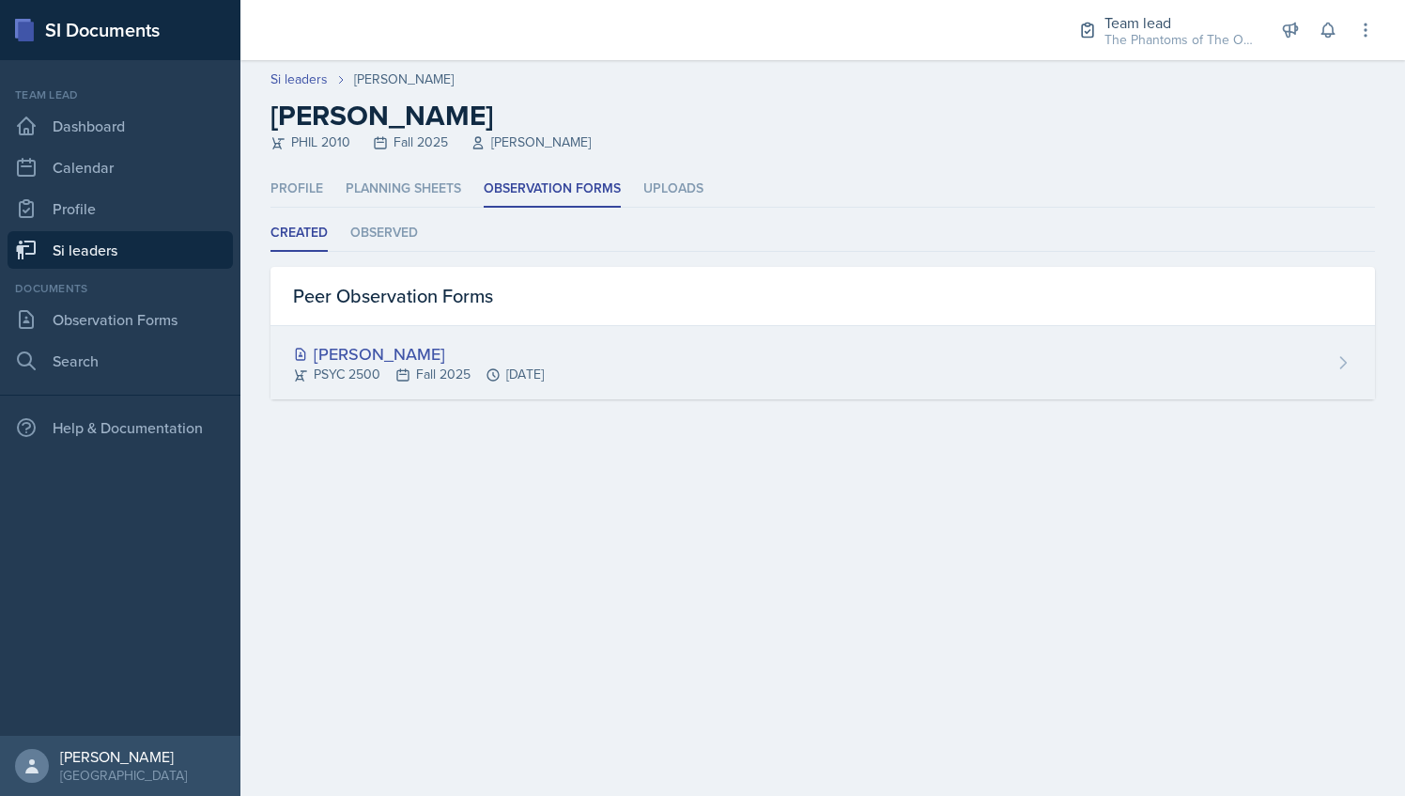
click at [489, 348] on div "[PERSON_NAME]" at bounding box center [418, 353] width 251 height 25
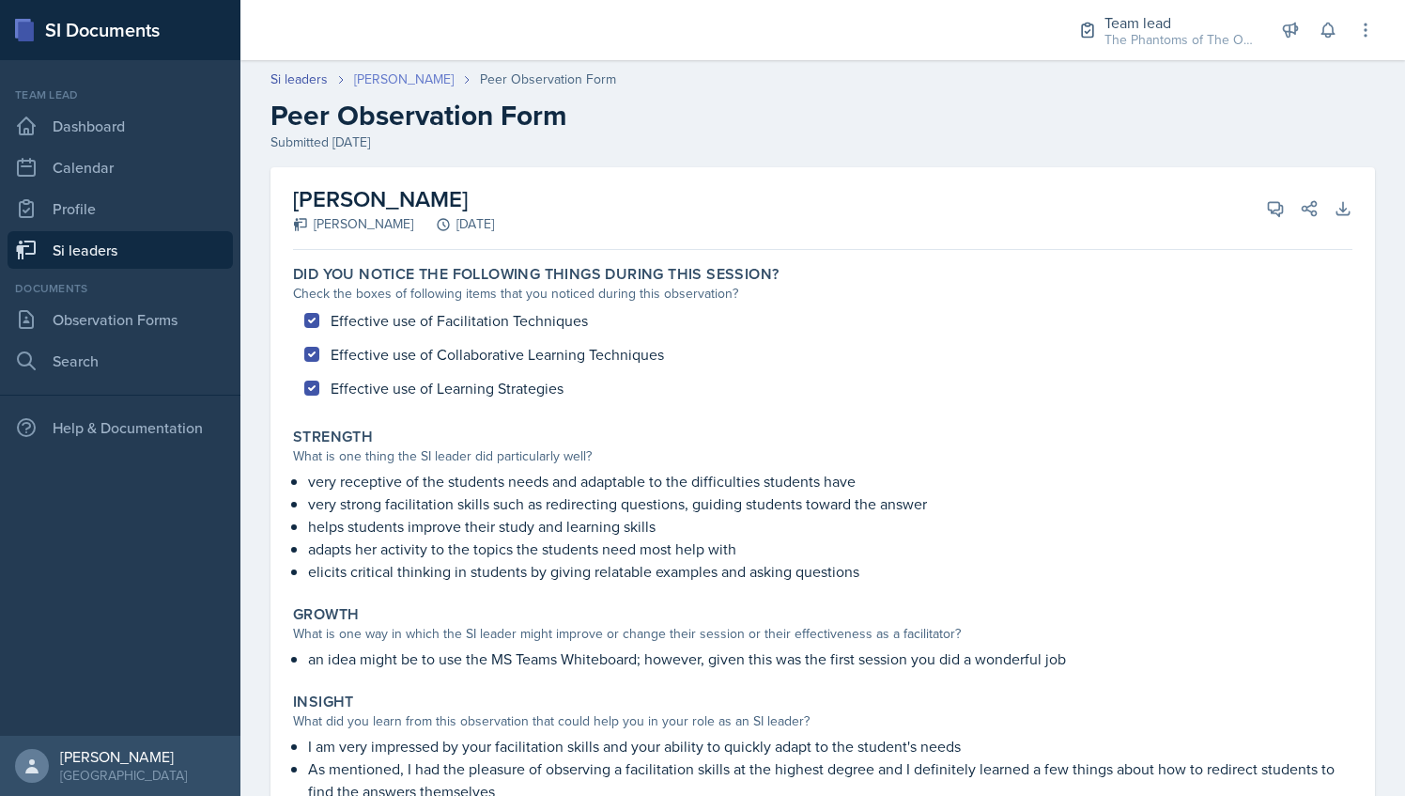
click at [418, 82] on link "[PERSON_NAME]" at bounding box center [404, 80] width 100 height 20
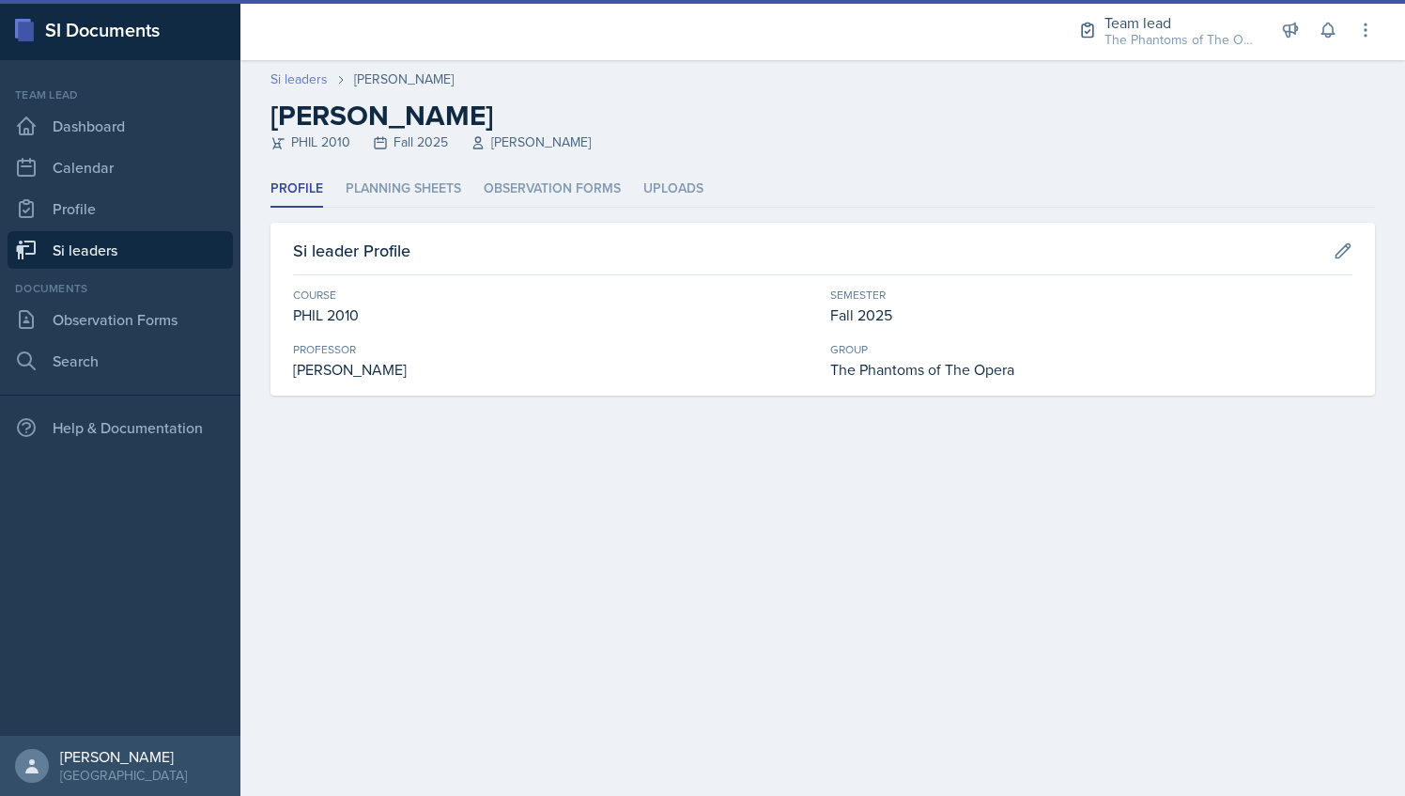
drag, startPoint x: 547, startPoint y: 409, endPoint x: 295, endPoint y: 85, distance: 409.6
click at [295, 85] on link "Si leaders" at bounding box center [299, 80] width 57 height 20
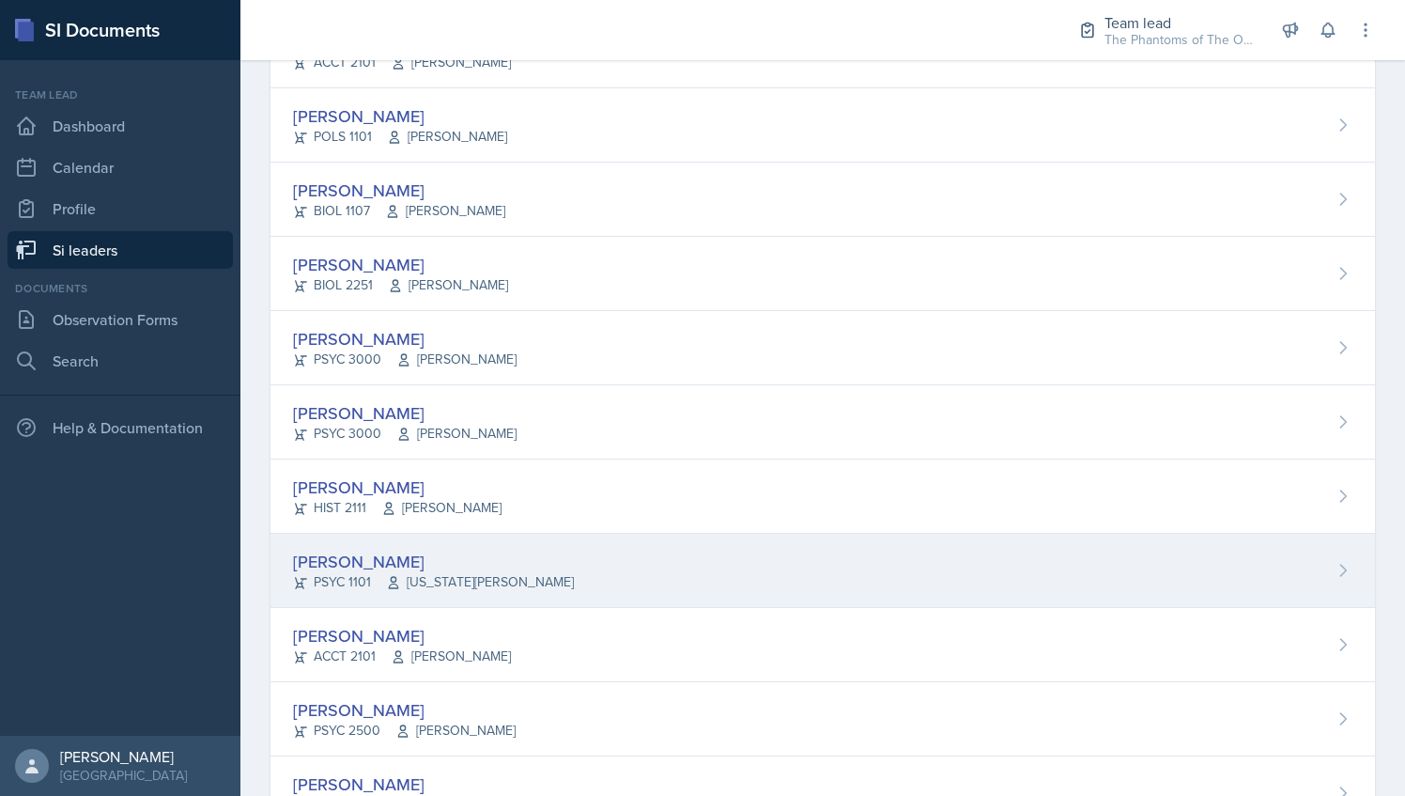
scroll to position [449, 0]
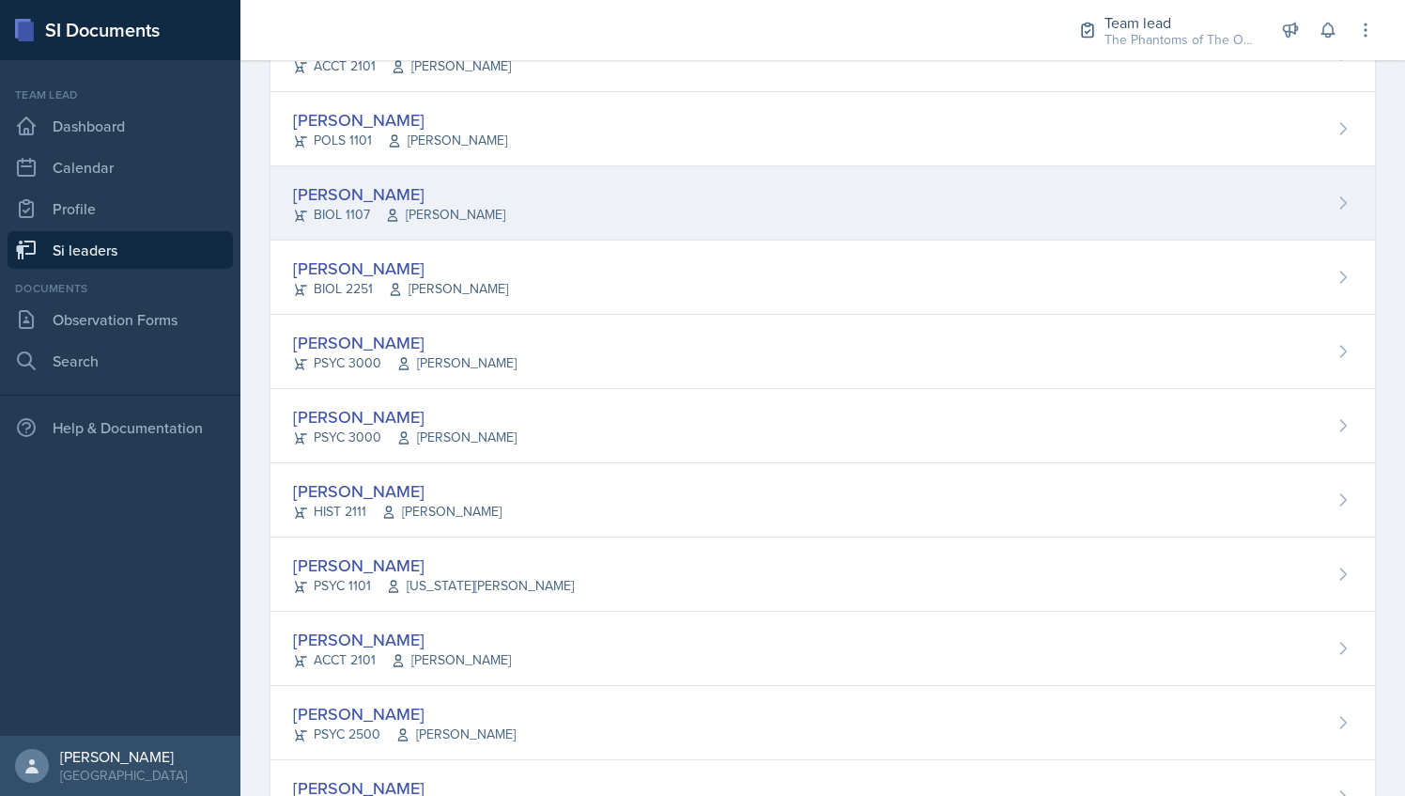
click at [526, 182] on div "Emily Clarke BIOL 1107 Joy Brookshire" at bounding box center [823, 203] width 1105 height 74
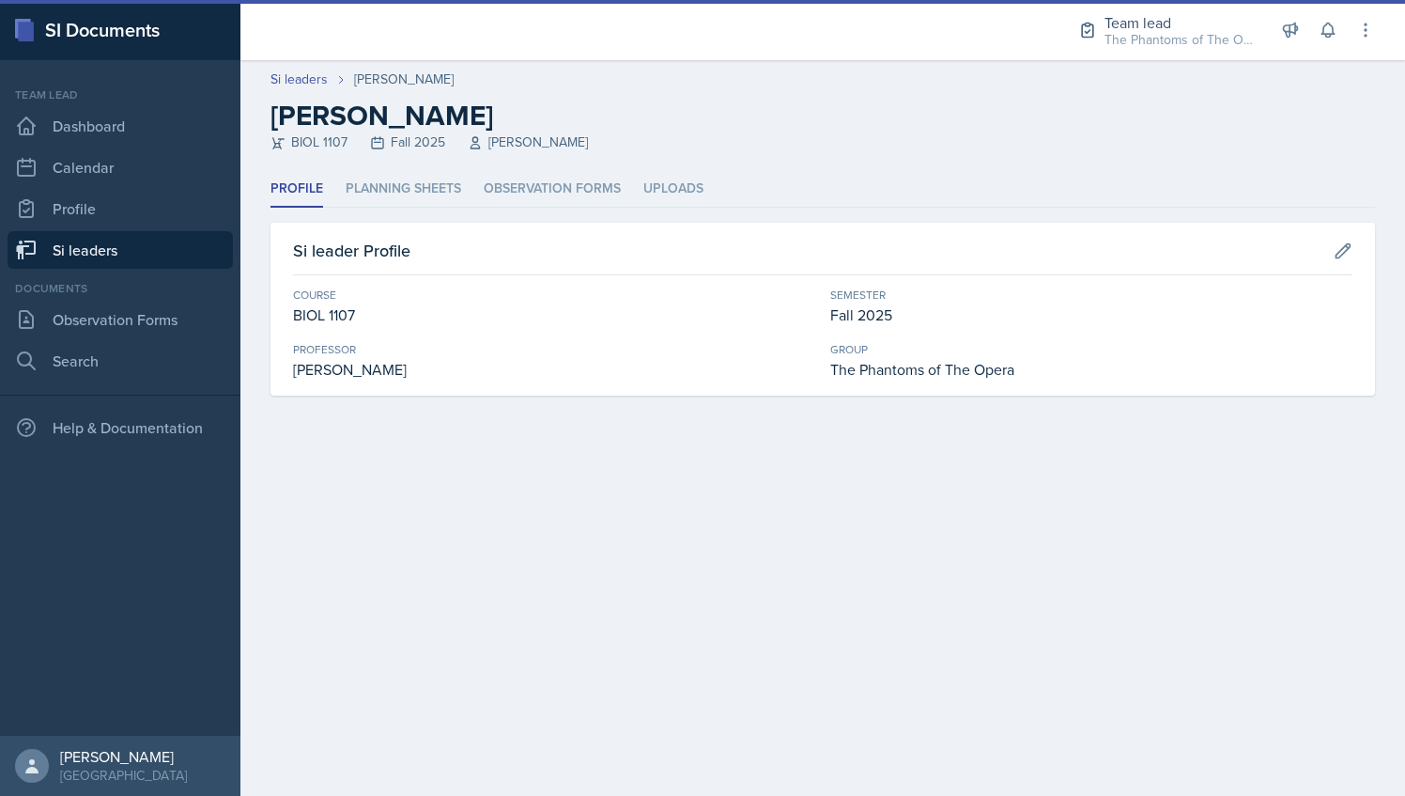
click at [552, 168] on header "Si leaders Emily Clarke Emily Clarke BIOL 1107 Fall 2025 Joy Brookshire" at bounding box center [822, 115] width 1165 height 111
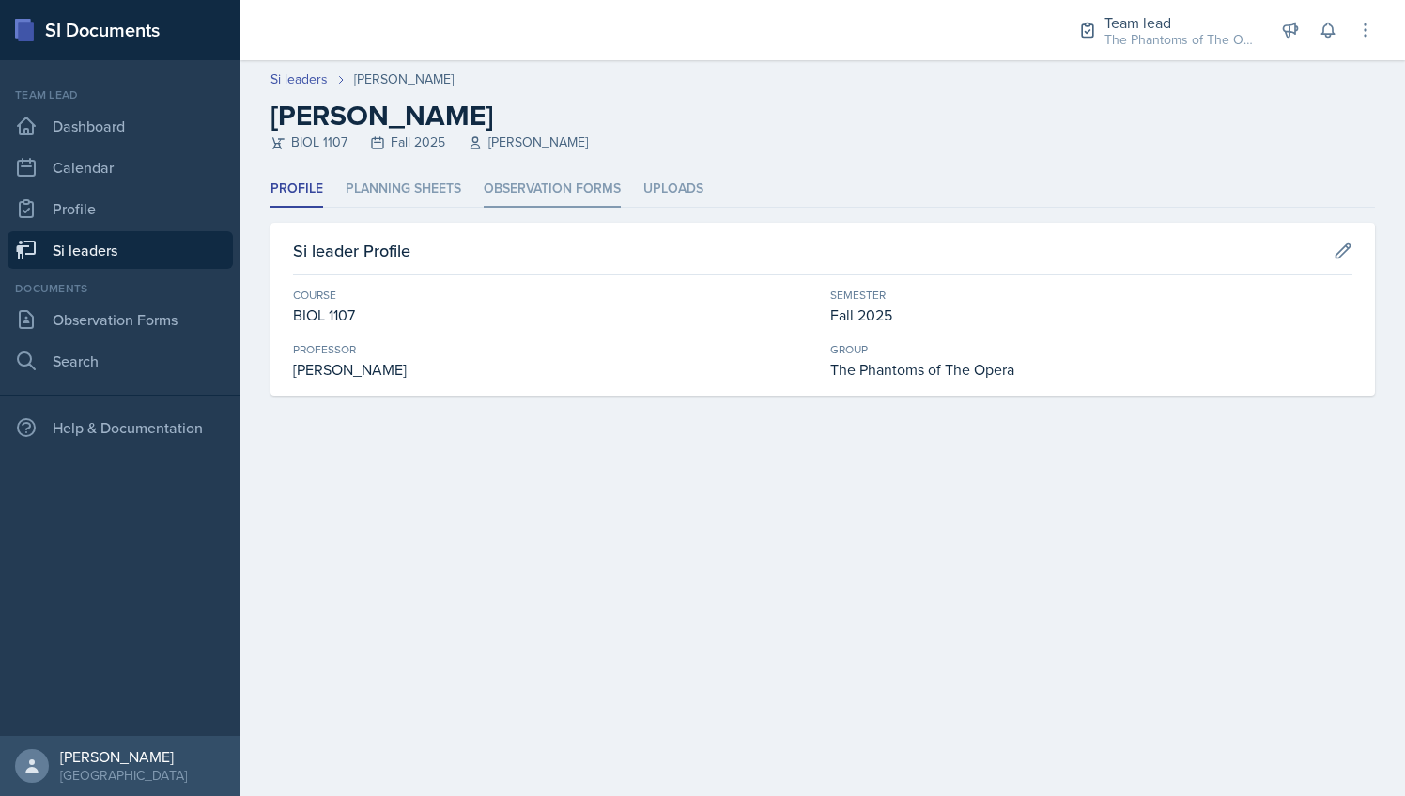
click at [556, 183] on li "Observation Forms" at bounding box center [552, 189] width 137 height 37
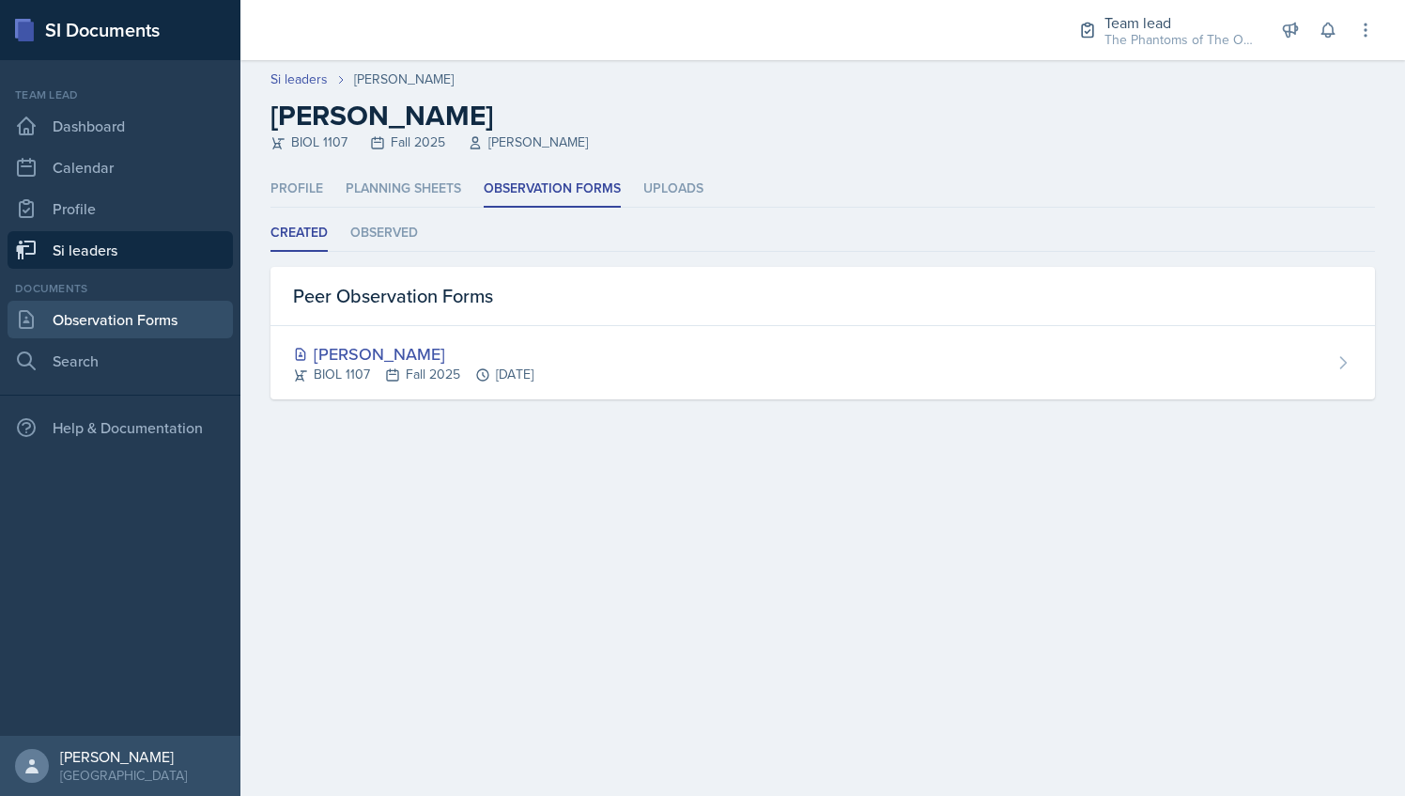
click at [143, 311] on link "Observation Forms" at bounding box center [120, 320] width 225 height 38
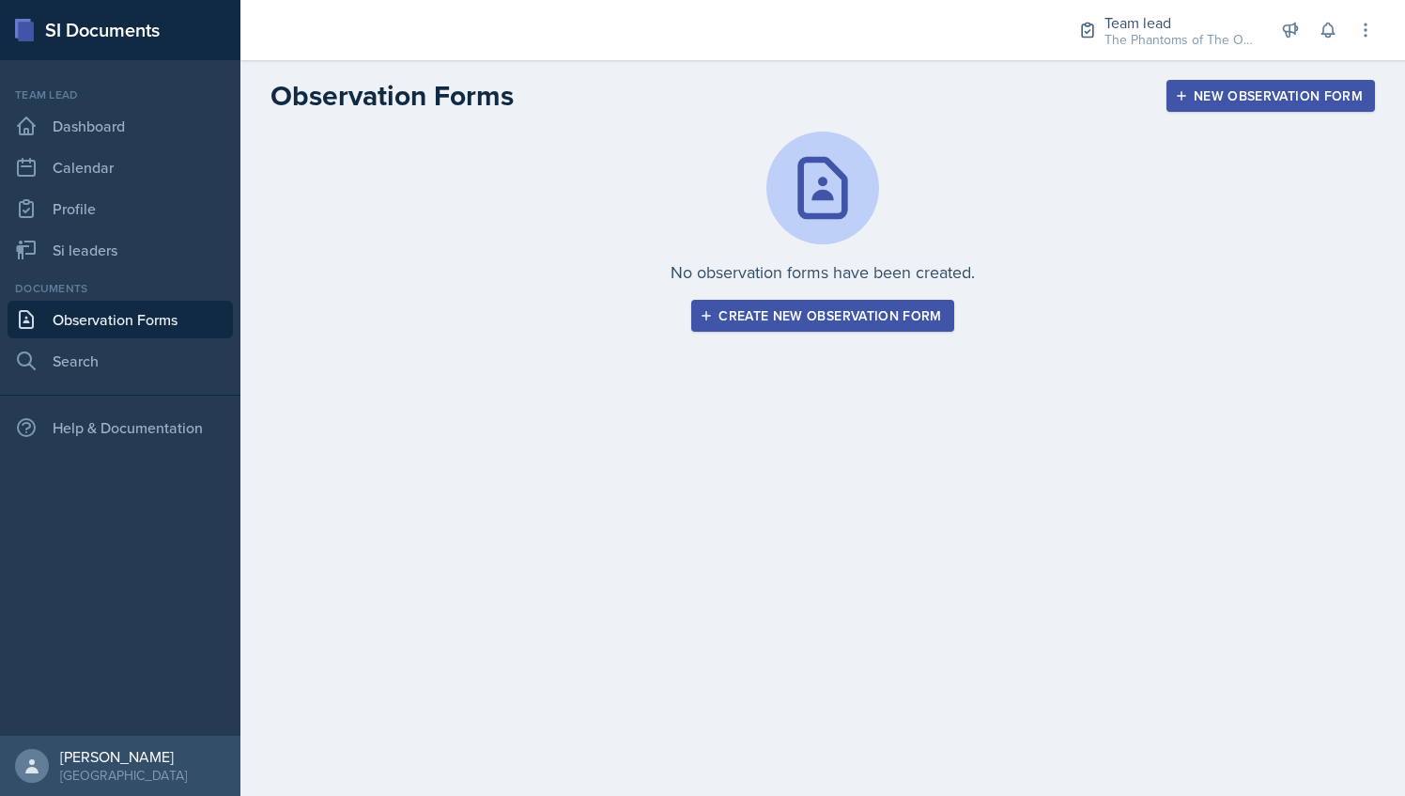
click at [404, 212] on div "No observation forms have been created. Create new observation form" at bounding box center [823, 232] width 1105 height 200
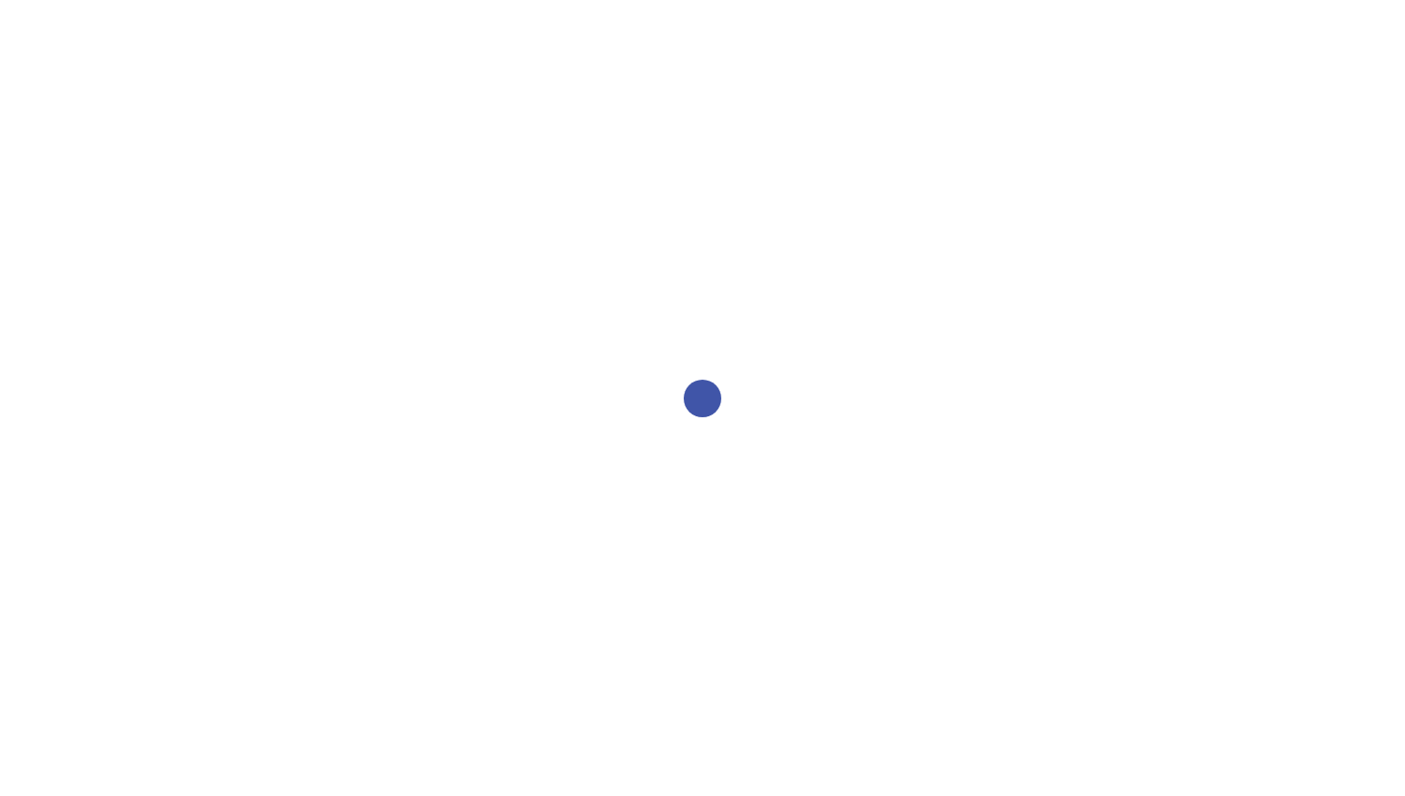
select select "2bed604d-1099-4043-b1bc-2365e8740244"
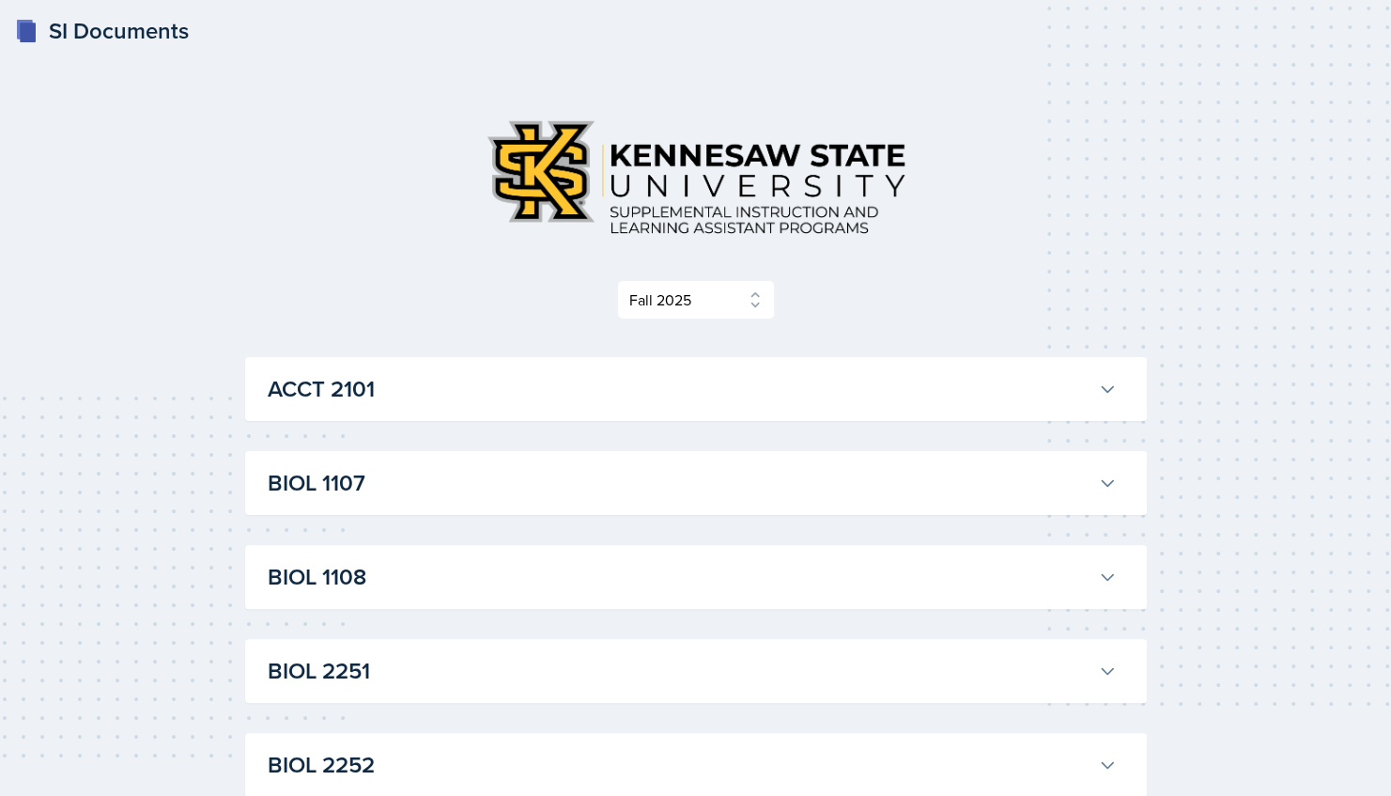
scroll to position [264, 0]
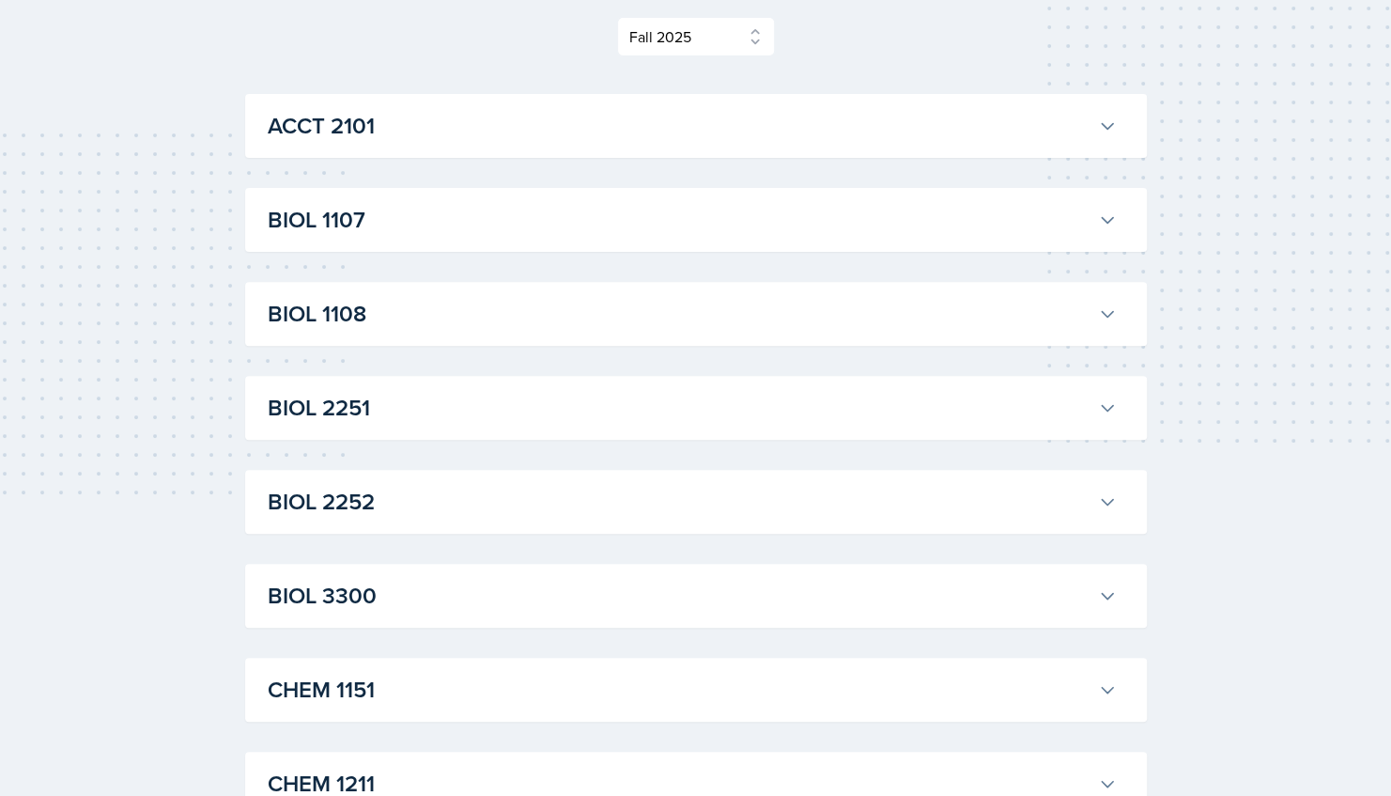
click at [968, 148] on div "ACCT 2101 [PERSON_NAME] Professor: [PERSON_NAME] Export to Google Calendar Recu…" at bounding box center [696, 126] width 902 height 64
click at [1100, 131] on icon at bounding box center [1107, 125] width 19 height 19
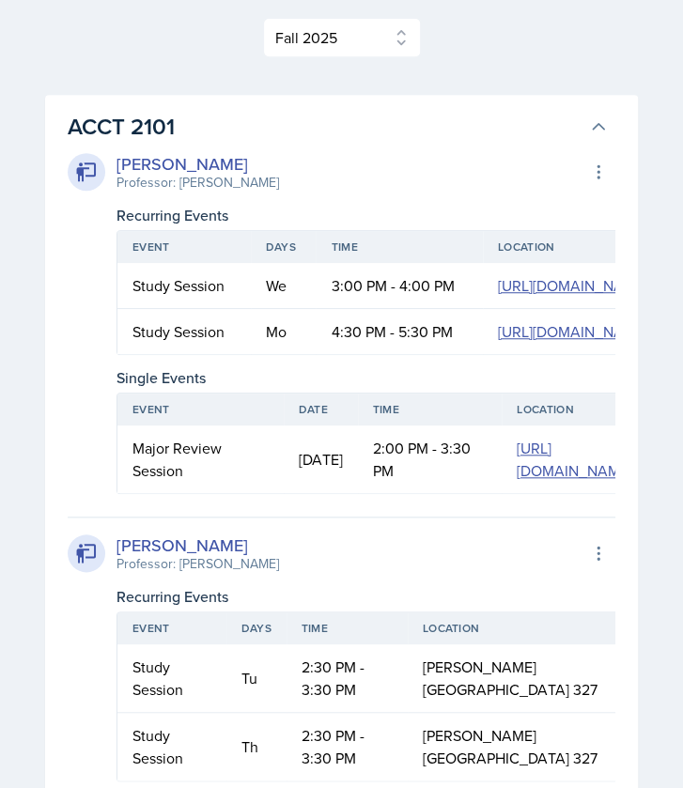
scroll to position [212, 0]
click at [584, 108] on button "ACCT 2101" at bounding box center [338, 127] width 548 height 41
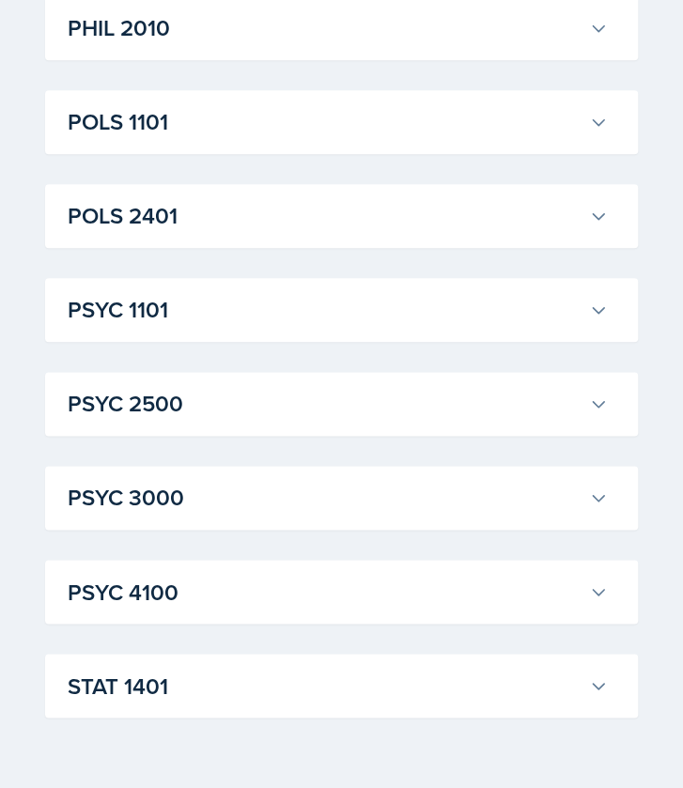
scroll to position [2521, 0]
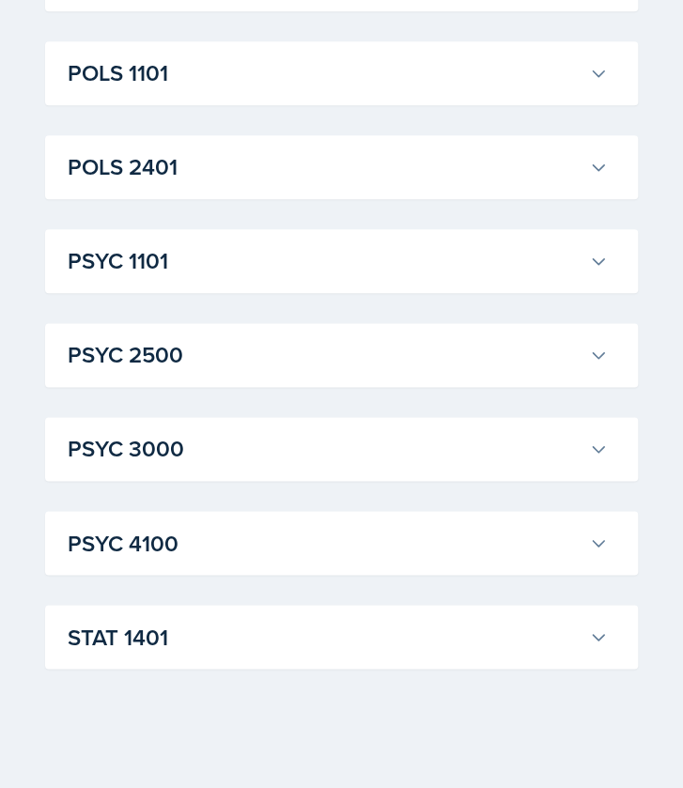
click at [550, 345] on h3 "PSYC 2500" at bounding box center [325, 355] width 514 height 34
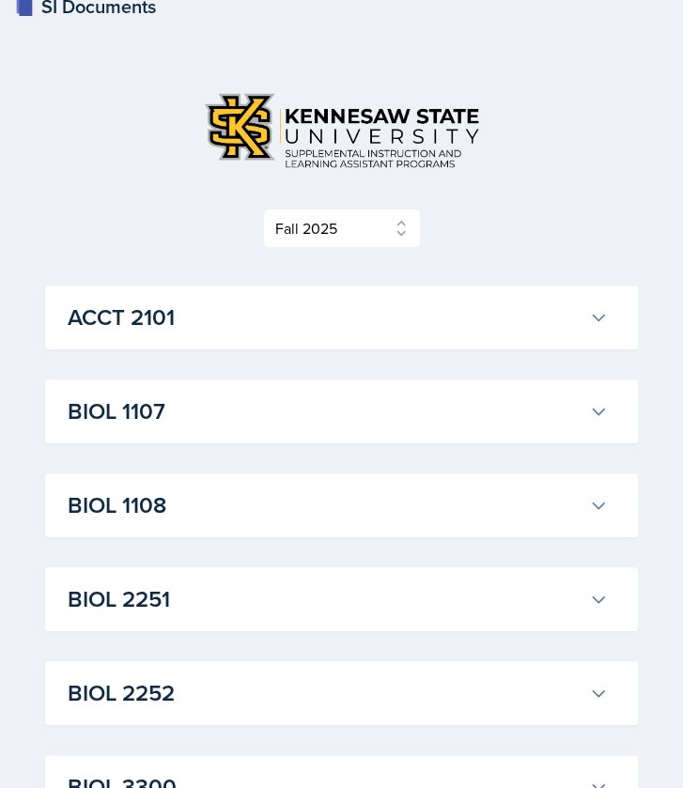
scroll to position [0, 0]
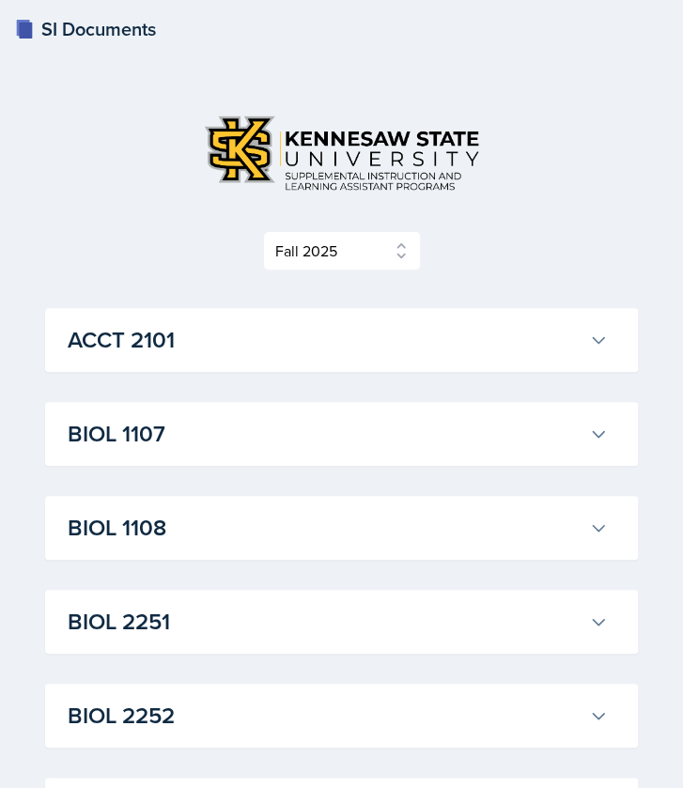
click at [548, 345] on h3 "ACCT 2101" at bounding box center [325, 340] width 514 height 34
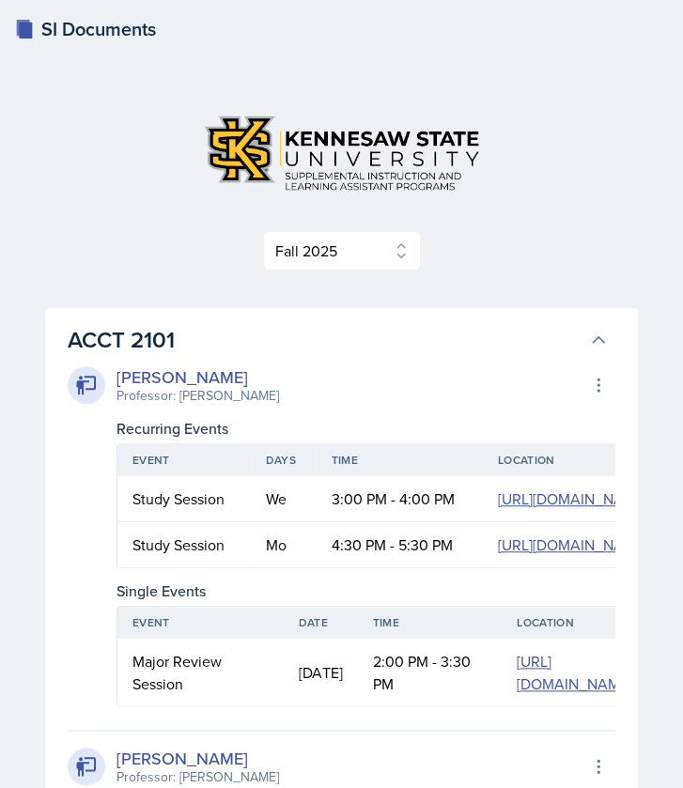
click at [532, 334] on h3 "ACCT 2101" at bounding box center [325, 340] width 514 height 34
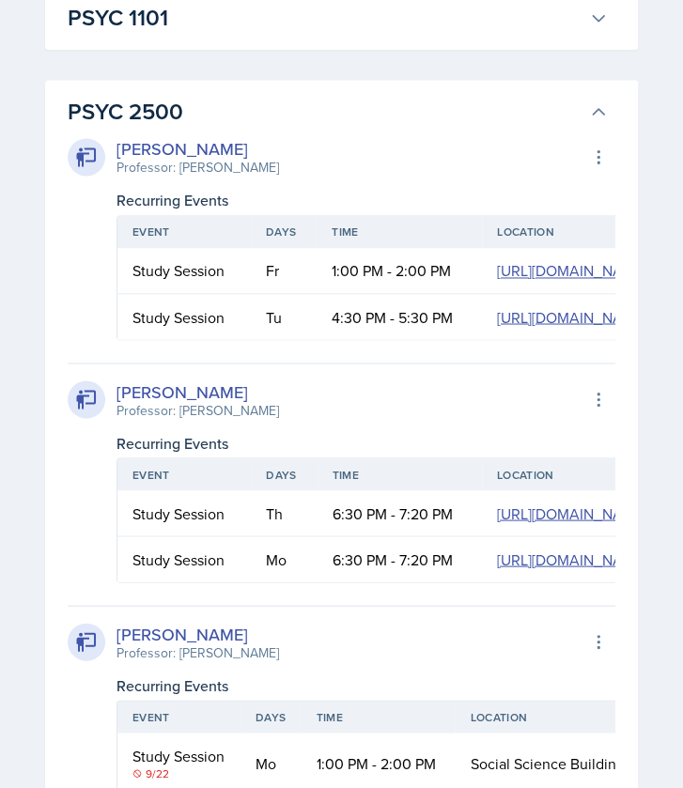
scroll to position [2764, 0]
